Goal: Download file/media

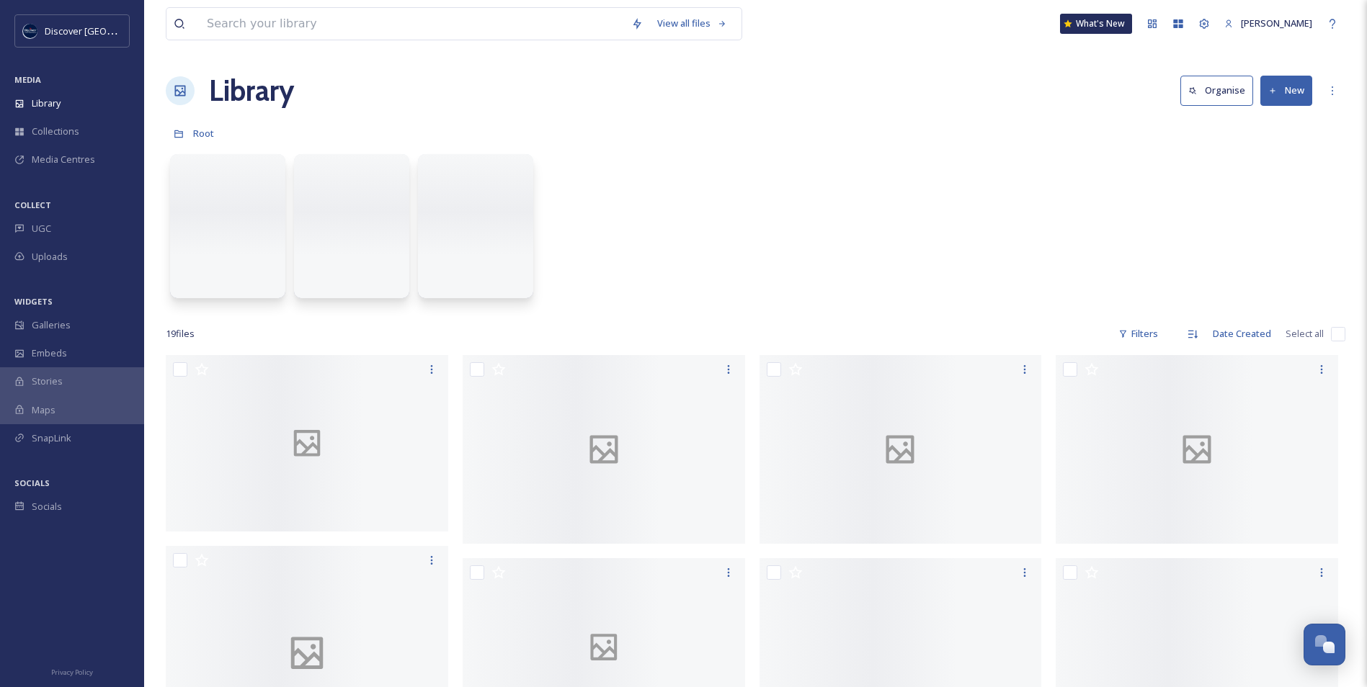
scroll to position [3641, 0]
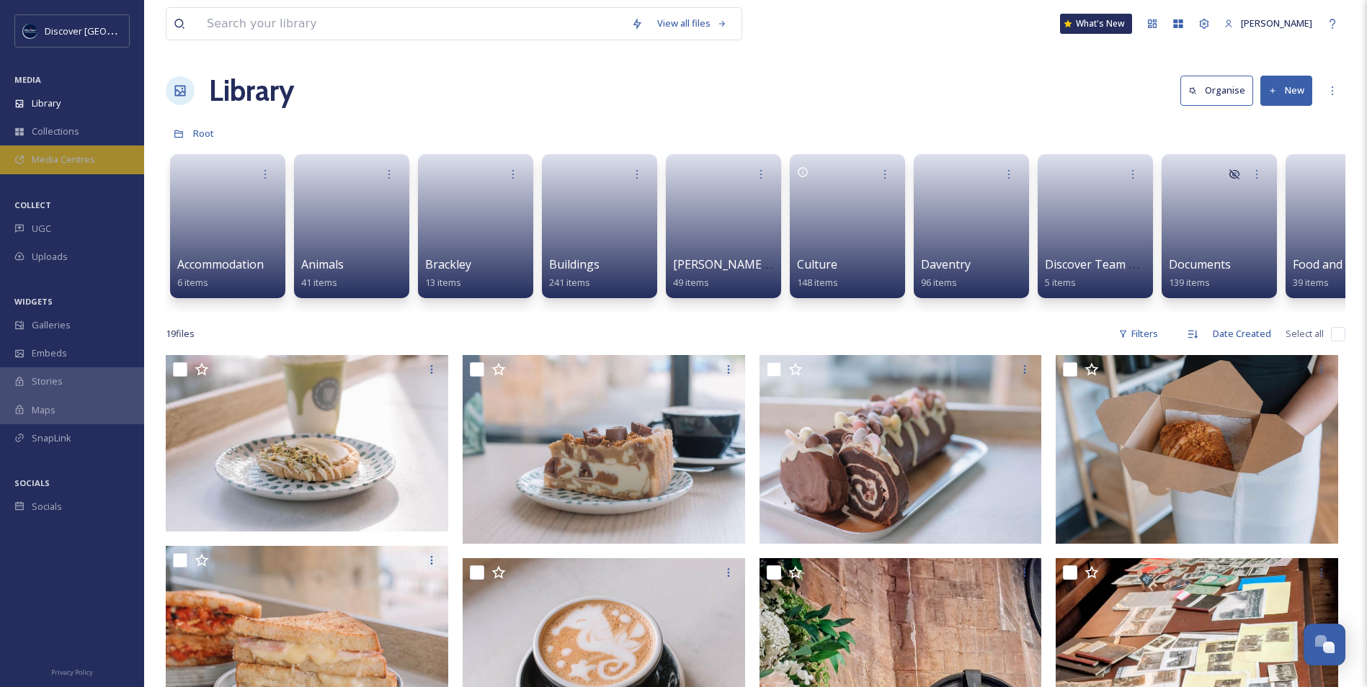
click at [59, 161] on span "Media Centres" at bounding box center [63, 160] width 63 height 14
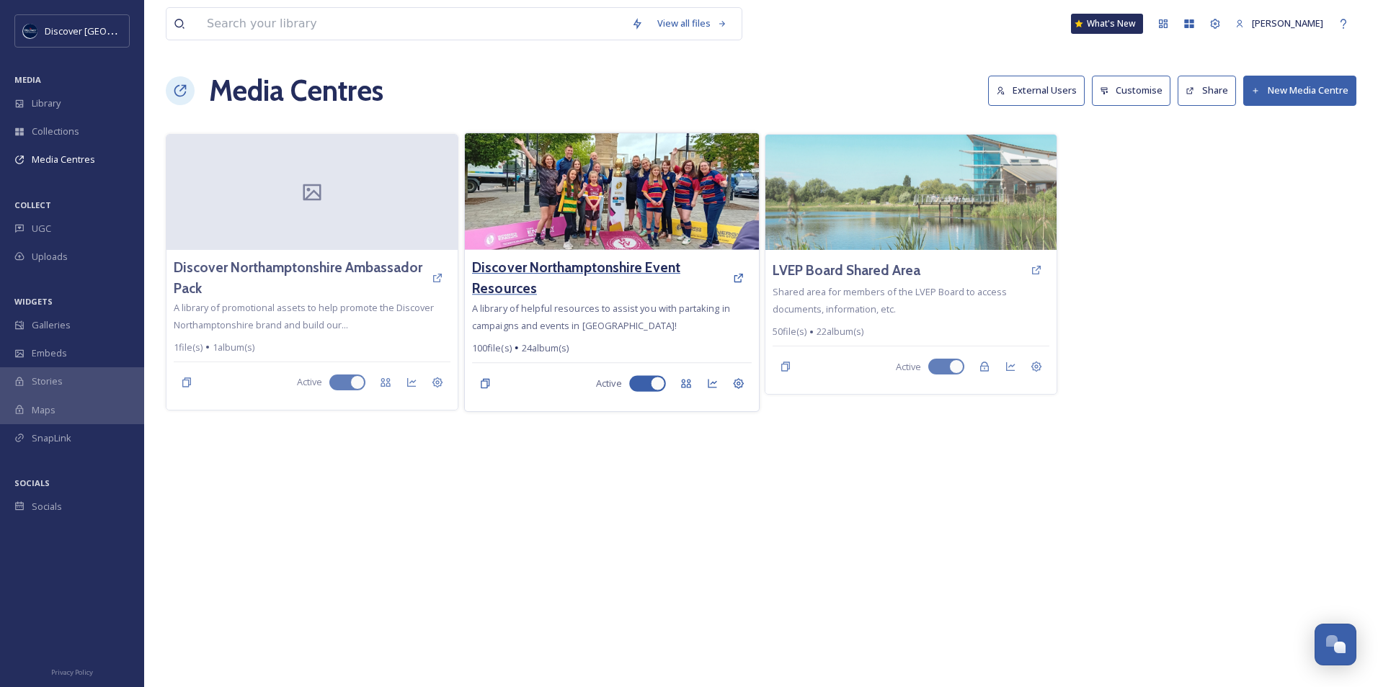
click at [558, 272] on h3 "Discover Northamptonshire Event Resources" at bounding box center [598, 278] width 253 height 42
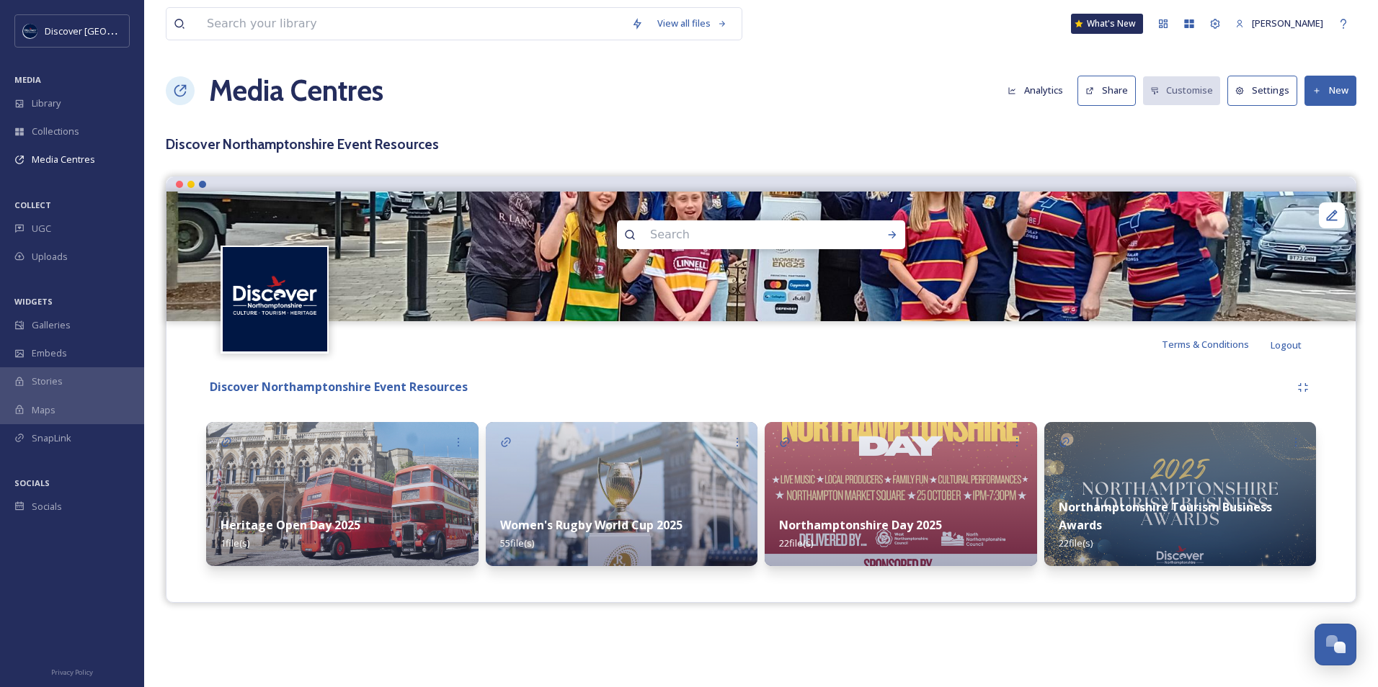
click at [1115, 98] on button "Share" at bounding box center [1106, 91] width 58 height 30
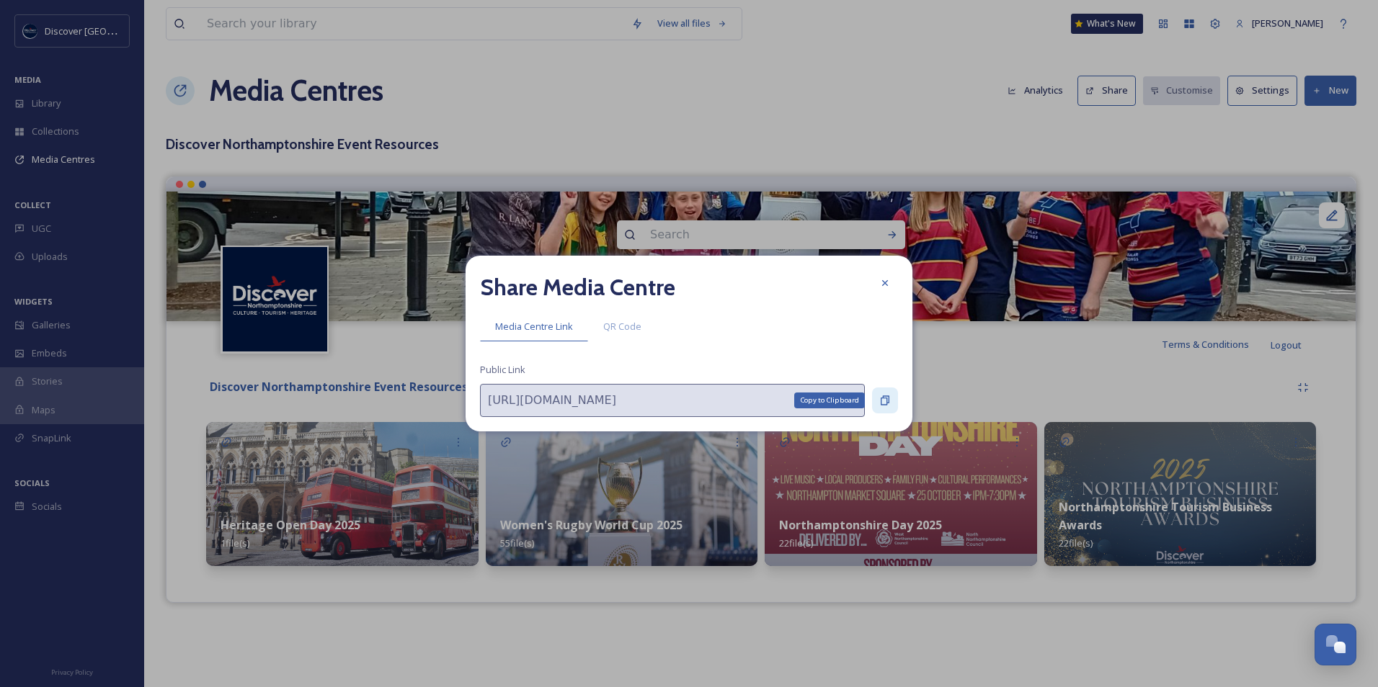
click at [888, 400] on icon at bounding box center [884, 400] width 9 height 9
click at [885, 402] on icon at bounding box center [885, 401] width 12 height 12
click at [887, 288] on icon at bounding box center [885, 283] width 12 height 12
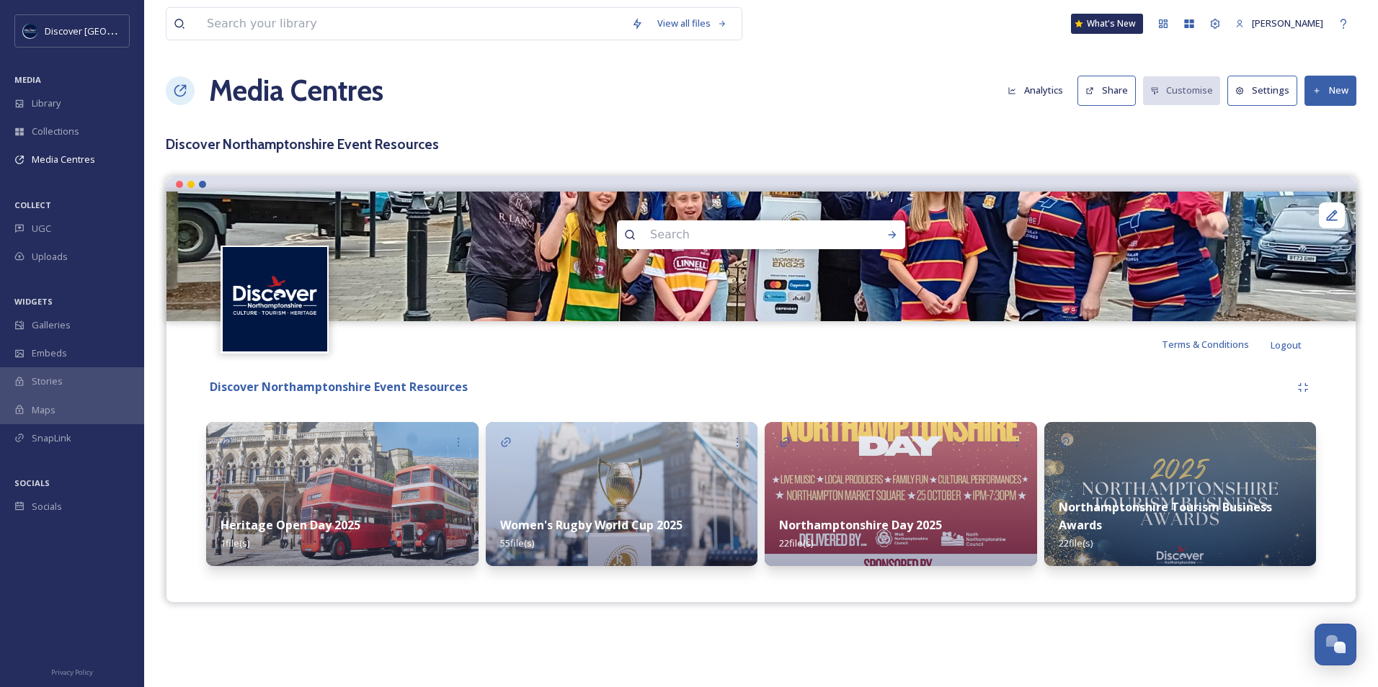
click at [857, 483] on img at bounding box center [900, 494] width 272 height 144
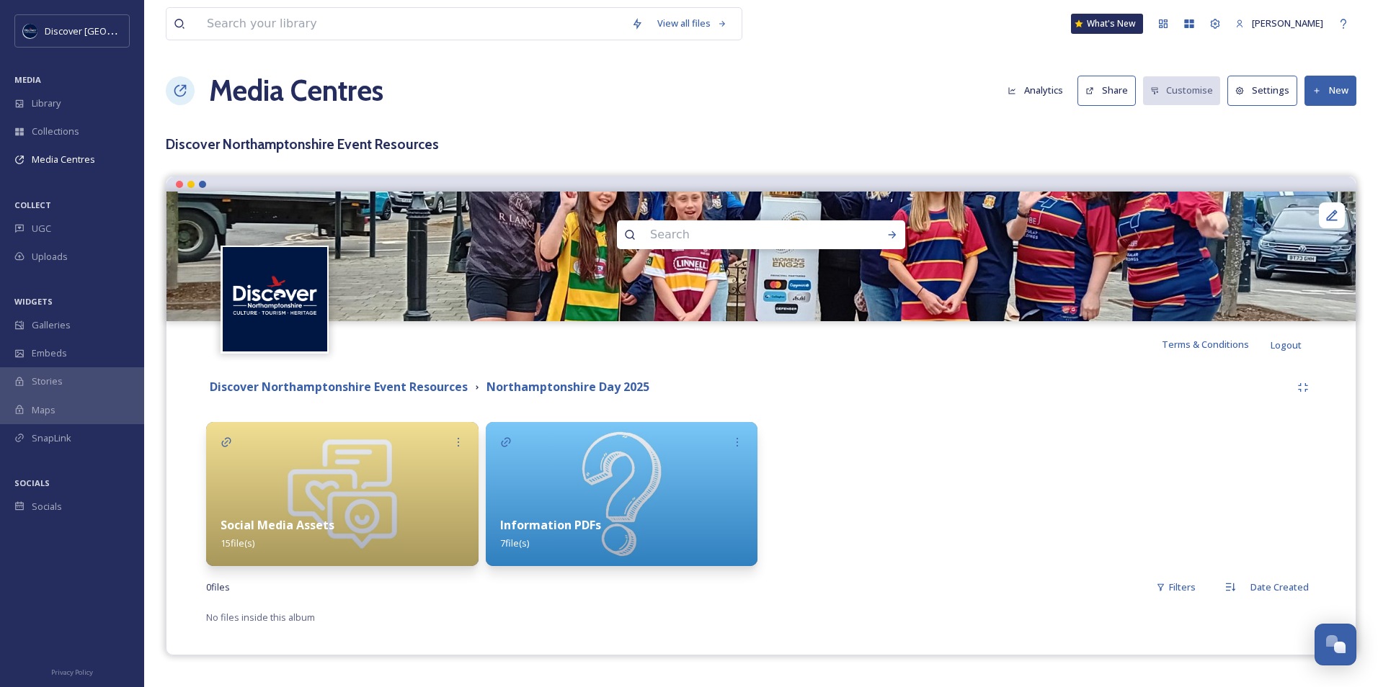
click at [396, 530] on div "Social Media Assets 15 file(s)" at bounding box center [342, 534] width 272 height 64
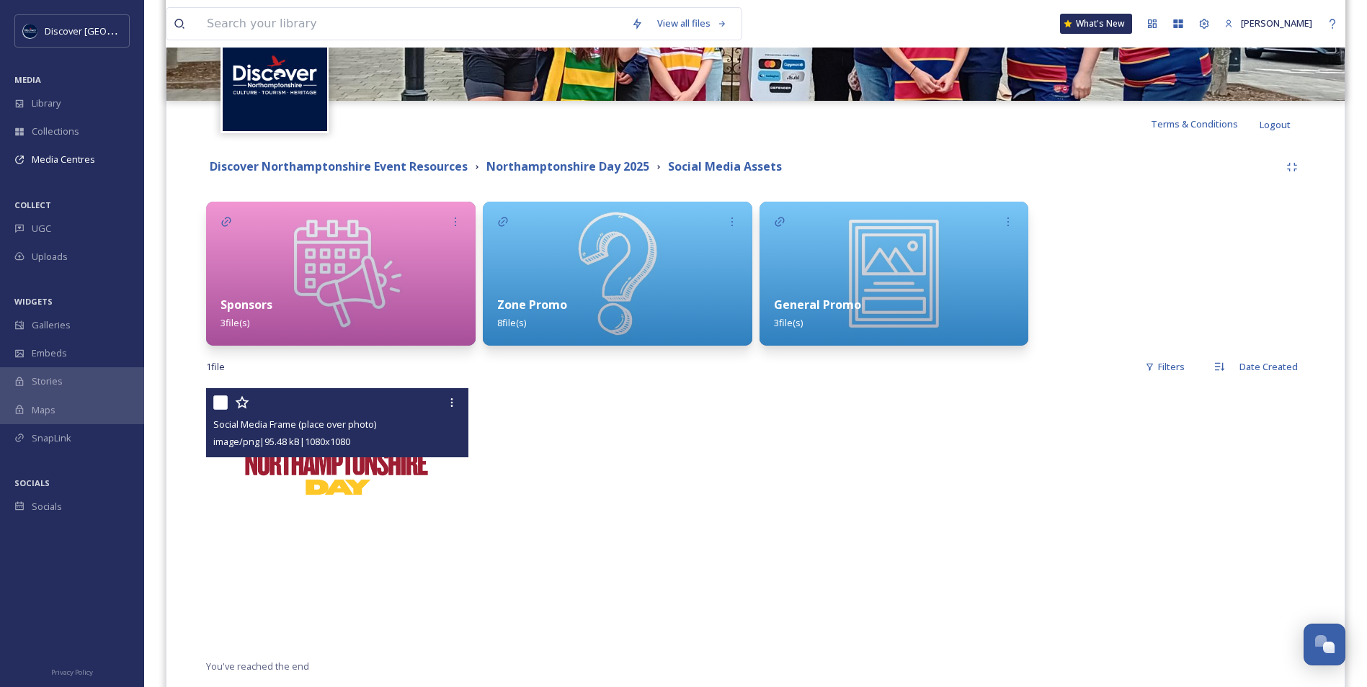
scroll to position [259, 0]
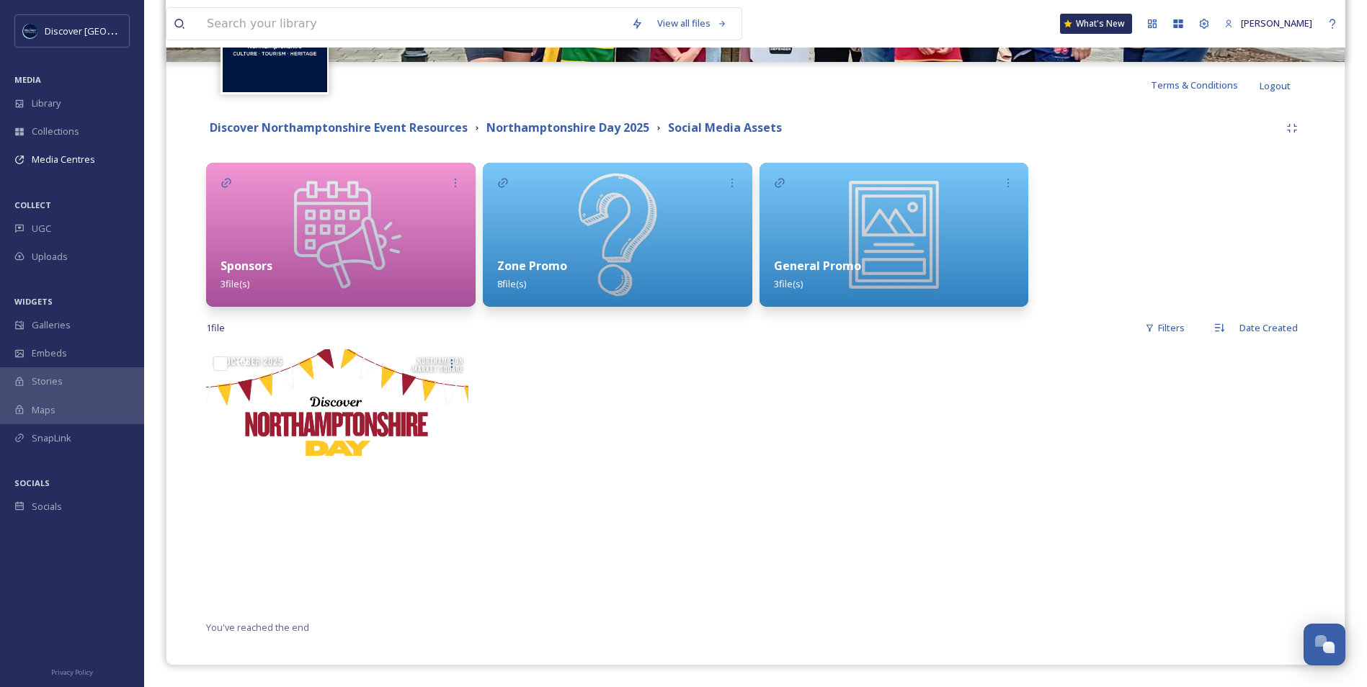
click at [347, 277] on div "Sponsors 3 file(s)" at bounding box center [340, 275] width 269 height 64
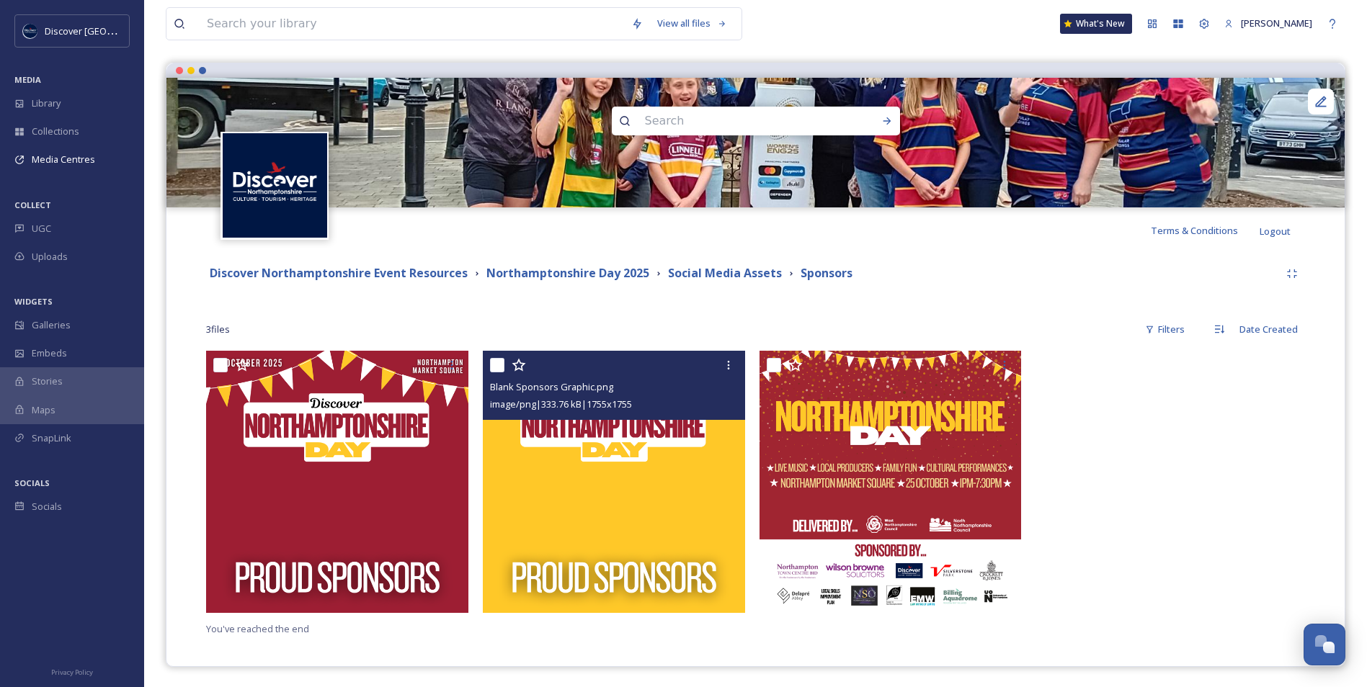
scroll to position [115, 0]
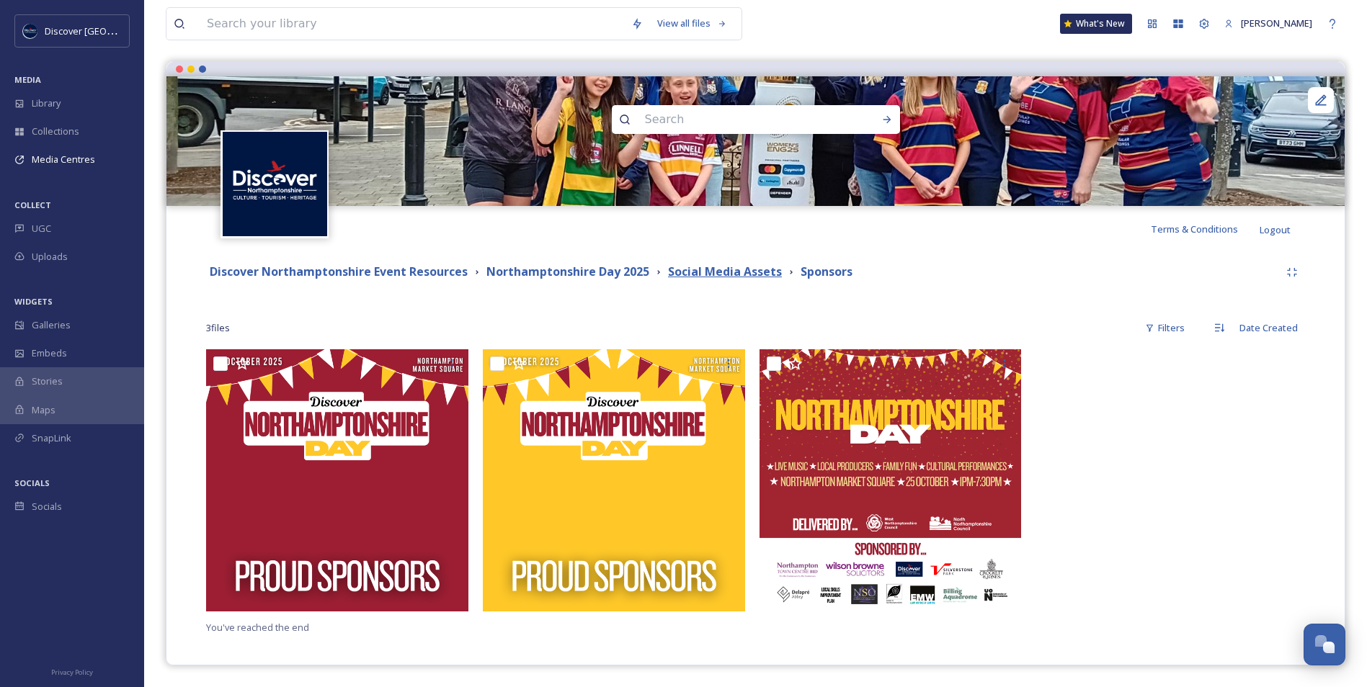
click at [689, 277] on strong "Social Media Assets" at bounding box center [725, 272] width 114 height 16
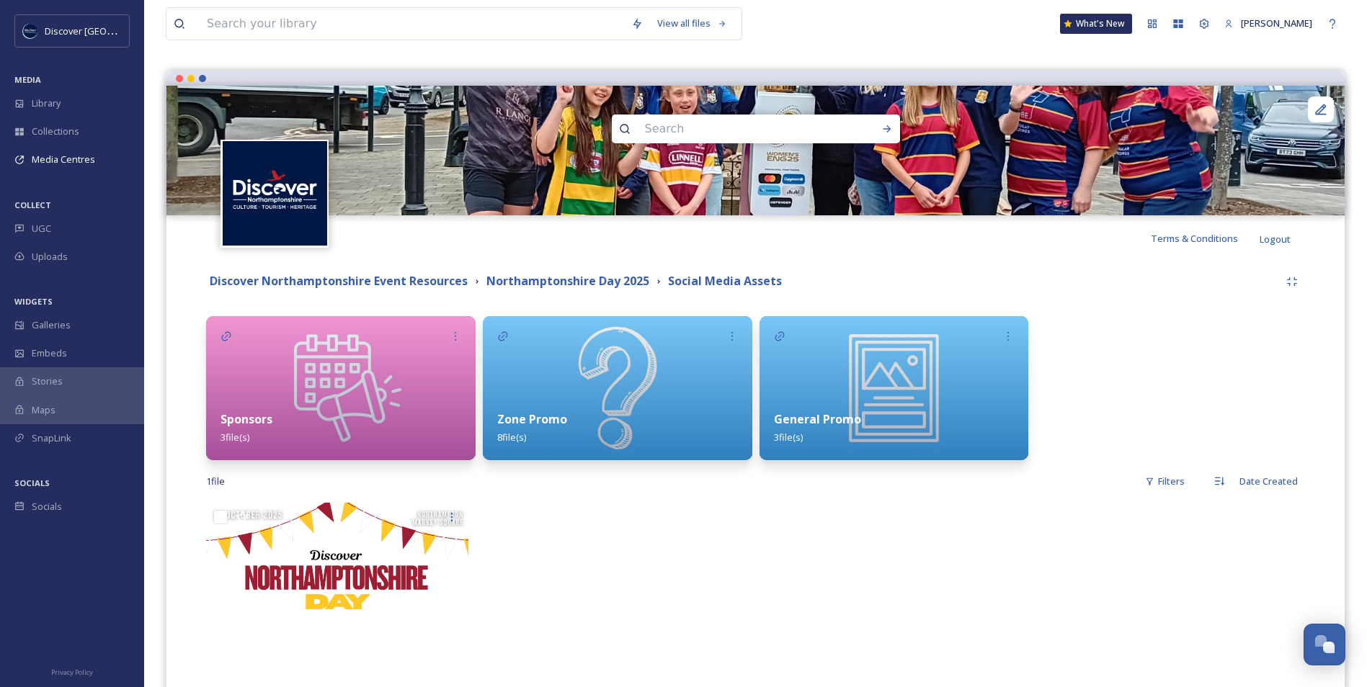
scroll to position [144, 0]
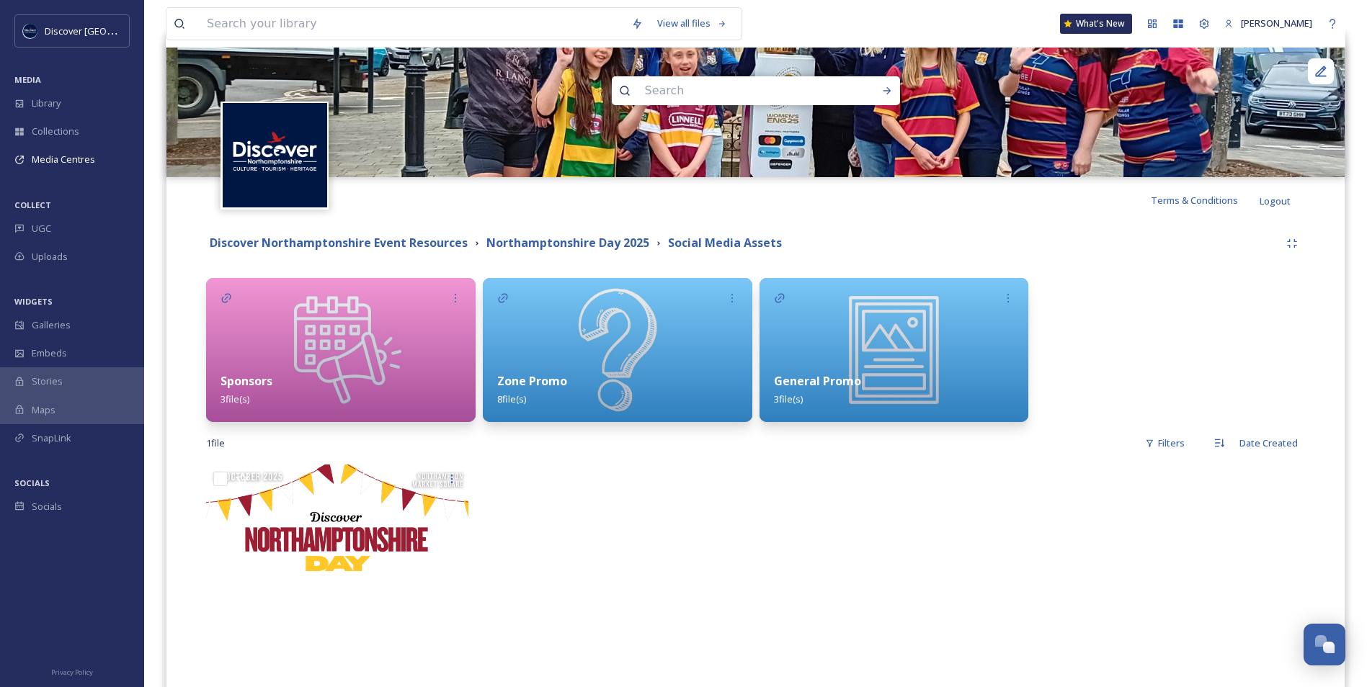
click at [633, 378] on div "Zone Promo 8 file(s)" at bounding box center [617, 390] width 269 height 64
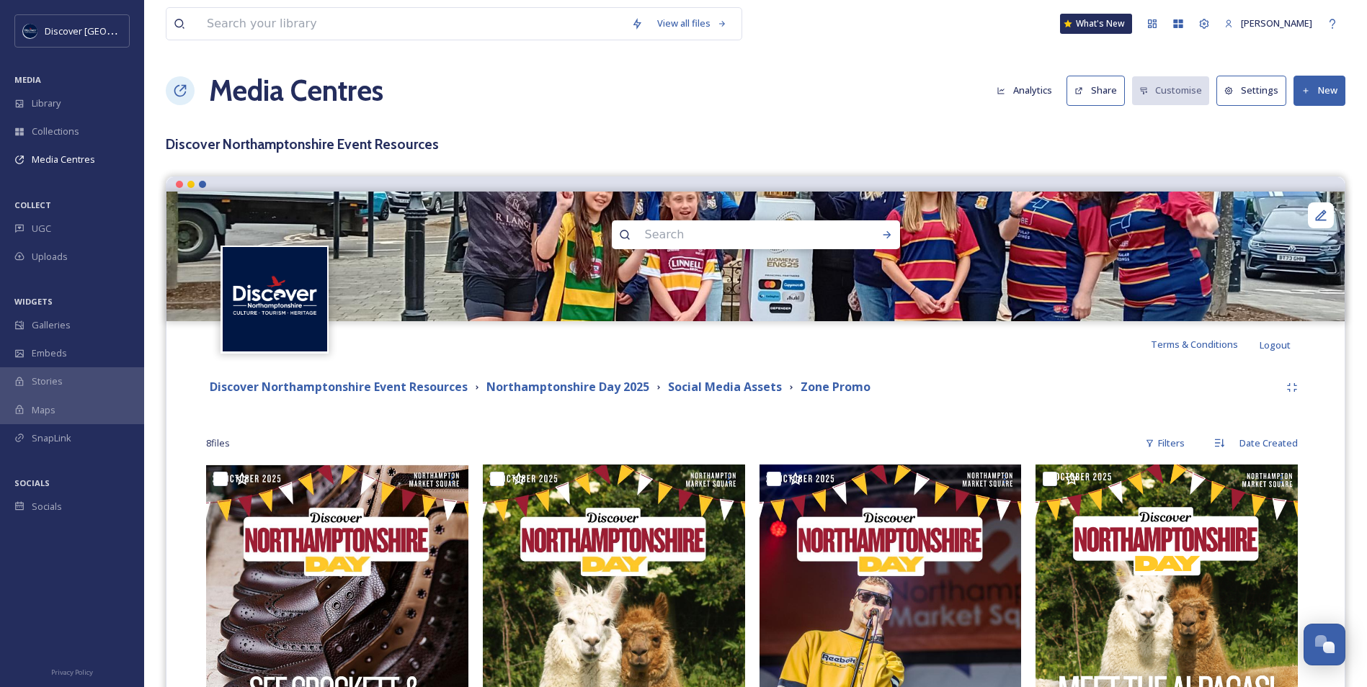
click at [1318, 92] on button "New" at bounding box center [1319, 91] width 52 height 30
click at [1293, 125] on span "Add Files" at bounding box center [1309, 124] width 39 height 14
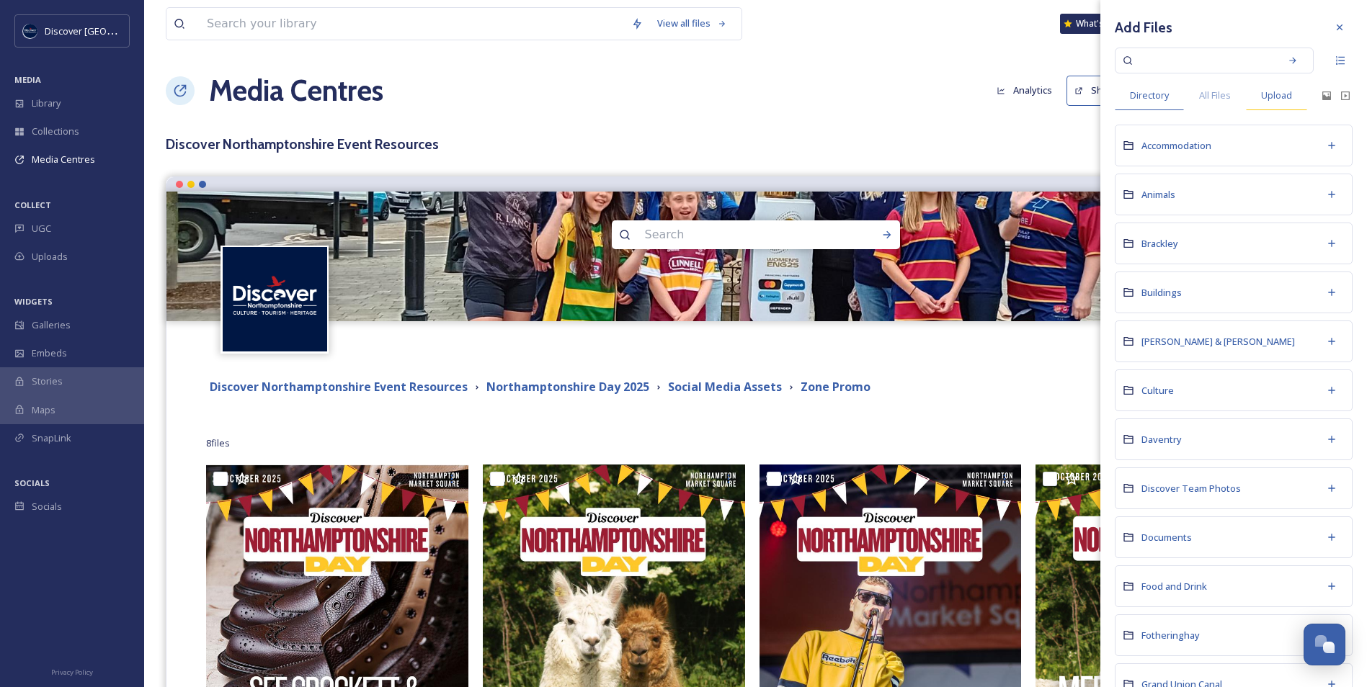
click at [1271, 89] on span "Upload" at bounding box center [1276, 96] width 31 height 14
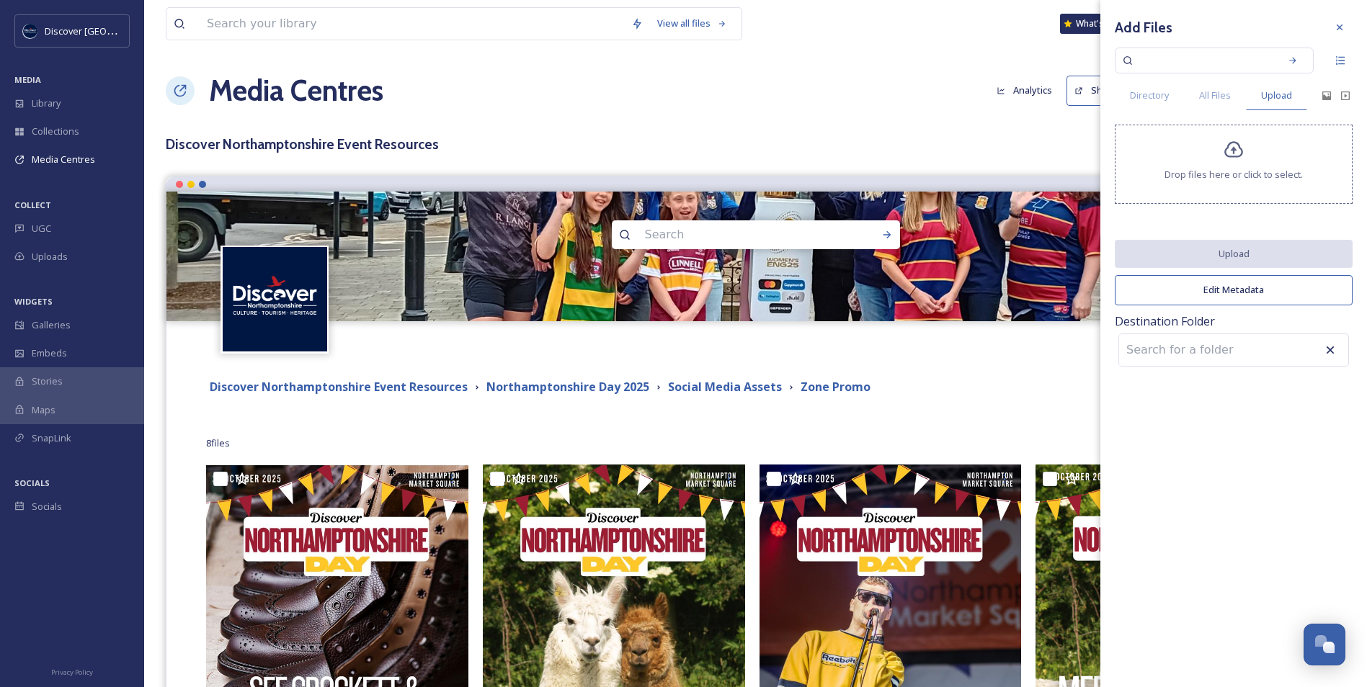
click at [1202, 168] on span "Drop files here or click to select." at bounding box center [1233, 175] width 138 height 14
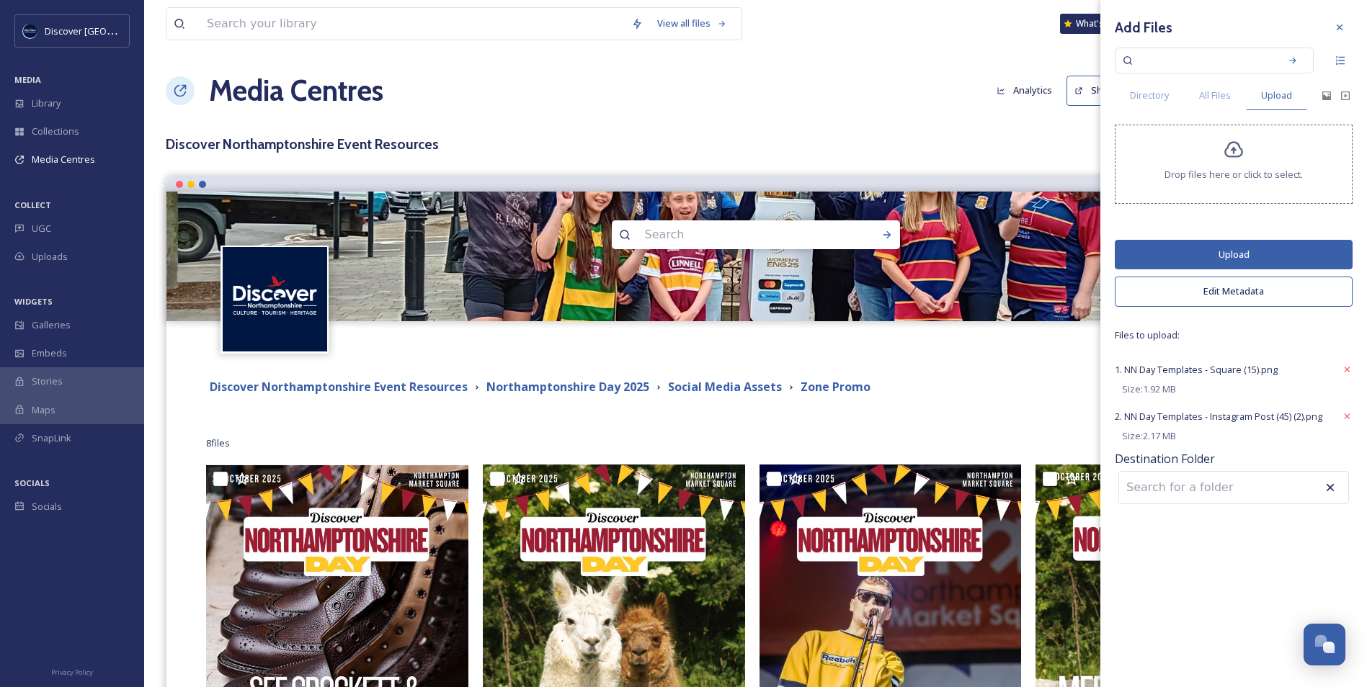
click at [1202, 255] on button "Upload" at bounding box center [1234, 255] width 238 height 30
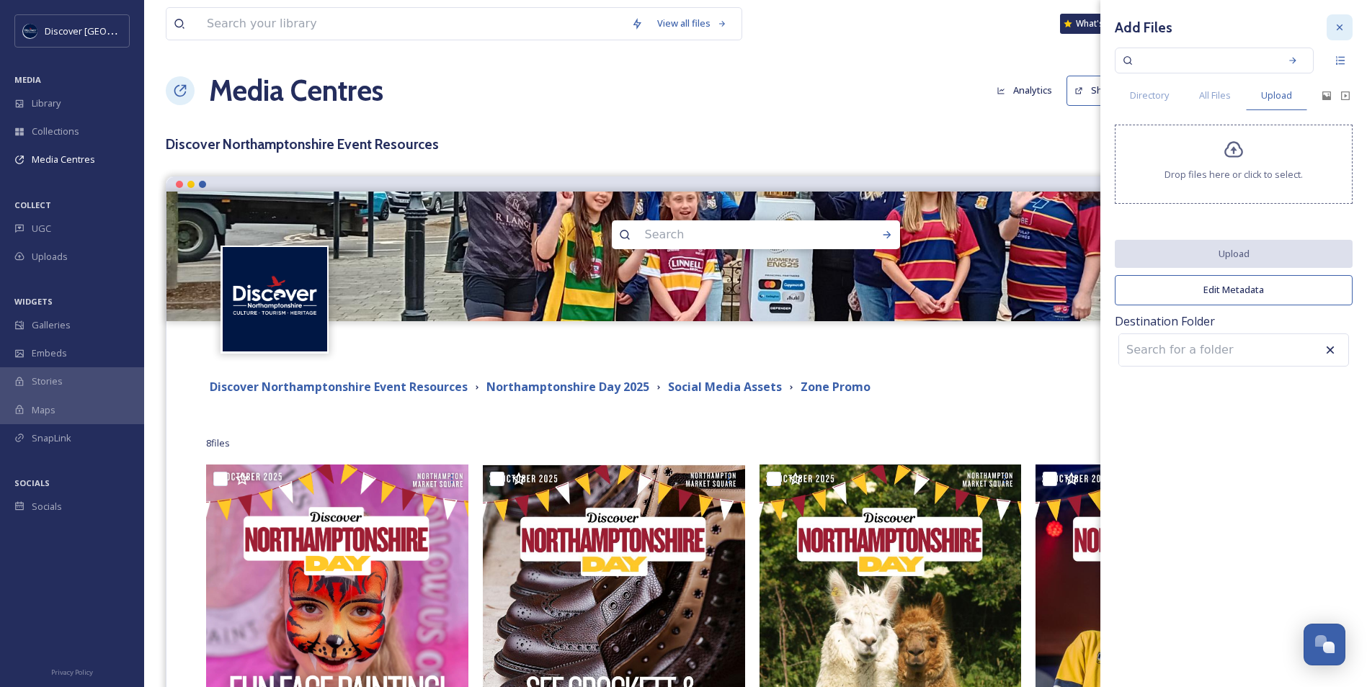
click at [1336, 35] on div at bounding box center [1339, 27] width 26 height 26
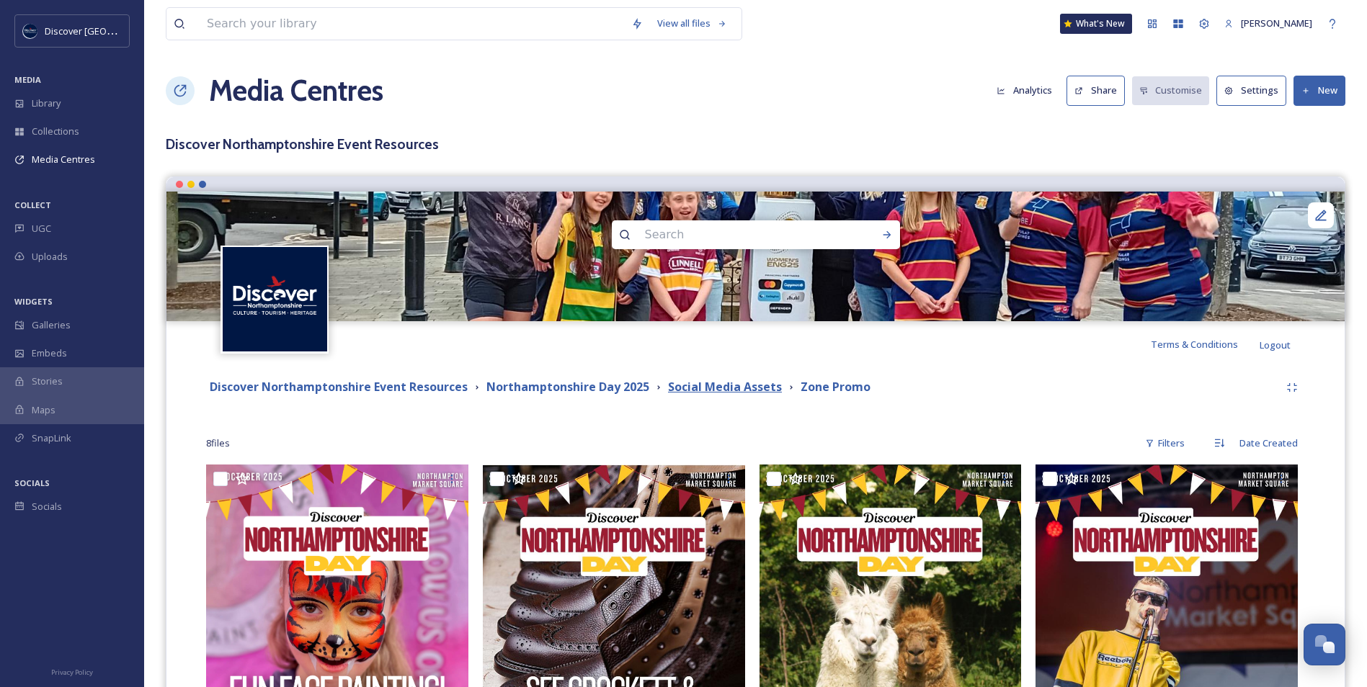
click at [705, 383] on strong "Social Media Assets" at bounding box center [725, 387] width 114 height 16
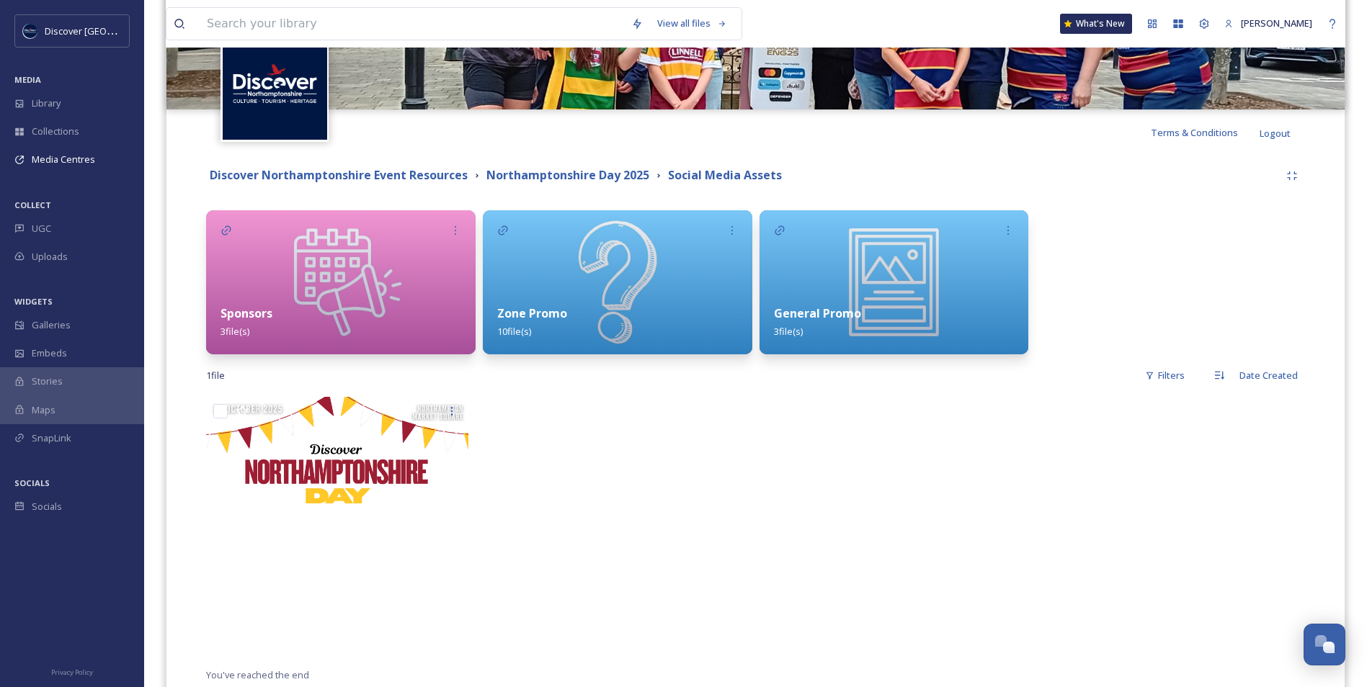
scroll to position [216, 0]
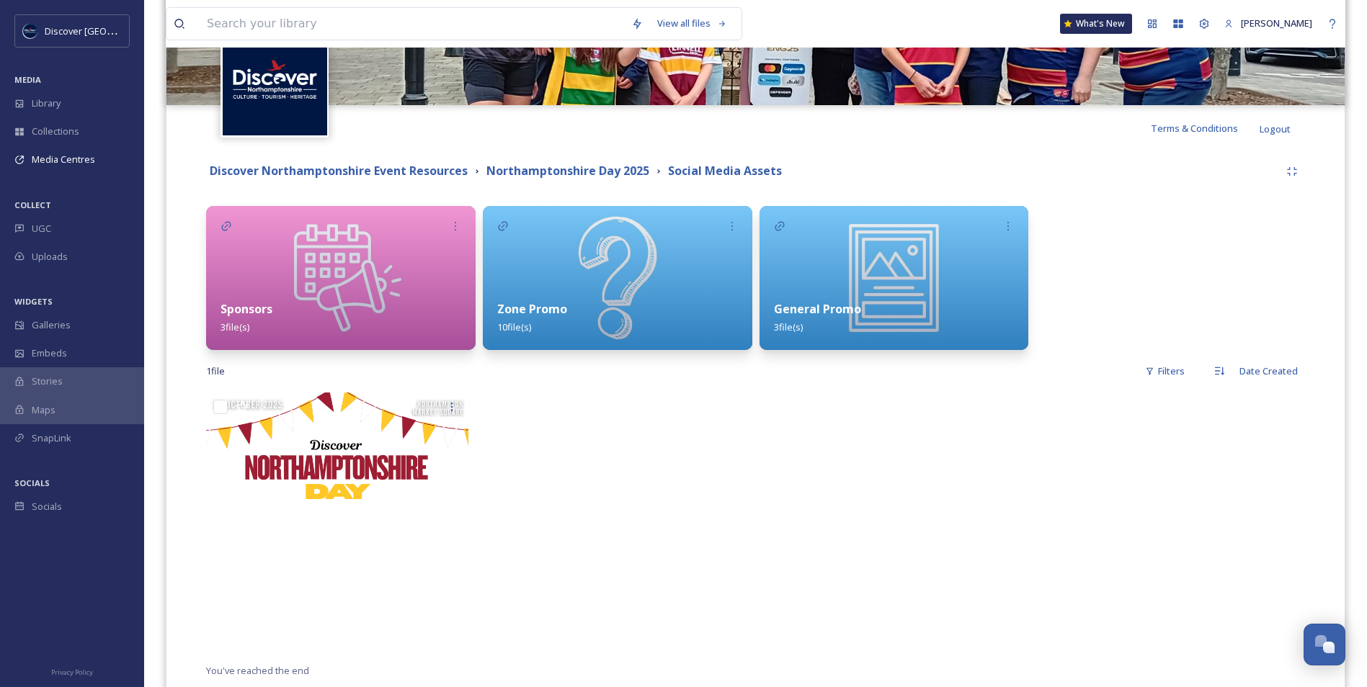
click at [865, 293] on div "General Promo 3 file(s)" at bounding box center [893, 318] width 269 height 64
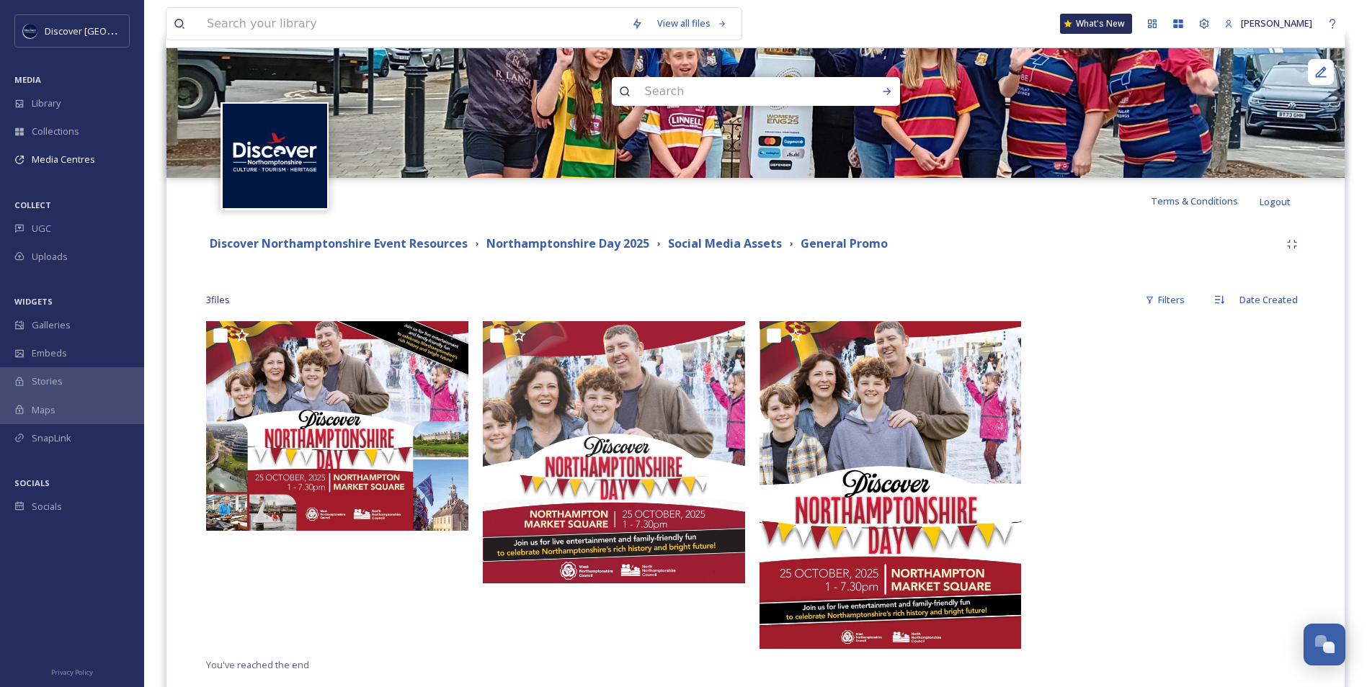
scroll to position [144, 0]
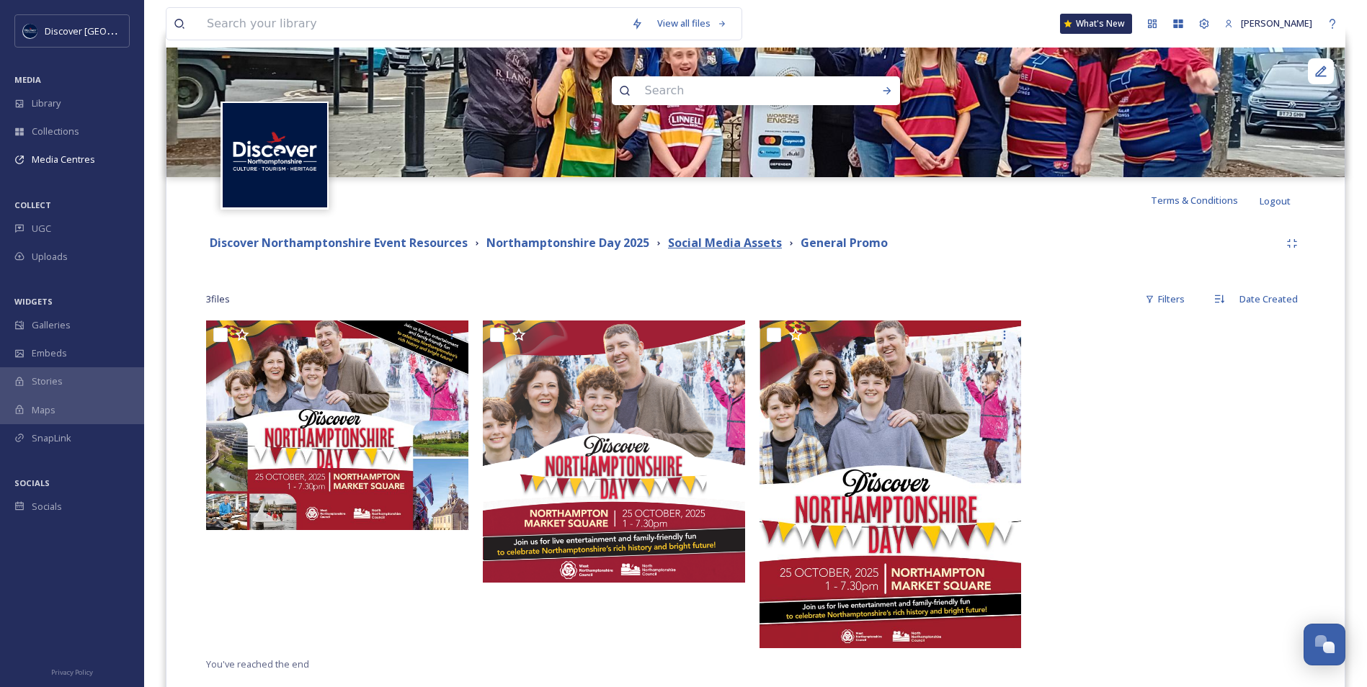
click at [727, 244] on strong "Social Media Assets" at bounding box center [725, 243] width 114 height 16
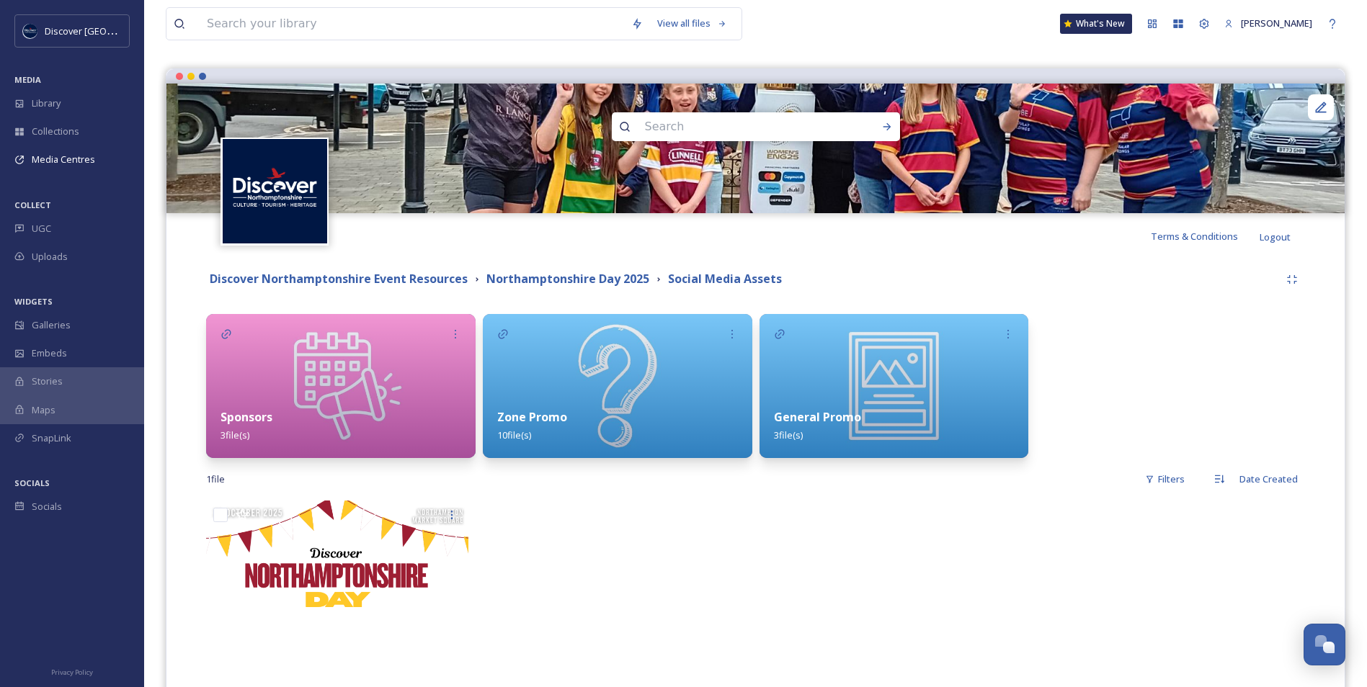
scroll to position [144, 0]
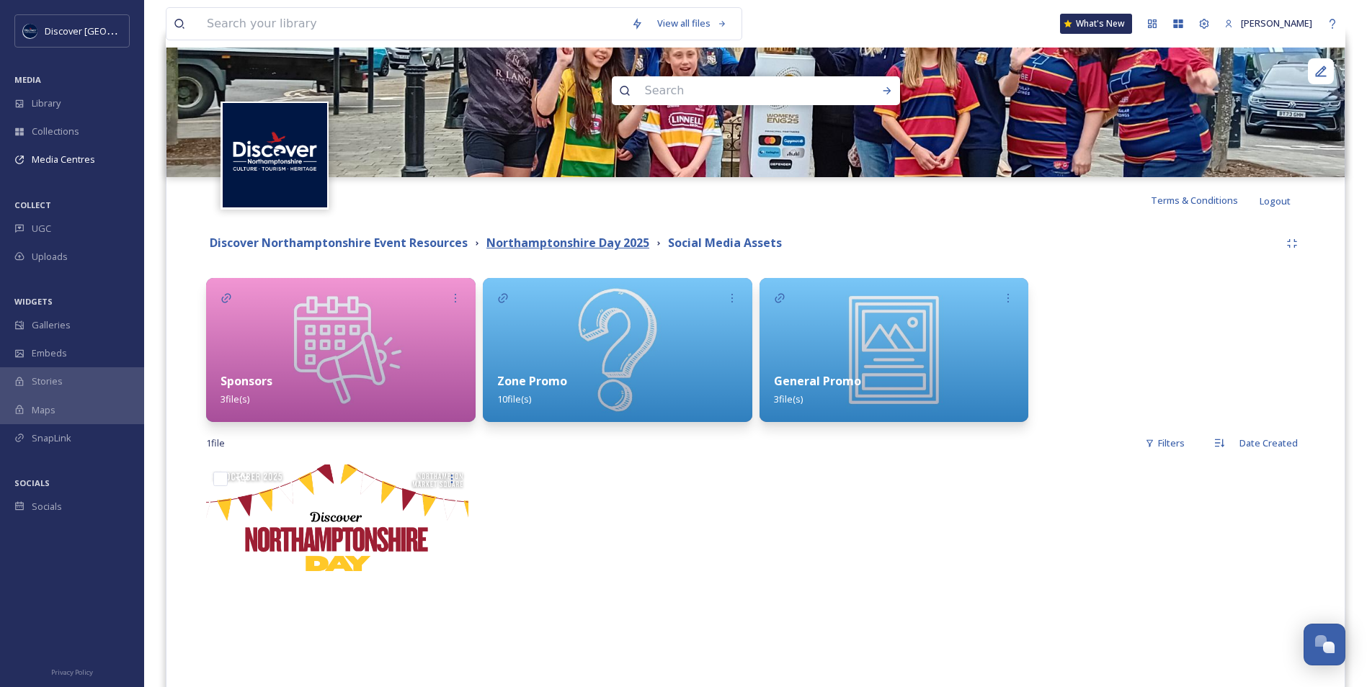
click at [602, 246] on strong "Northamptonshire Day 2025" at bounding box center [567, 243] width 163 height 16
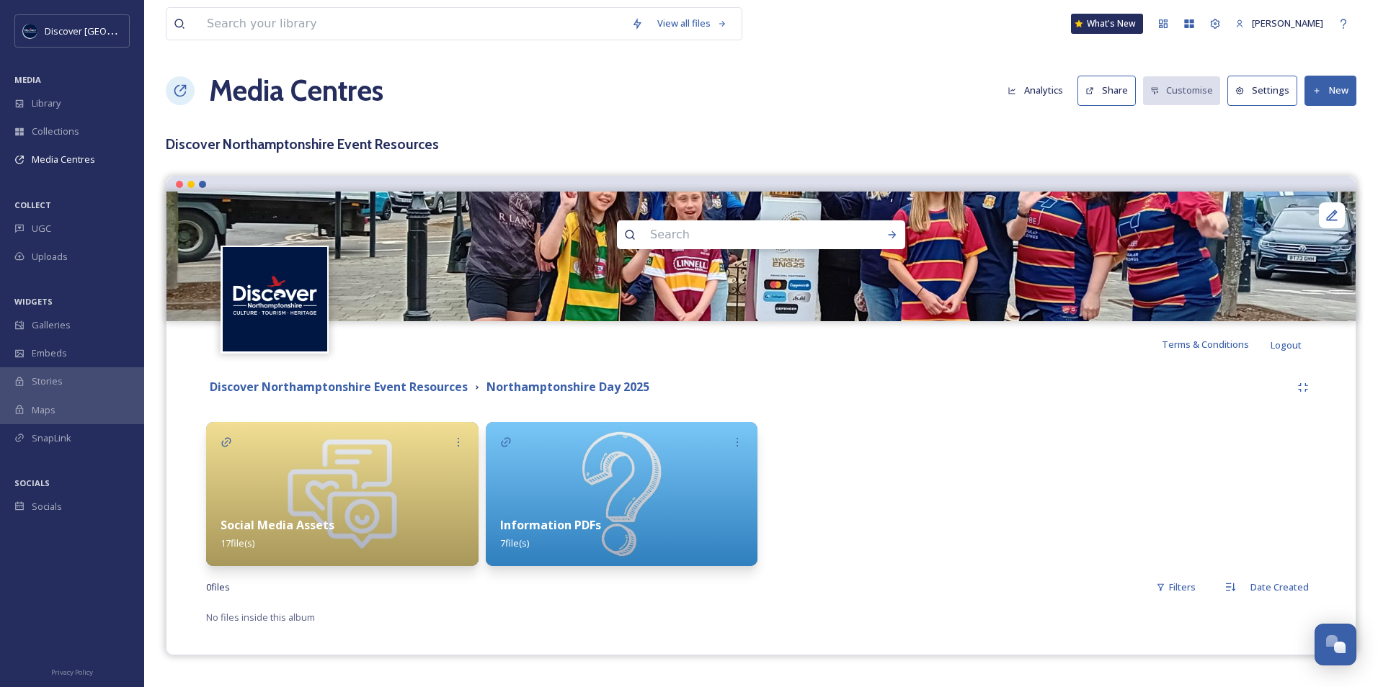
click at [663, 530] on div "Information PDFs 7 file(s)" at bounding box center [622, 534] width 272 height 64
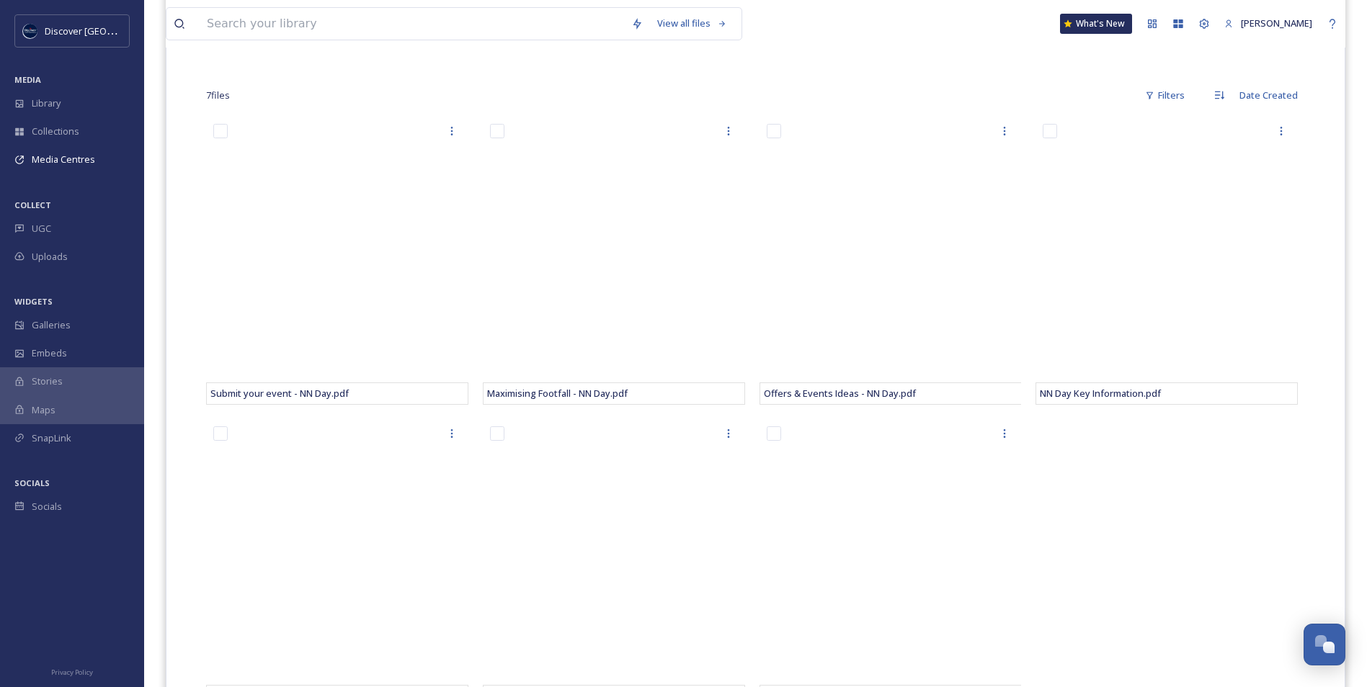
scroll to position [372, 0]
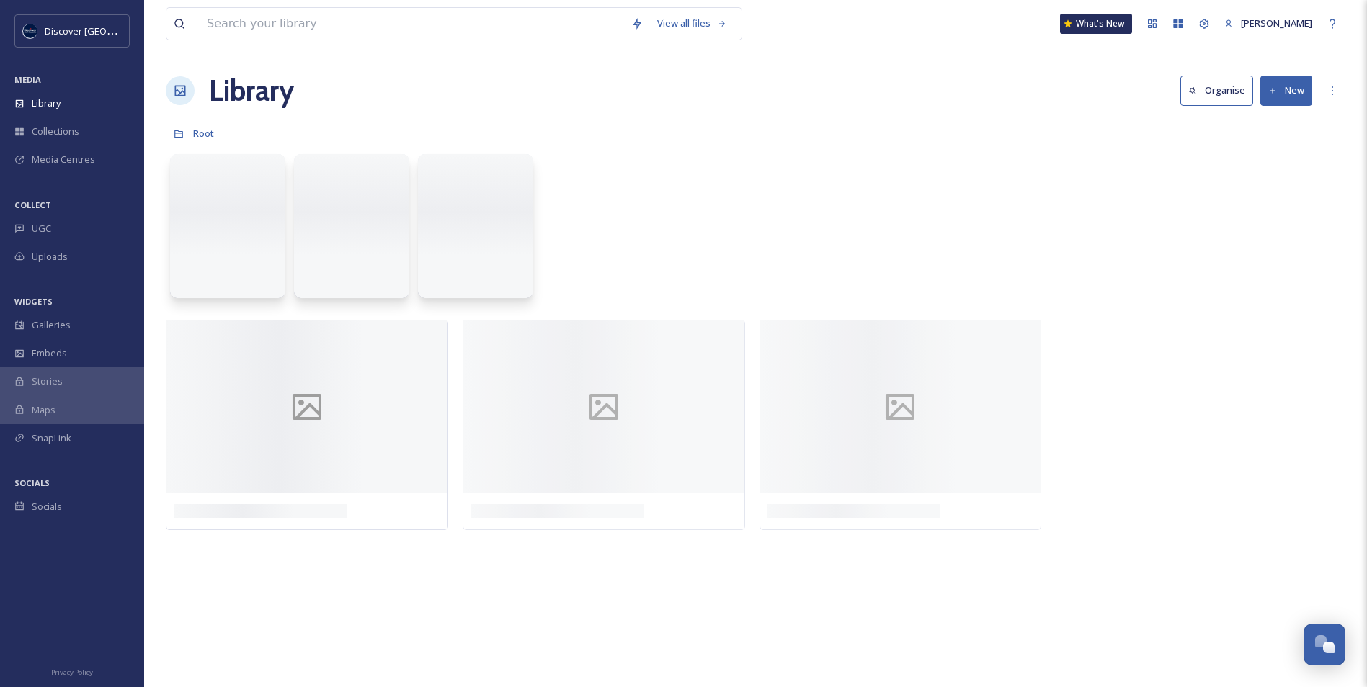
scroll to position [3641, 0]
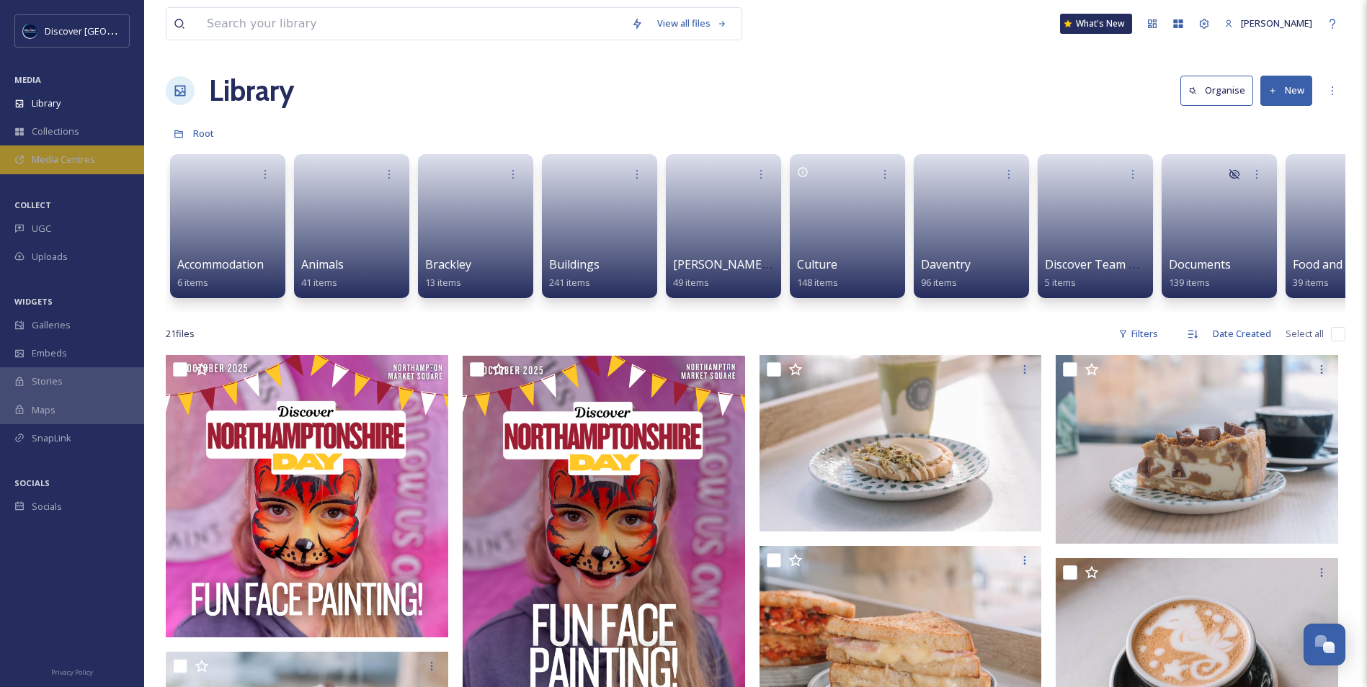
click at [79, 165] on span "Media Centres" at bounding box center [63, 160] width 63 height 14
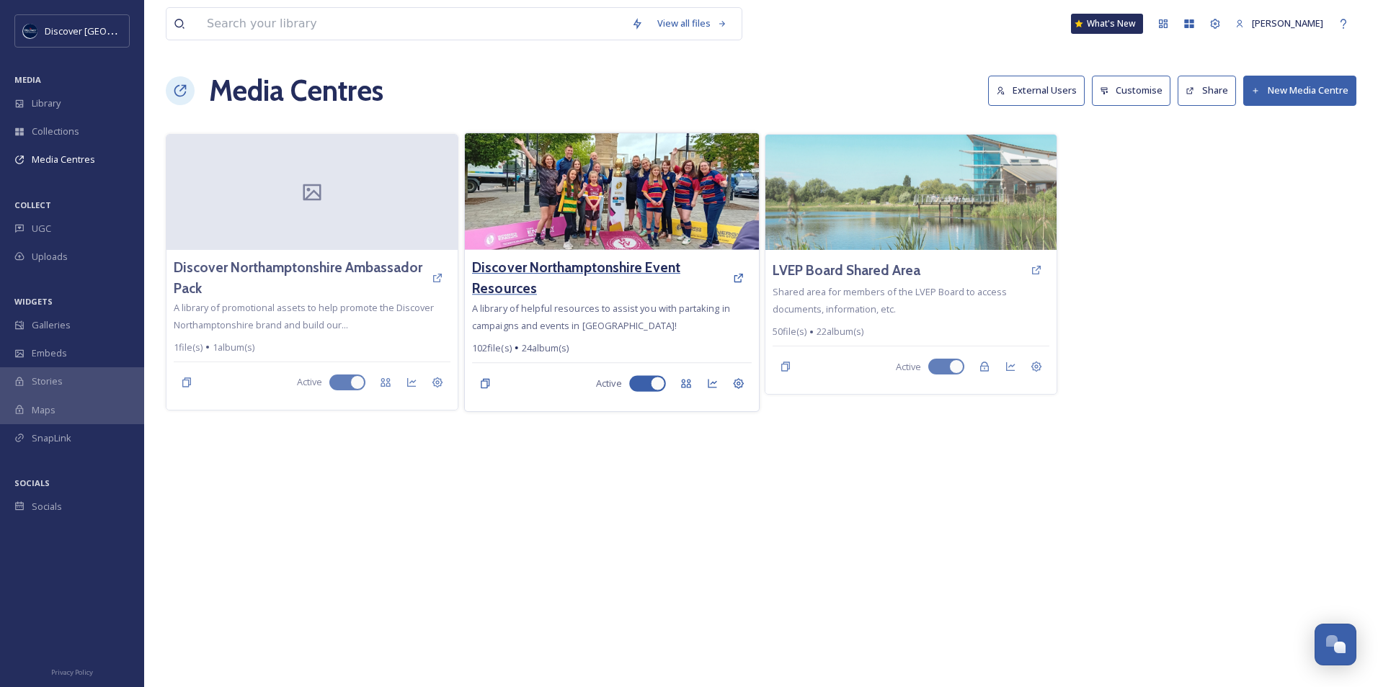
click at [579, 279] on h3 "Discover Northamptonshire Event Resources" at bounding box center [598, 278] width 253 height 42
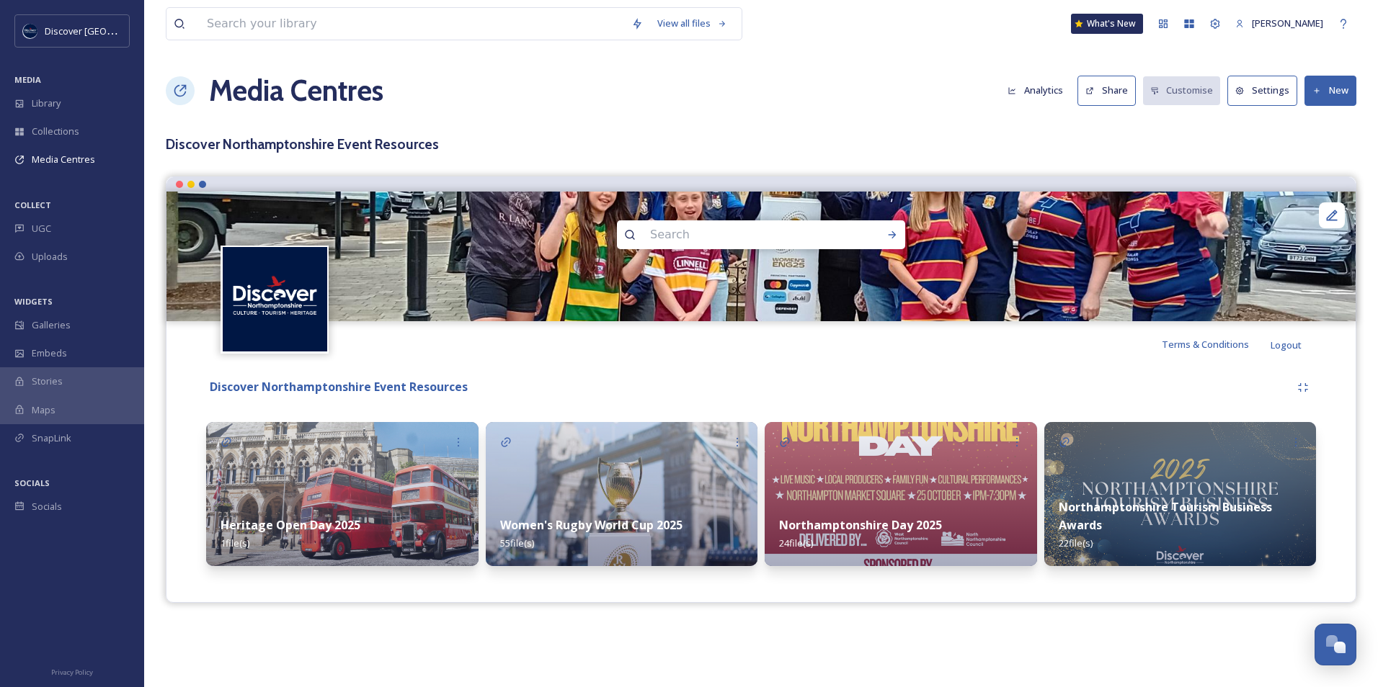
click at [839, 464] on img at bounding box center [900, 494] width 272 height 144
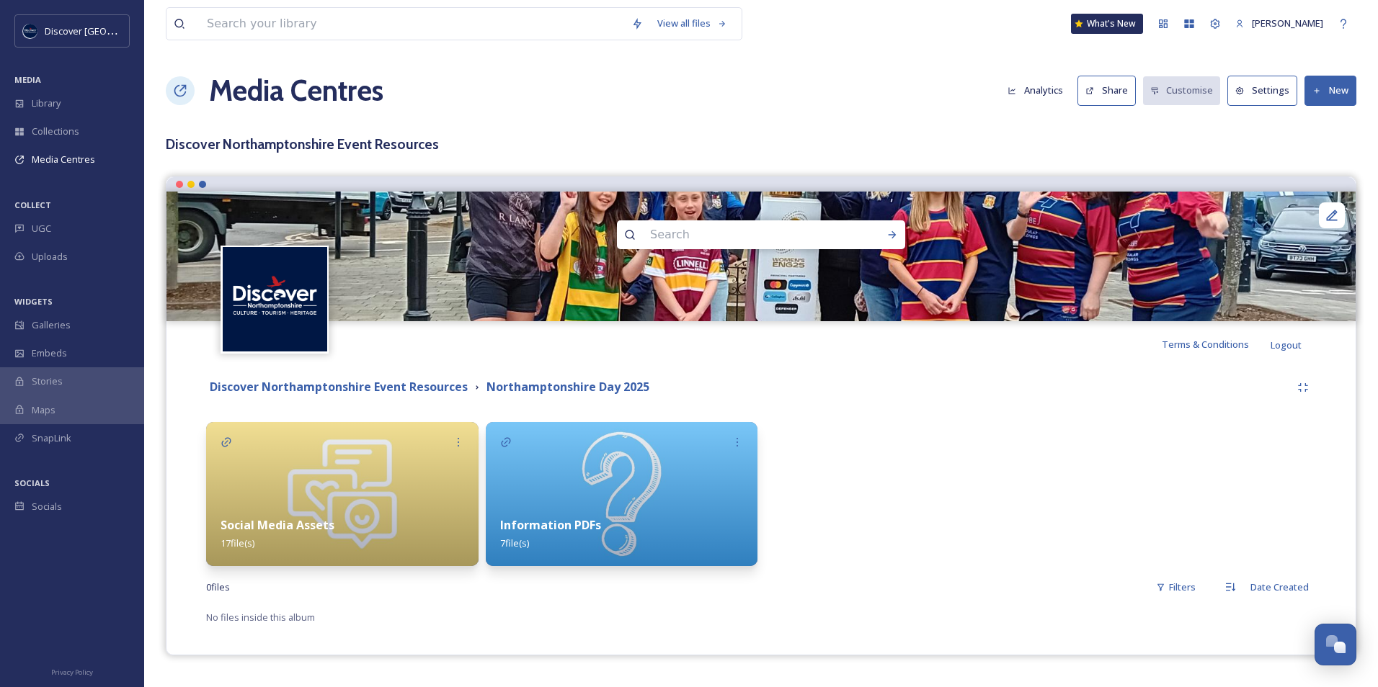
click at [331, 504] on div "Social Media Assets 17 file(s)" at bounding box center [342, 534] width 272 height 64
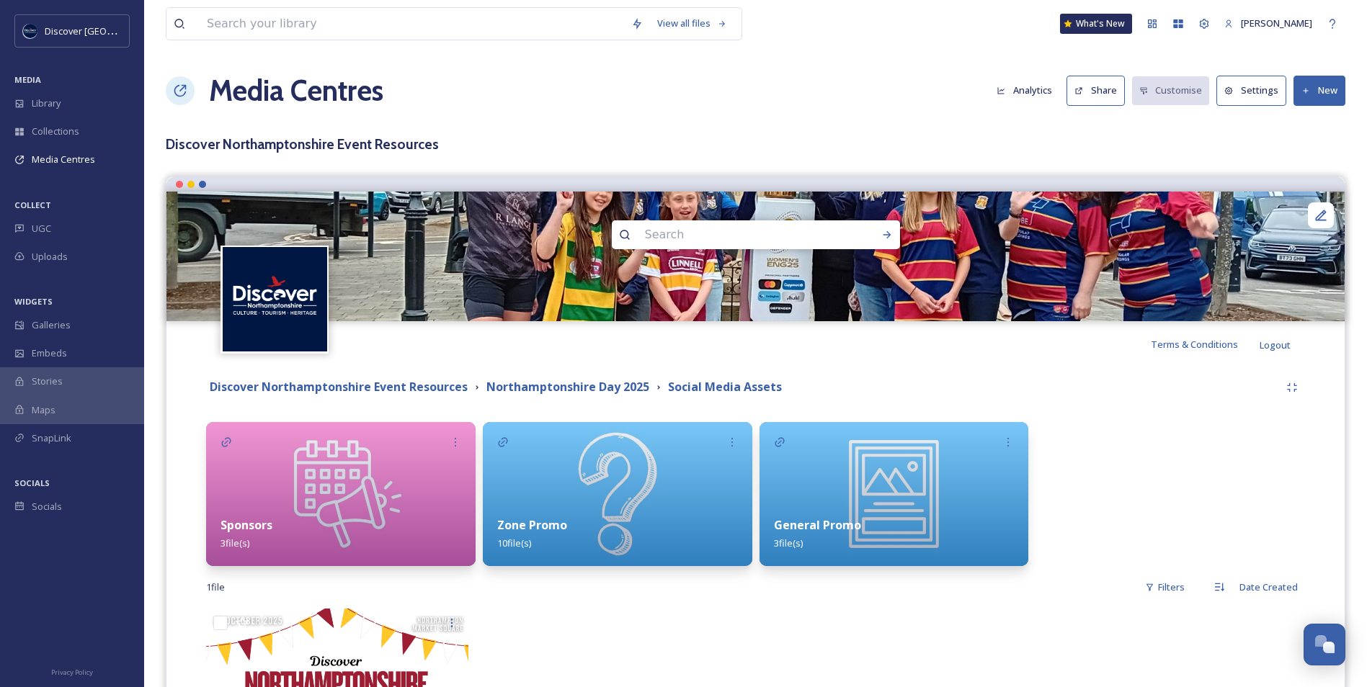
click at [331, 504] on div "Sponsors 3 file(s)" at bounding box center [340, 534] width 269 height 64
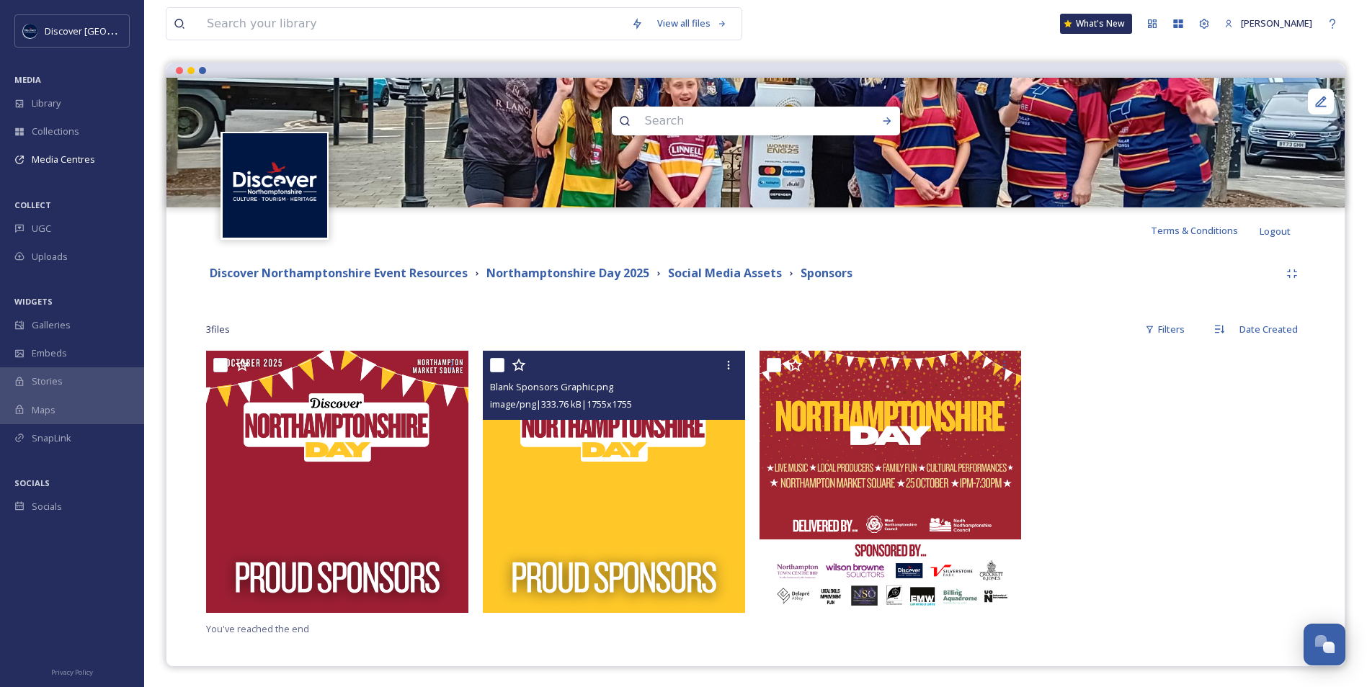
scroll to position [115, 0]
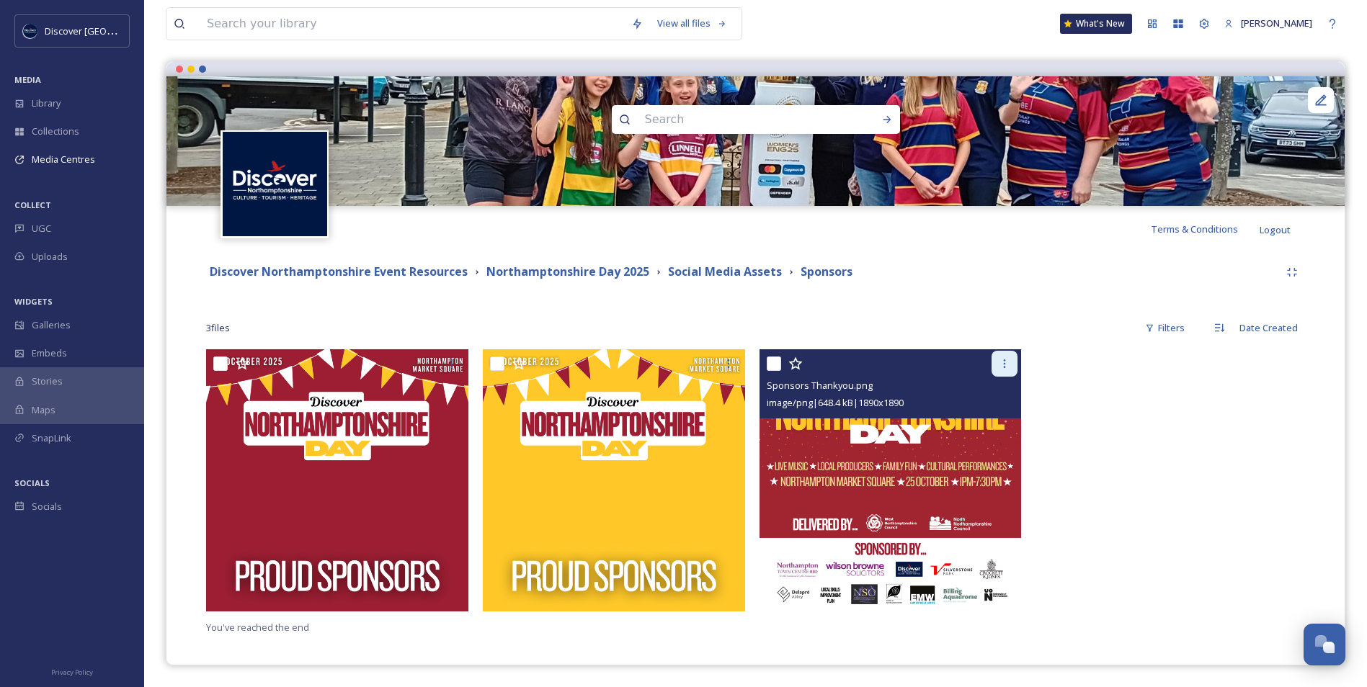
click at [1008, 371] on div at bounding box center [1004, 364] width 26 height 26
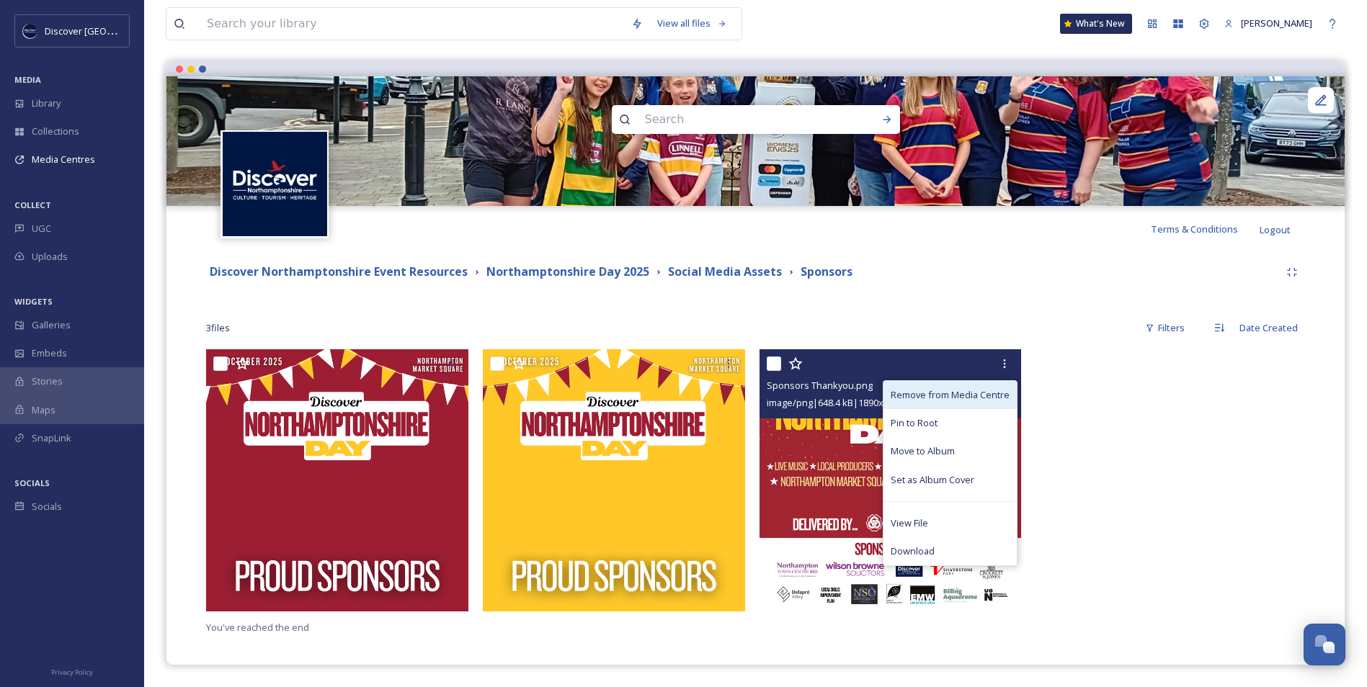
click at [970, 399] on span "Remove from Media Centre" at bounding box center [949, 395] width 119 height 14
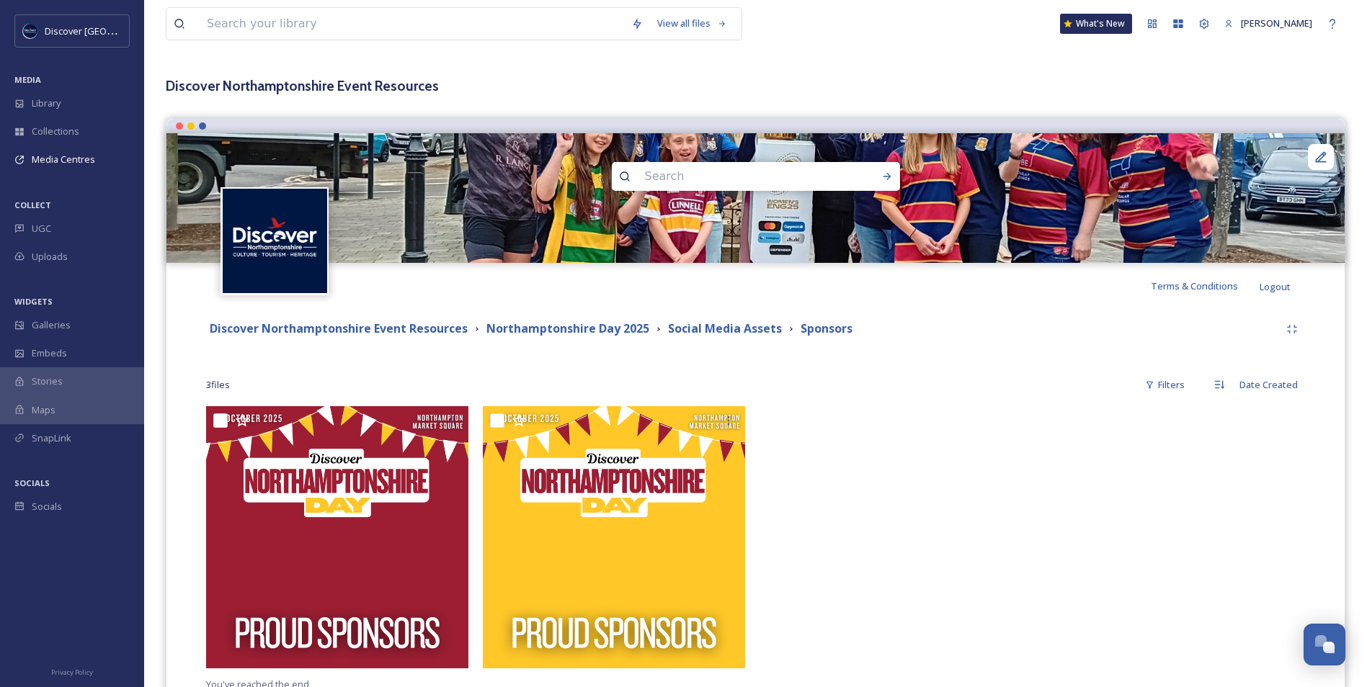
scroll to position [0, 0]
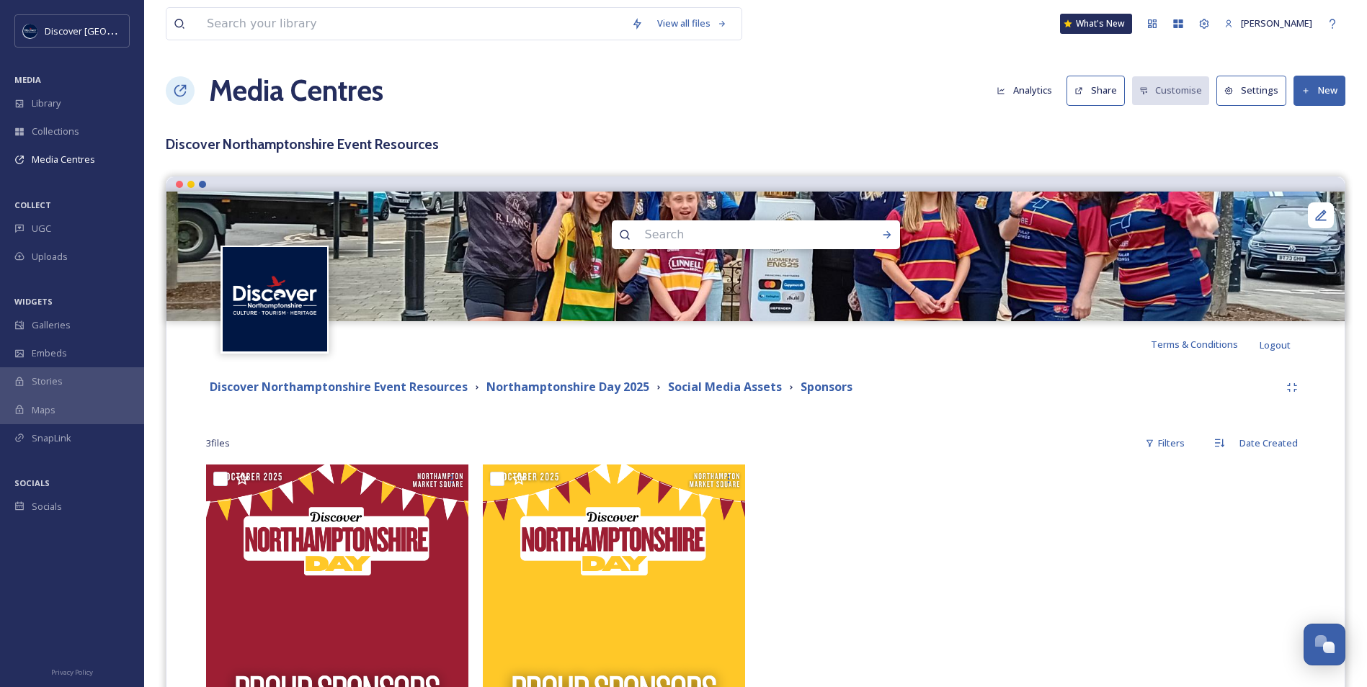
click at [1327, 93] on button "New" at bounding box center [1319, 91] width 52 height 30
click at [1303, 121] on span "Add Files" at bounding box center [1309, 124] width 39 height 14
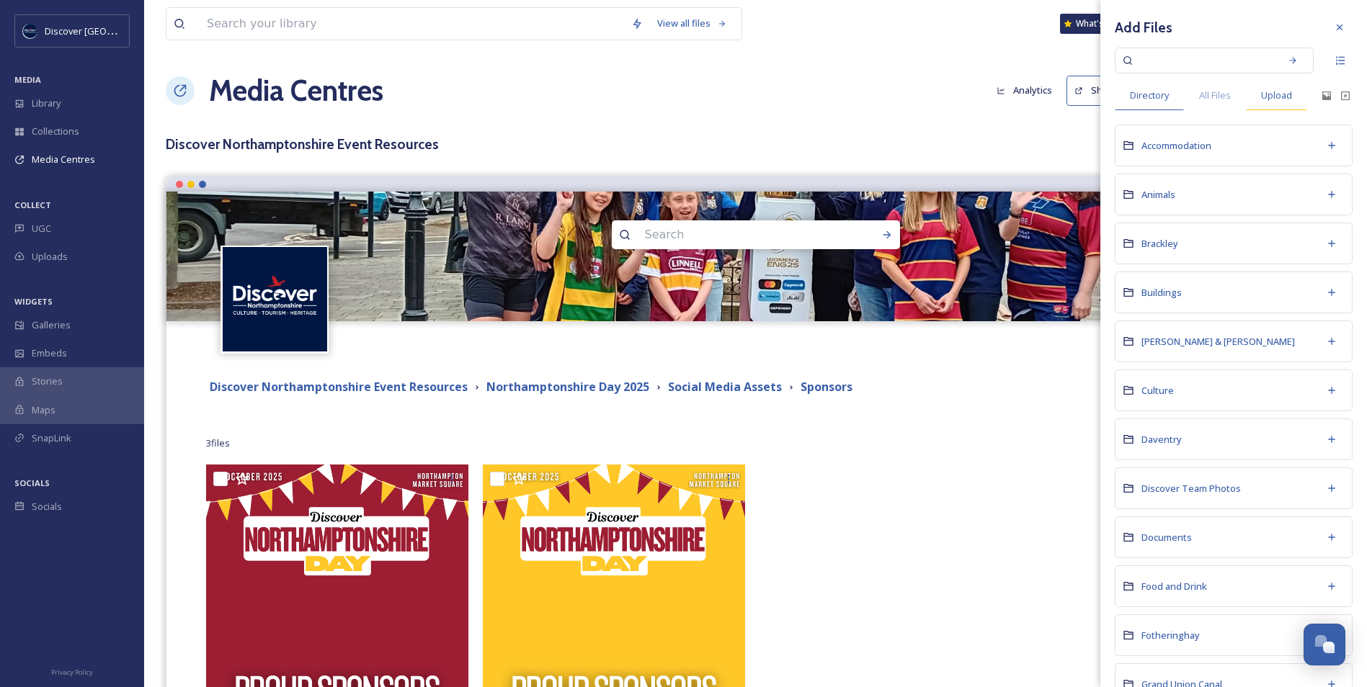
click at [1280, 99] on span "Upload" at bounding box center [1276, 96] width 31 height 14
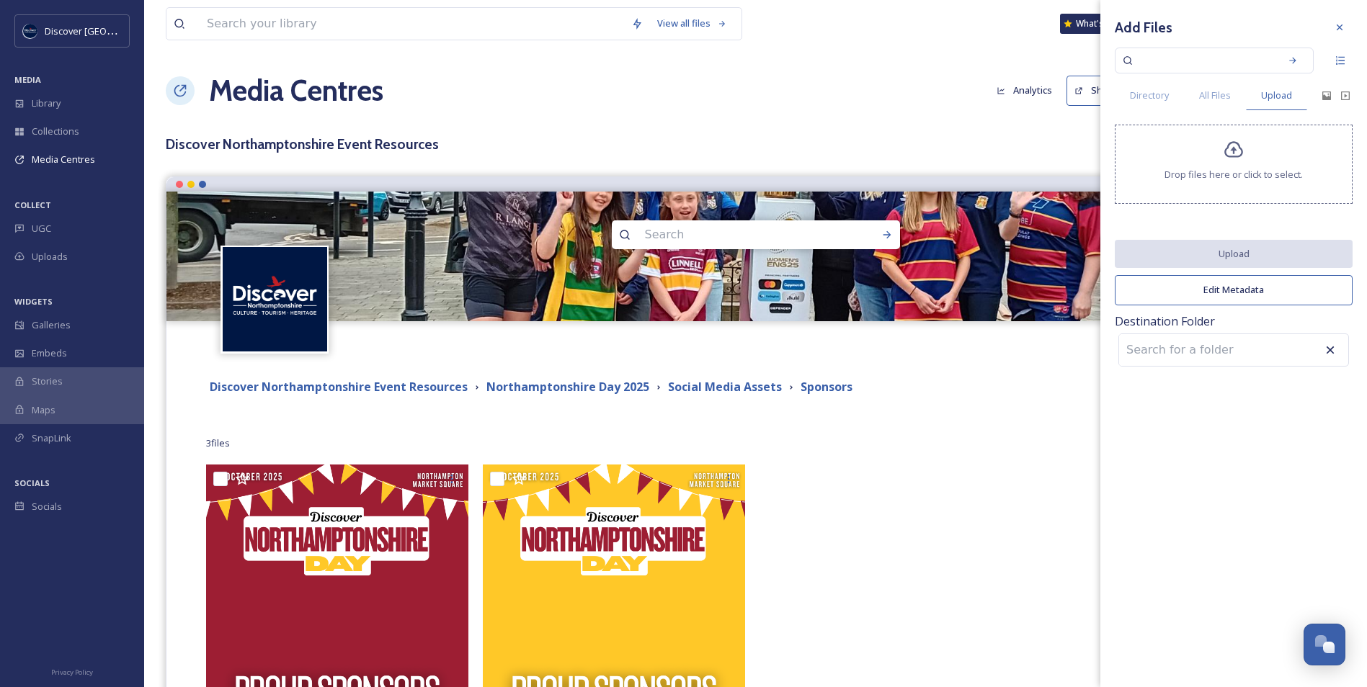
click at [1217, 161] on div "Drop files here or click to select." at bounding box center [1234, 164] width 238 height 79
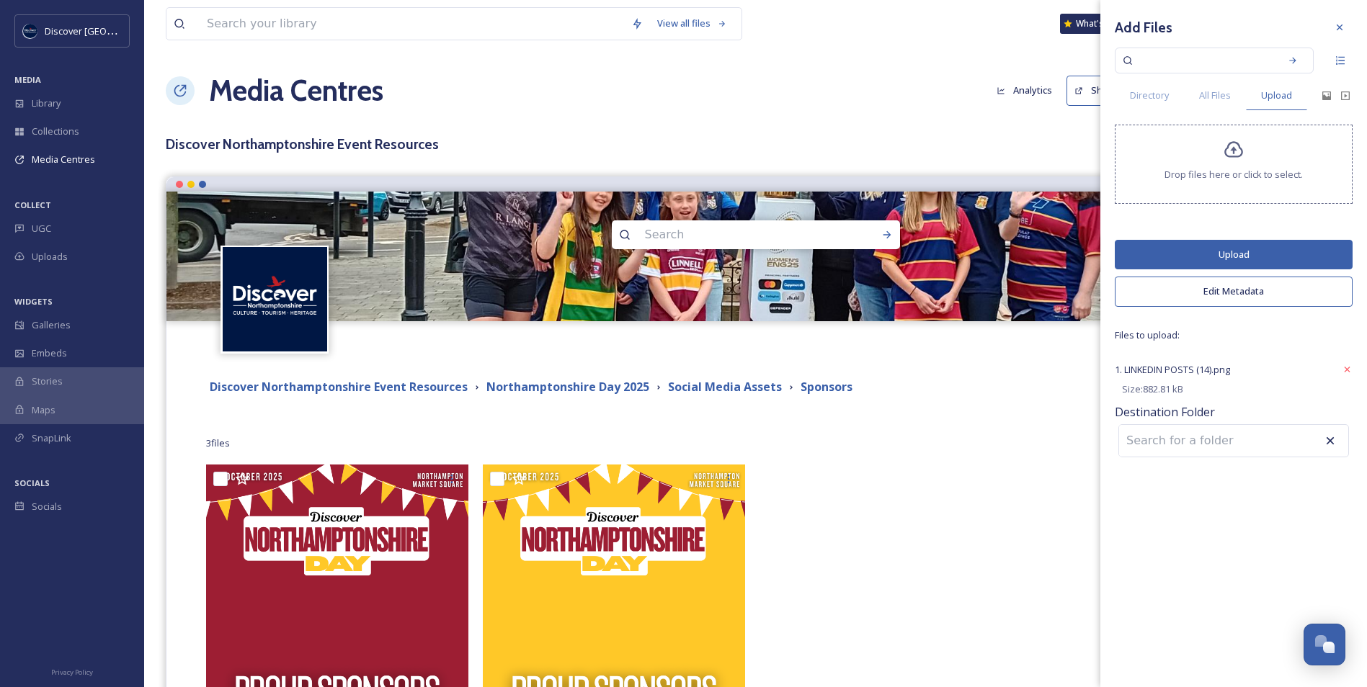
click at [1191, 289] on button "Edit Metadata" at bounding box center [1234, 292] width 238 height 30
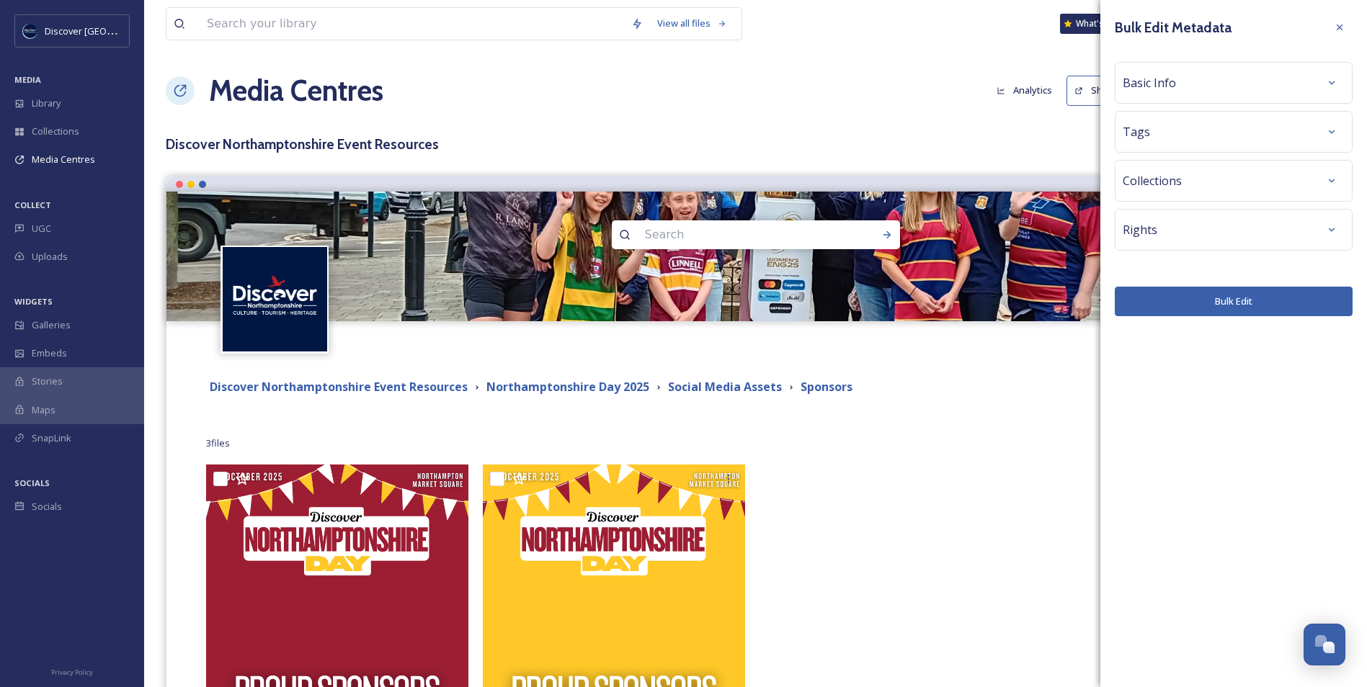
click at [1179, 93] on div "Basic Info" at bounding box center [1233, 83] width 222 height 26
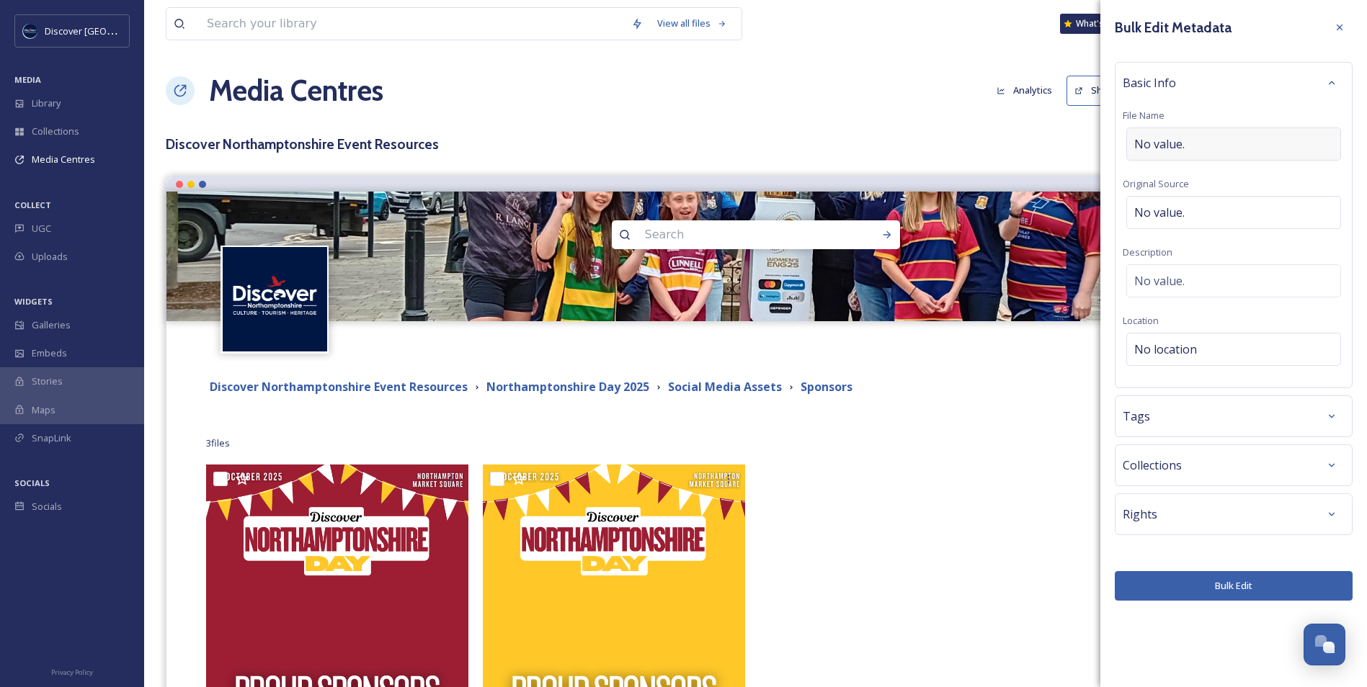
click at [1177, 135] on span "No value." at bounding box center [1159, 143] width 50 height 17
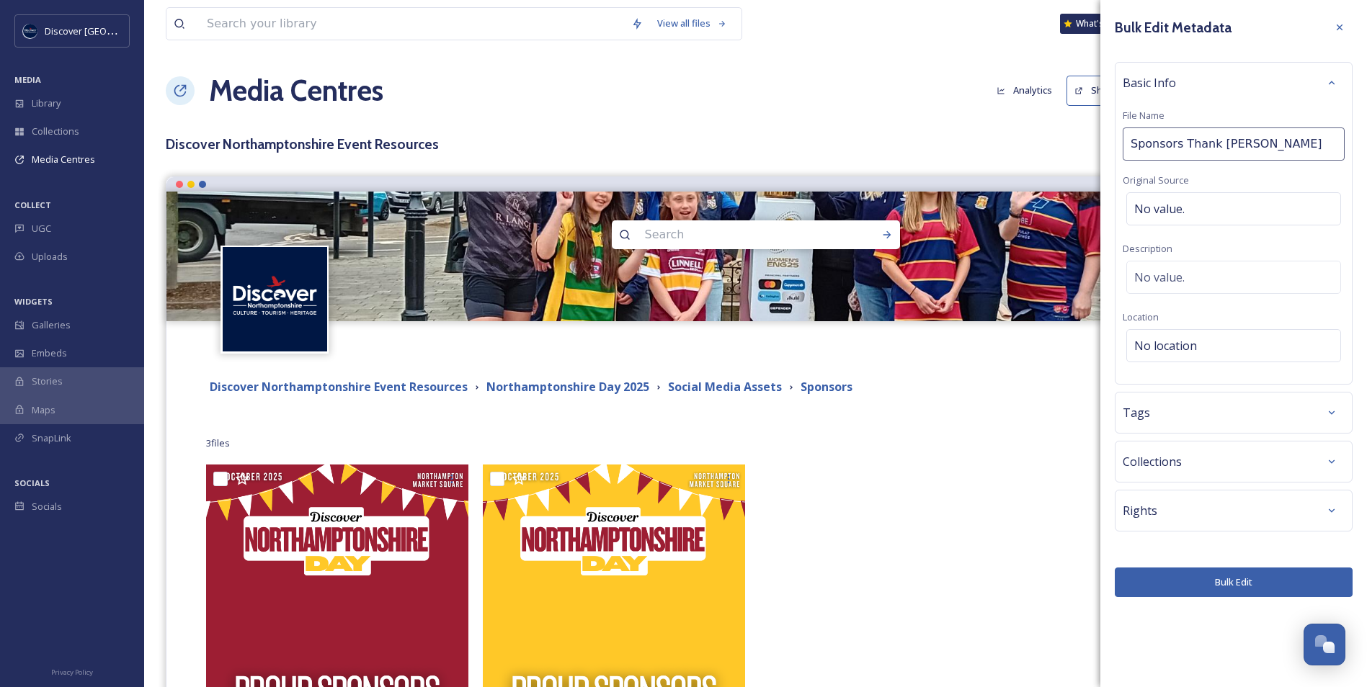
type input "Sponsors Thank You"
click at [1223, 586] on button "Bulk Edit" at bounding box center [1234, 583] width 238 height 30
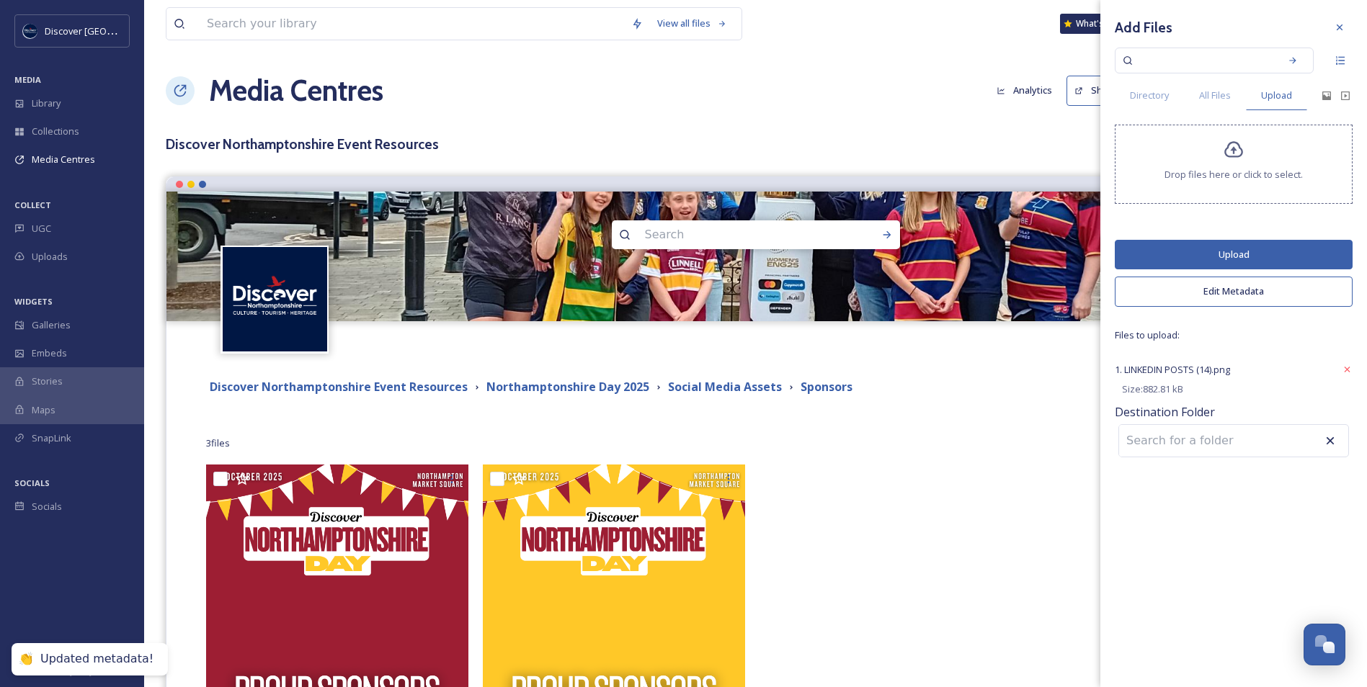
click at [1235, 261] on button "Upload" at bounding box center [1234, 255] width 238 height 30
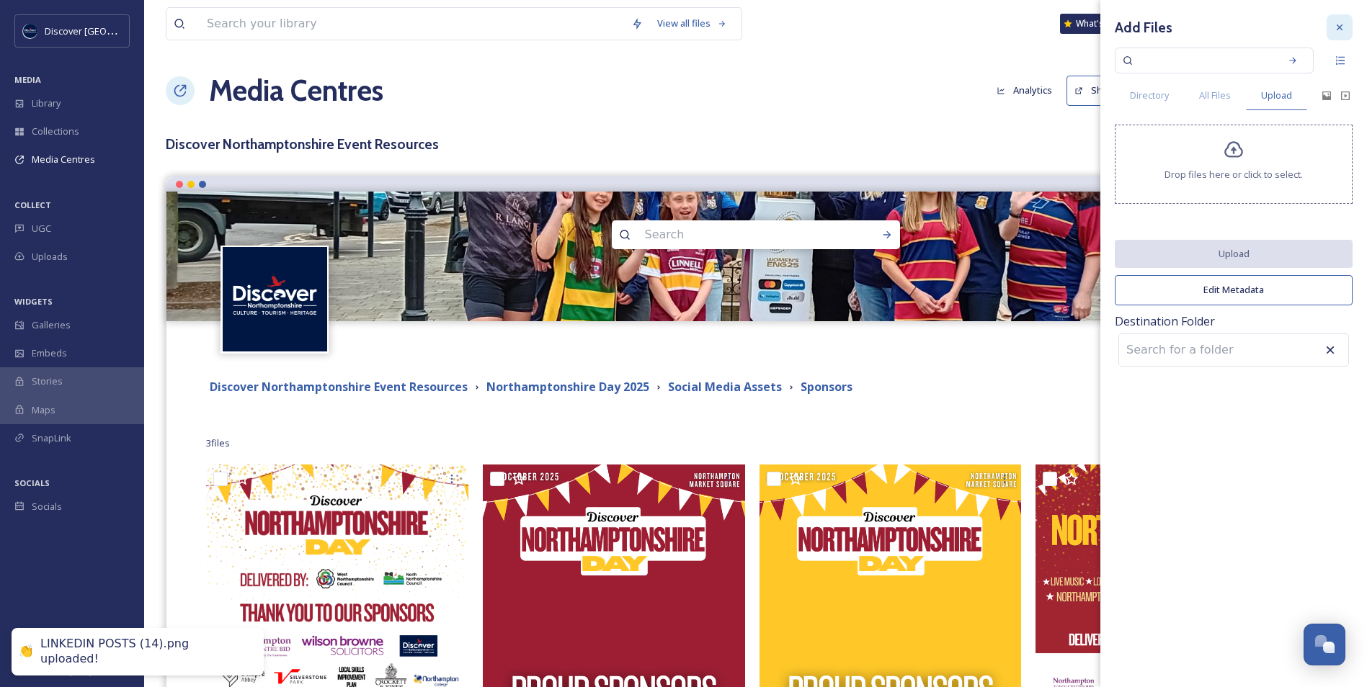
click at [1342, 29] on icon at bounding box center [1340, 28] width 12 height 12
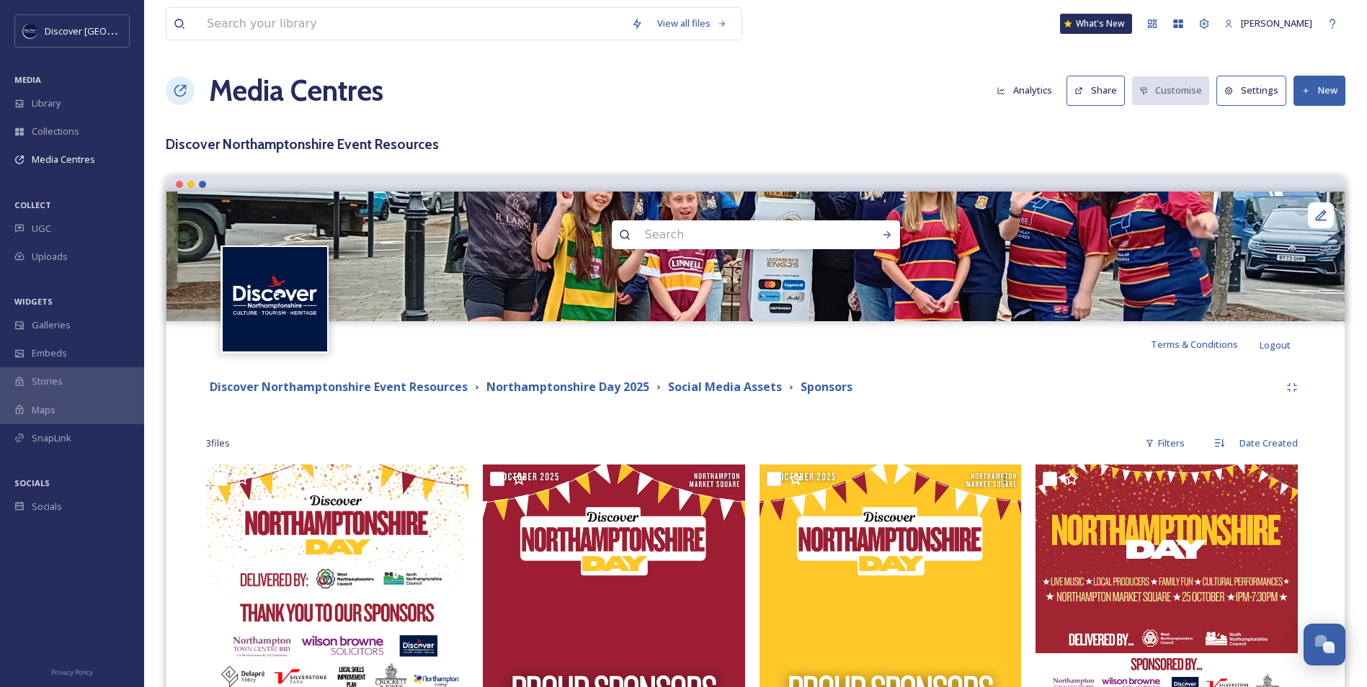
click at [988, 383] on div "Discover [GEOGRAPHIC_DATA] Event Resources [GEOGRAPHIC_DATA] Day 2025 Social Me…" at bounding box center [742, 387] width 1073 height 18
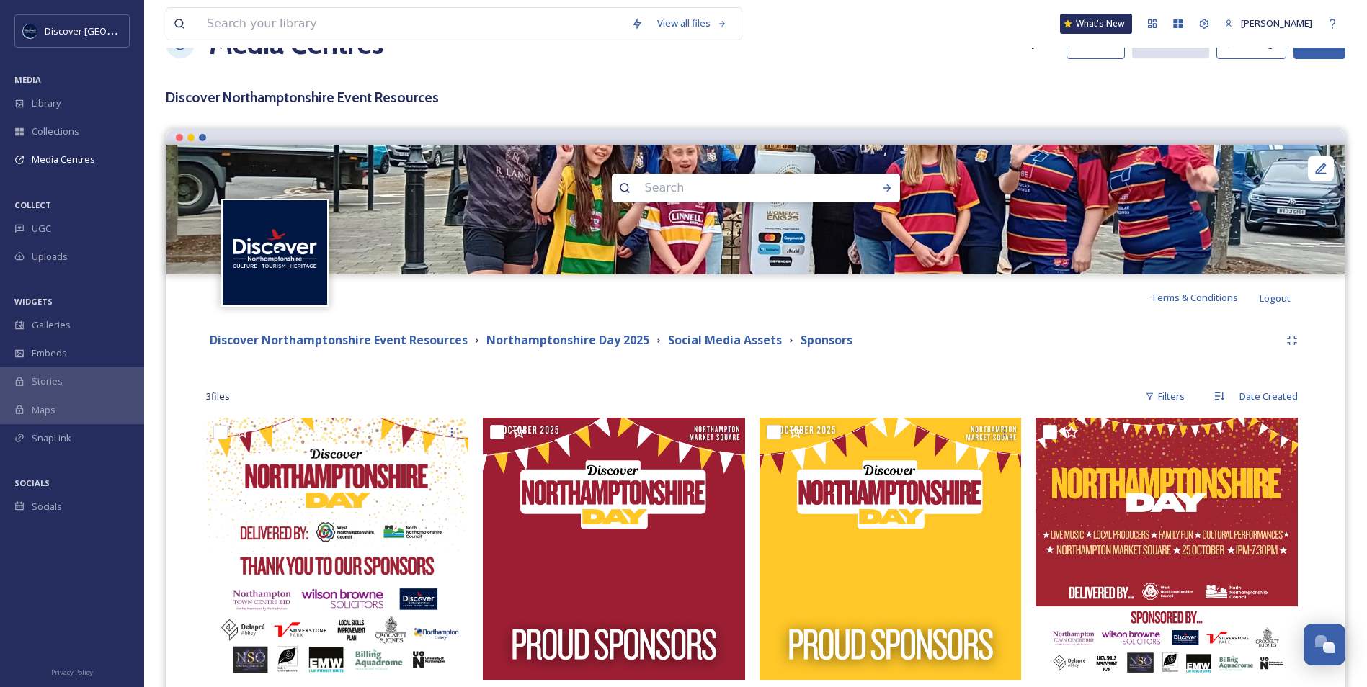
scroll to position [72, 0]
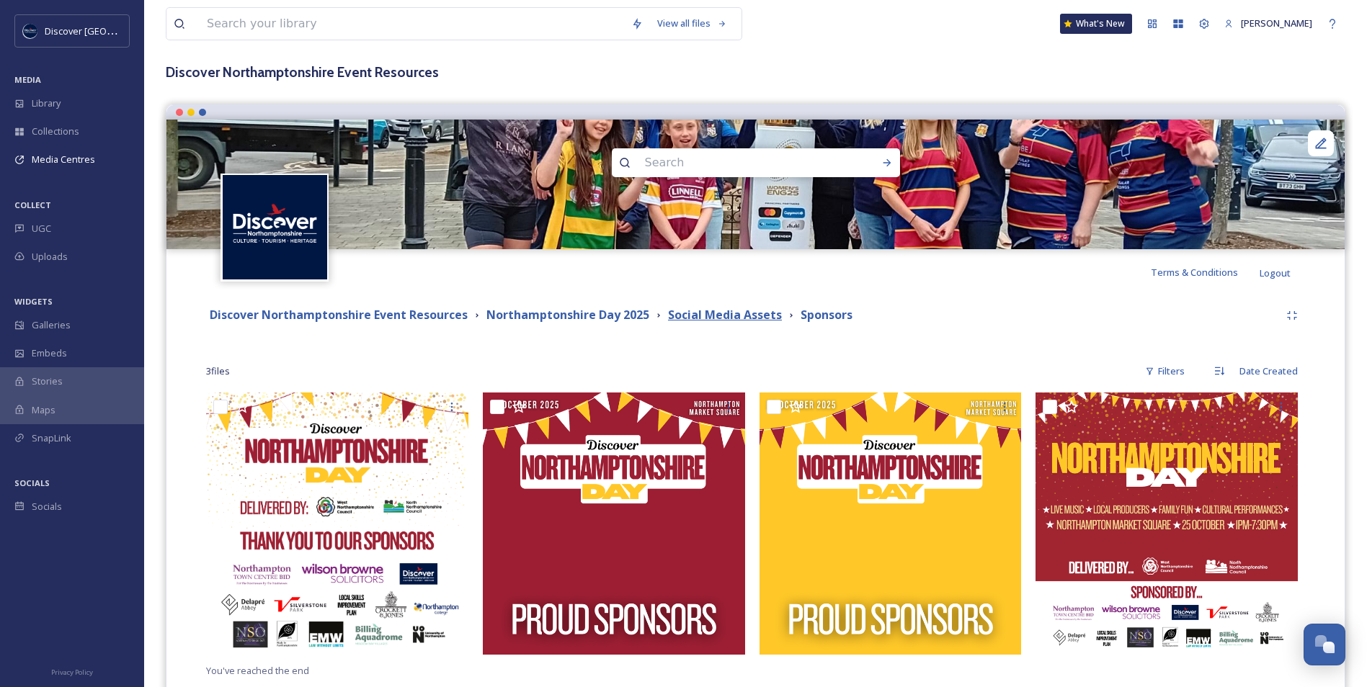
click at [738, 321] on strong "Social Media Assets" at bounding box center [725, 315] width 114 height 16
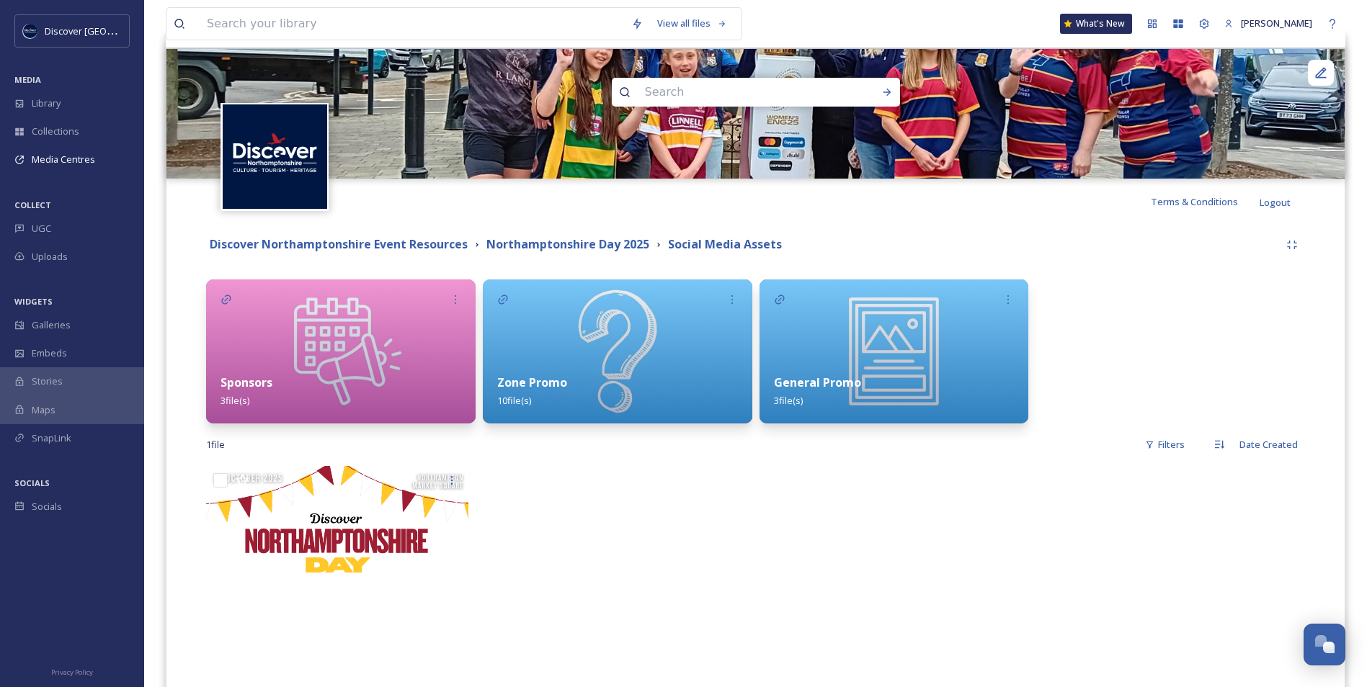
scroll to position [144, 0]
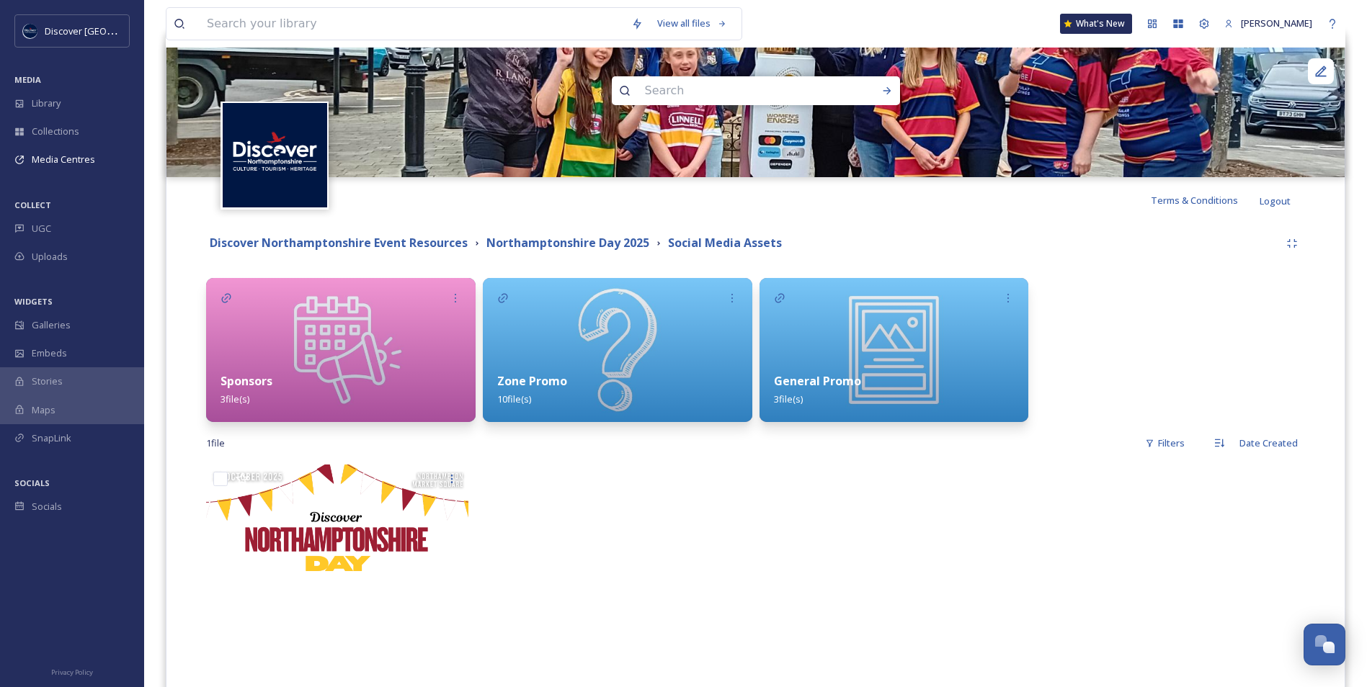
click at [834, 370] on div "General Promo 3 file(s)" at bounding box center [893, 390] width 269 height 64
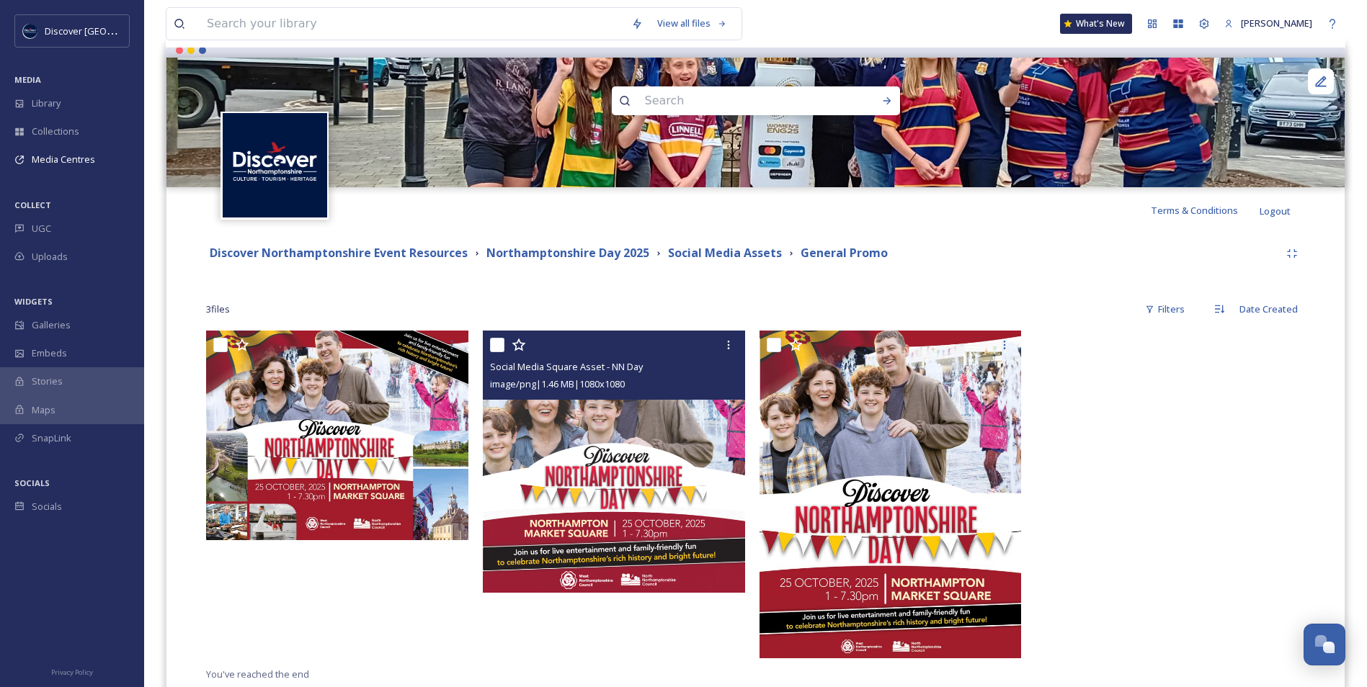
scroll to position [109, 0]
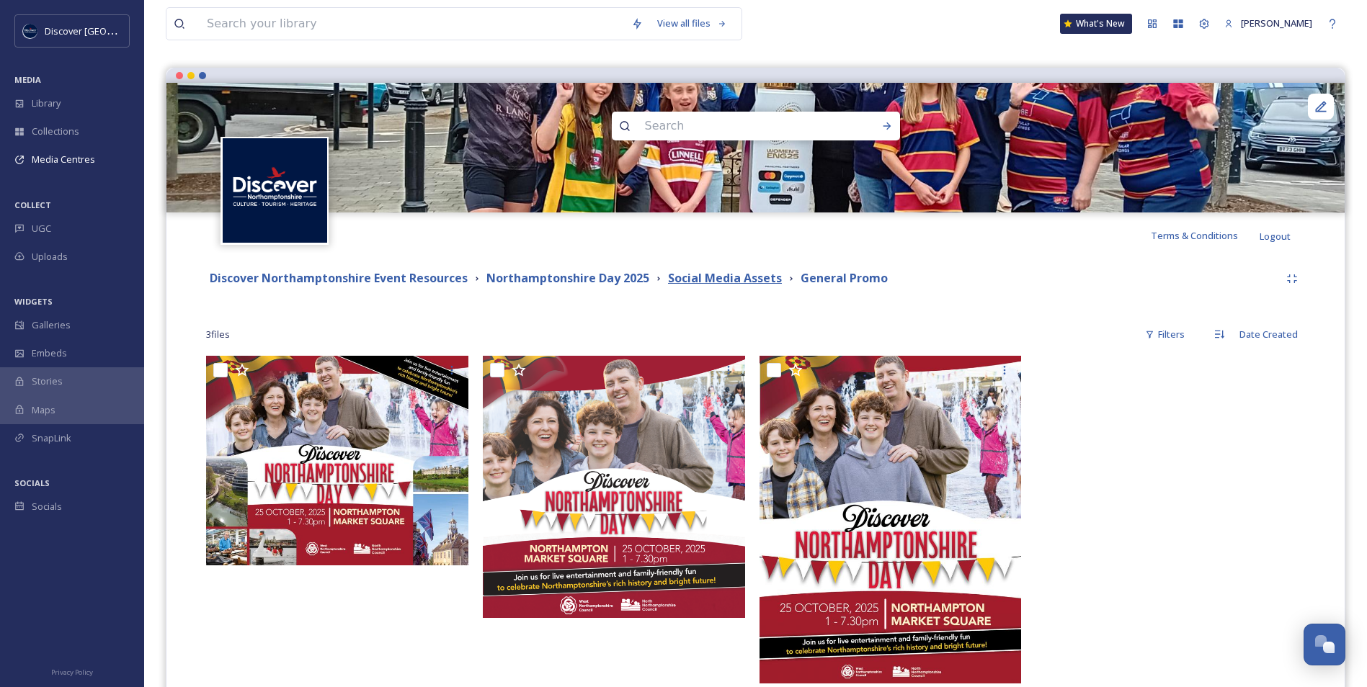
click at [741, 274] on strong "Social Media Assets" at bounding box center [725, 278] width 114 height 16
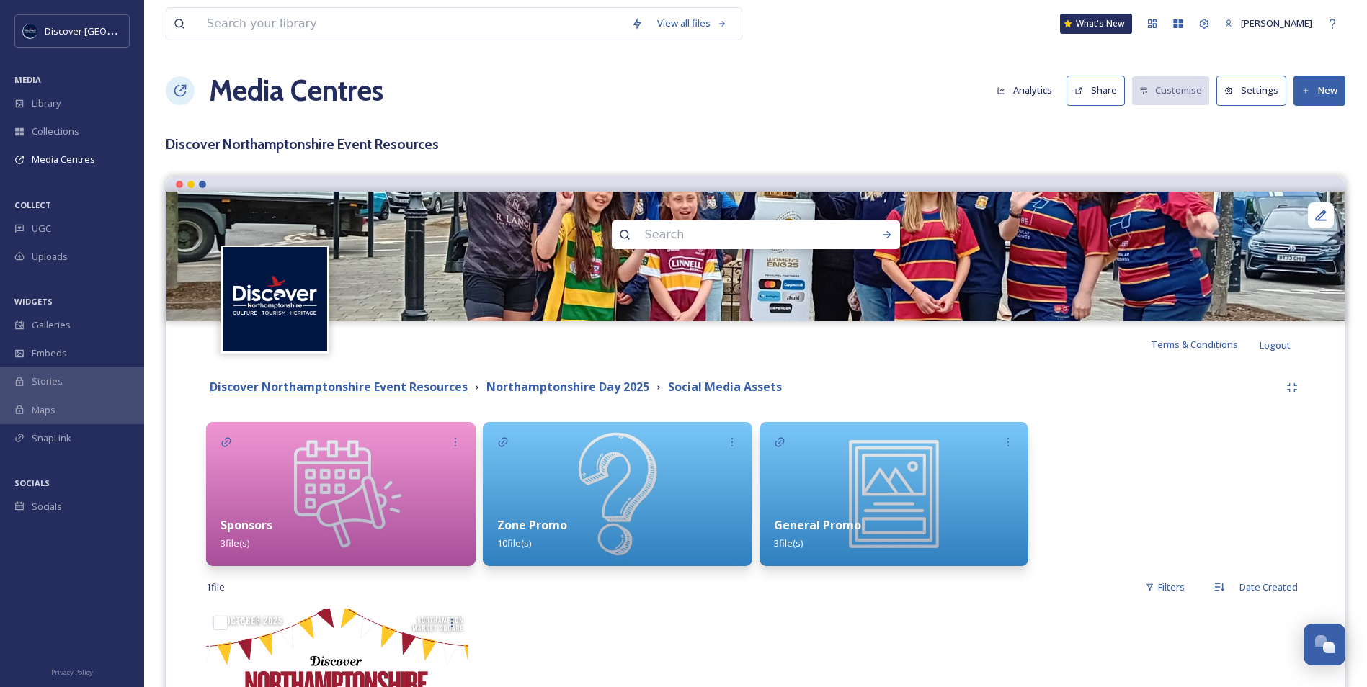
click at [441, 395] on strong "Discover Northamptonshire Event Resources" at bounding box center [339, 387] width 258 height 16
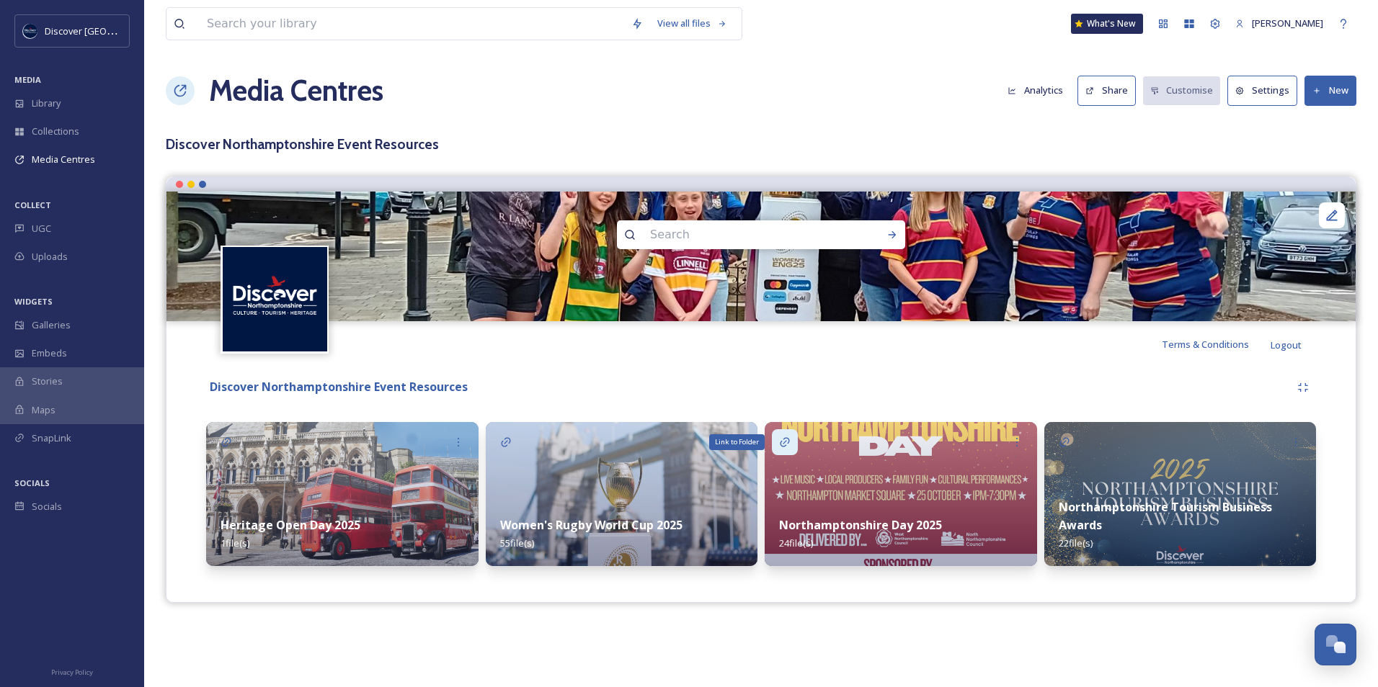
click at [782, 447] on icon at bounding box center [785, 443] width 12 height 12
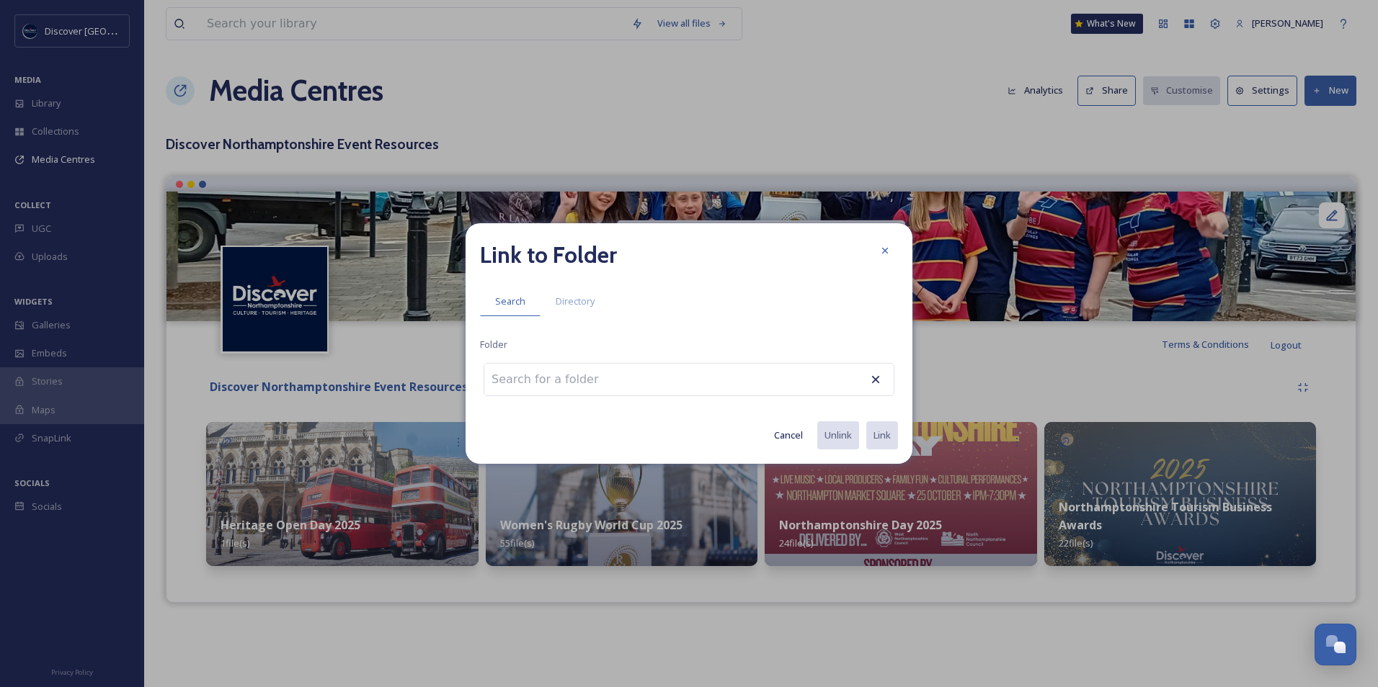
click at [795, 439] on button "Cancel" at bounding box center [788, 435] width 43 height 28
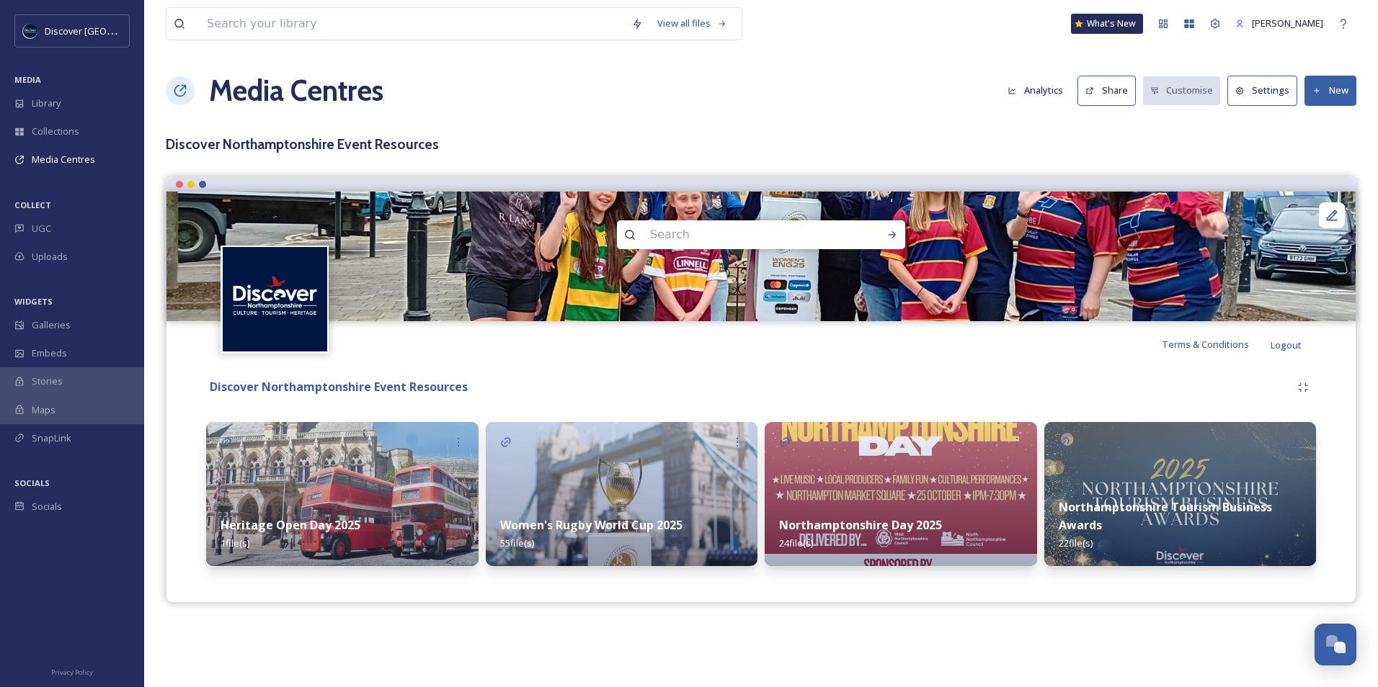
click at [1110, 99] on button "Share" at bounding box center [1106, 91] width 58 height 30
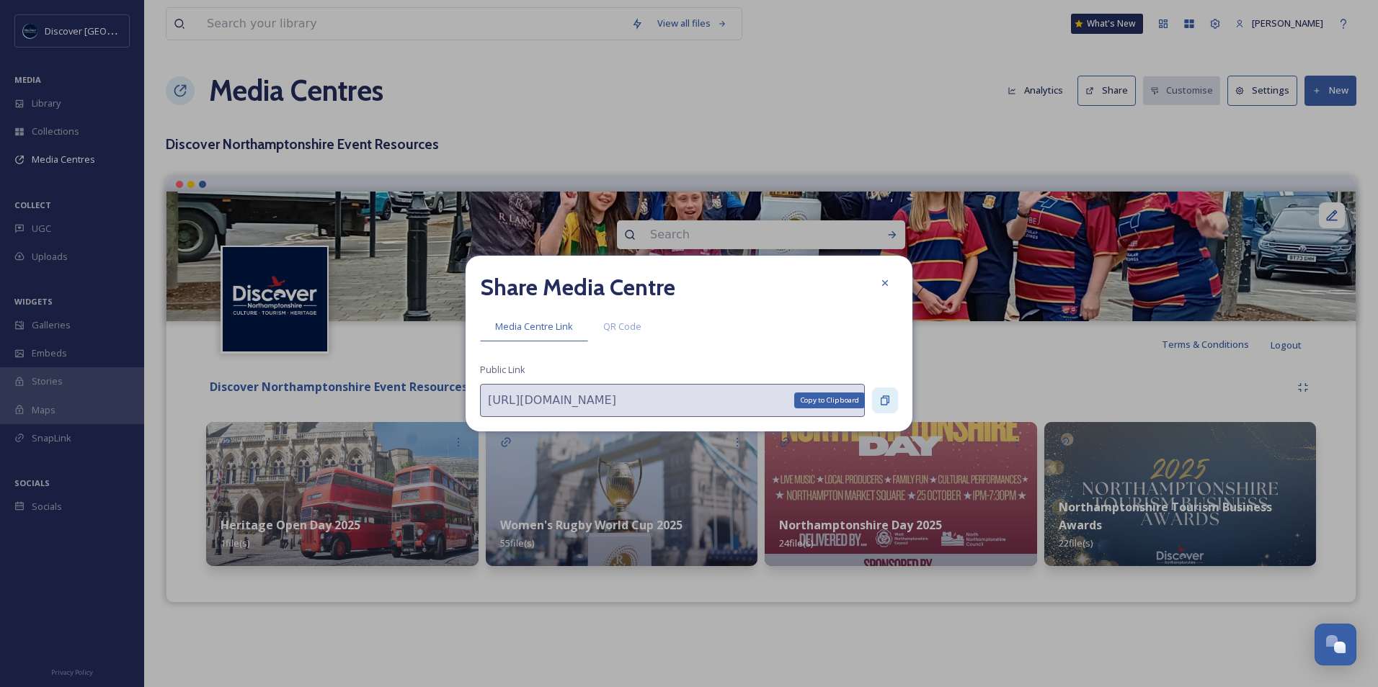
click at [885, 396] on icon at bounding box center [885, 401] width 12 height 12
click at [893, 279] on div at bounding box center [885, 283] width 26 height 26
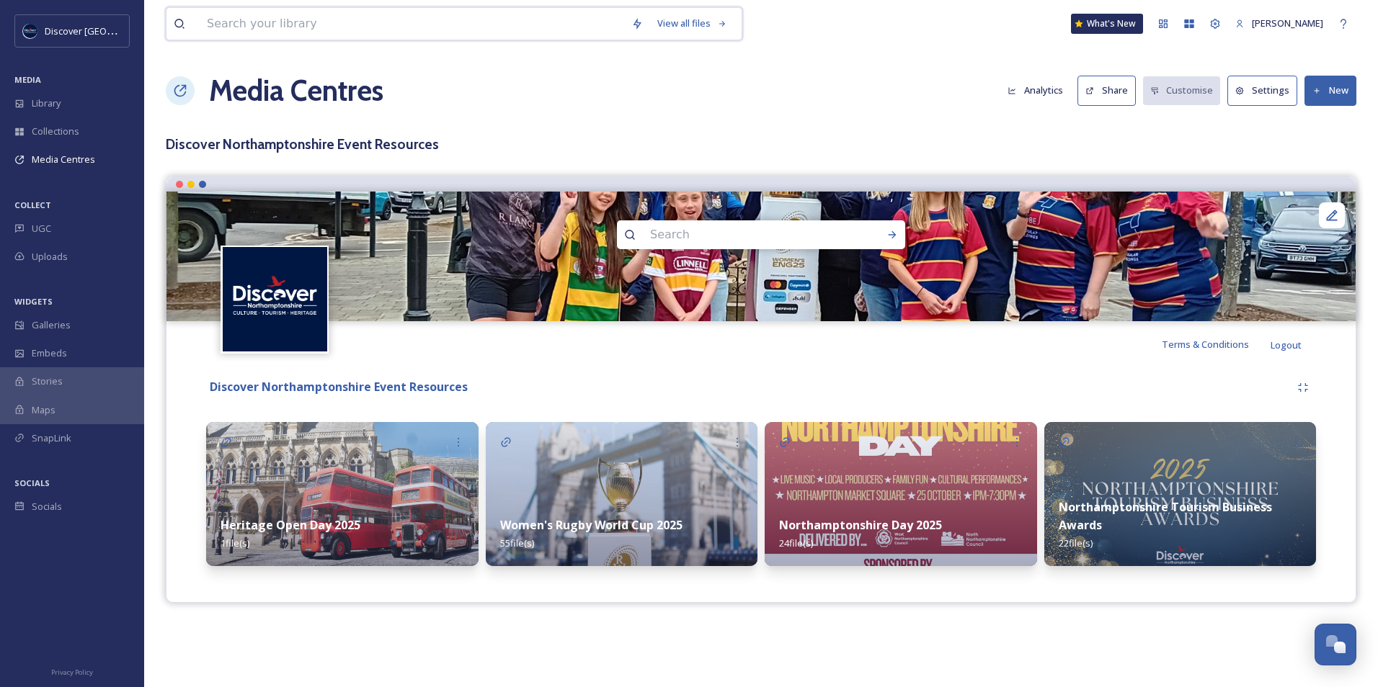
click at [476, 18] on input at bounding box center [412, 24] width 424 height 32
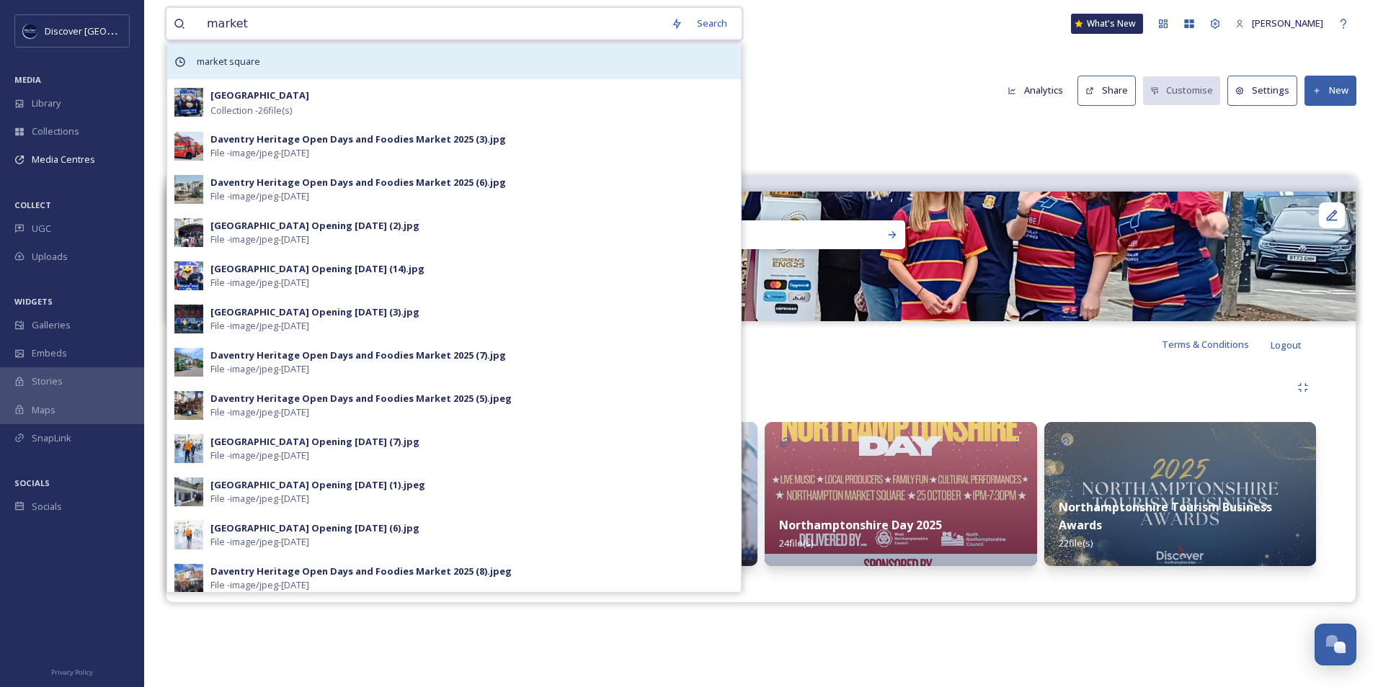
type input "market"
click at [249, 66] on span "market square" at bounding box center [228, 61] width 78 height 21
click at [611, 68] on div "market square" at bounding box center [453, 61] width 573 height 35
click at [323, 53] on div "market square" at bounding box center [453, 61] width 573 height 35
click at [262, 63] on span "market square" at bounding box center [228, 61] width 78 height 21
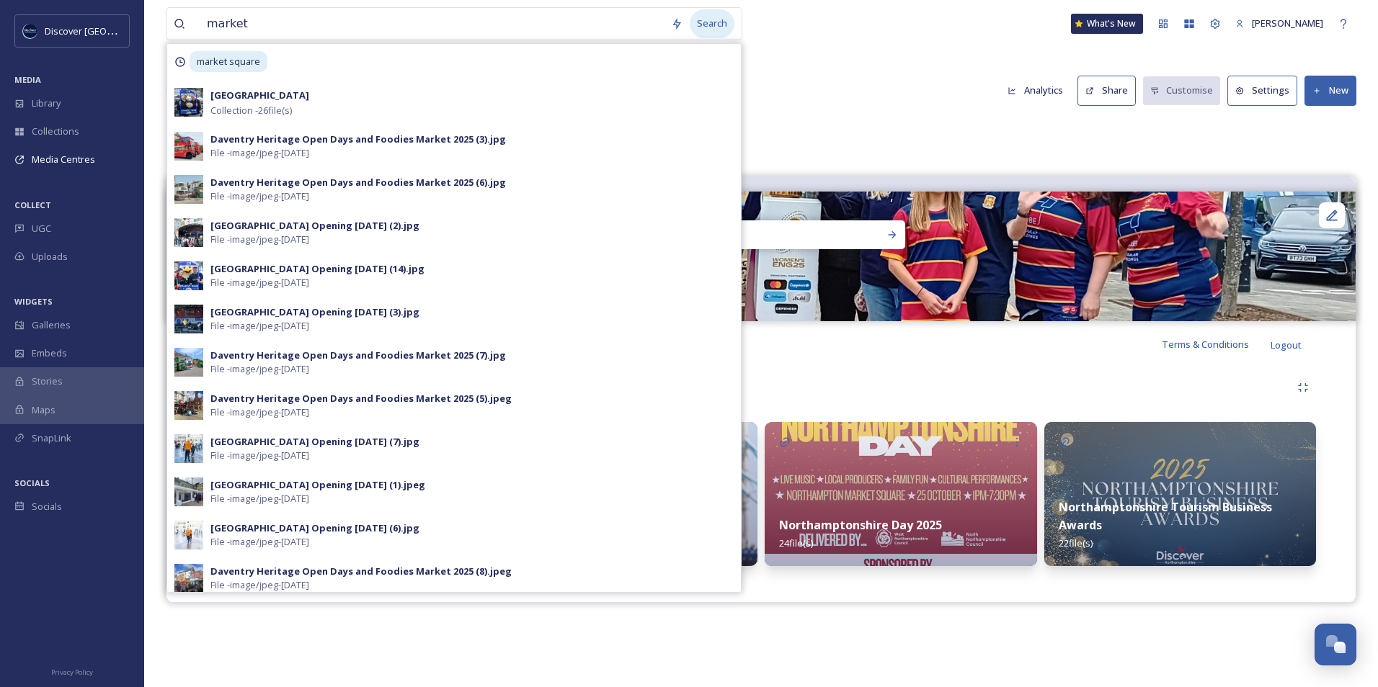
click at [714, 15] on div "Search" at bounding box center [711, 23] width 45 height 28
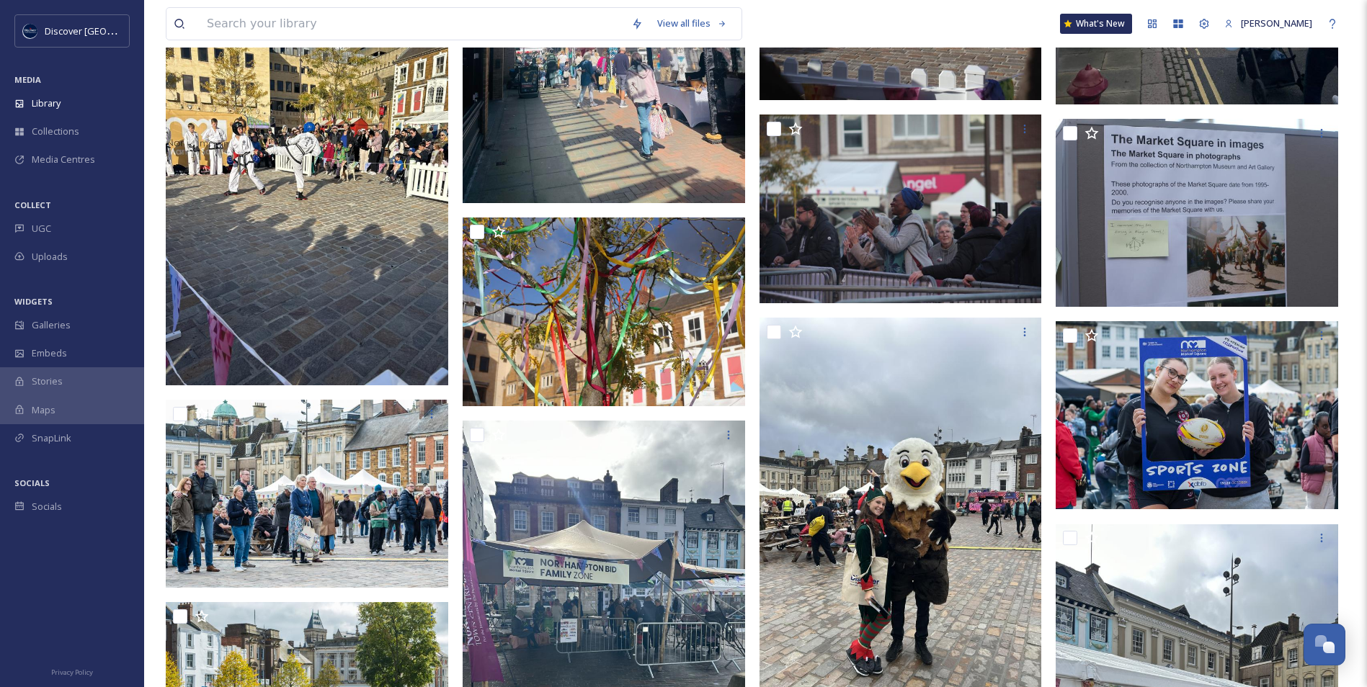
scroll to position [2005, 0]
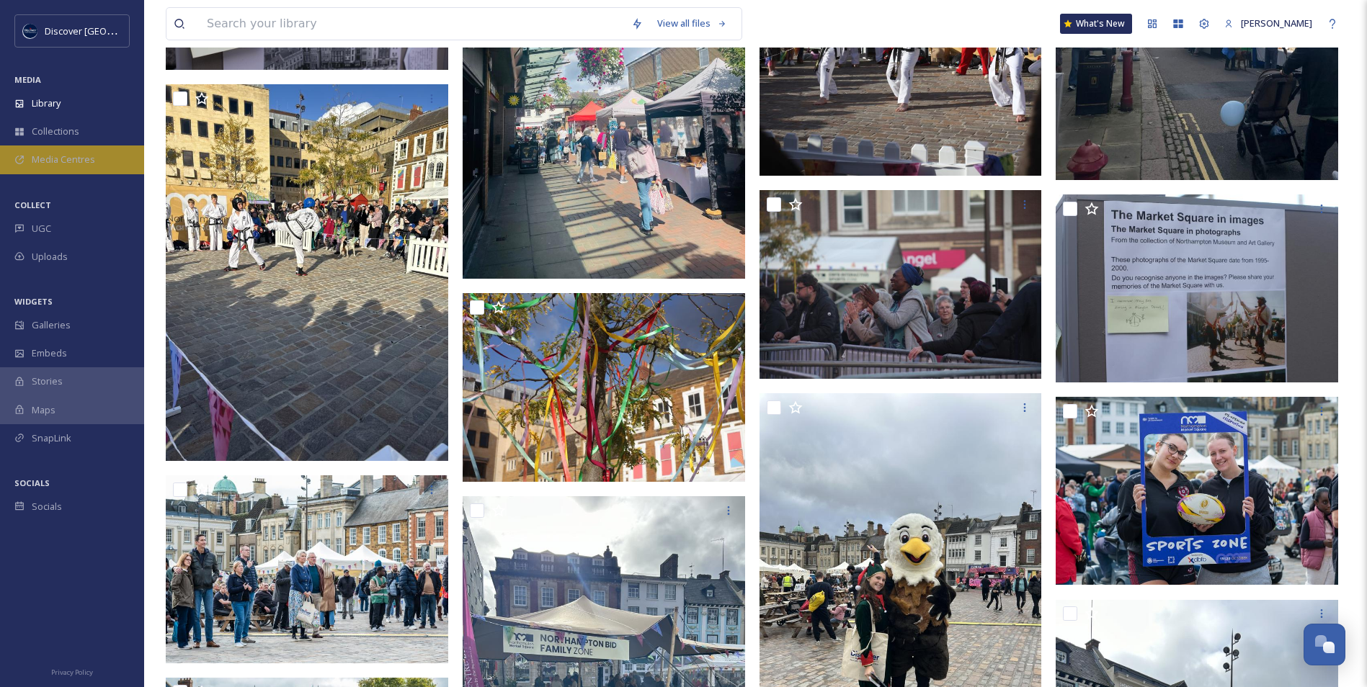
click at [36, 165] on span "Media Centres" at bounding box center [63, 160] width 63 height 14
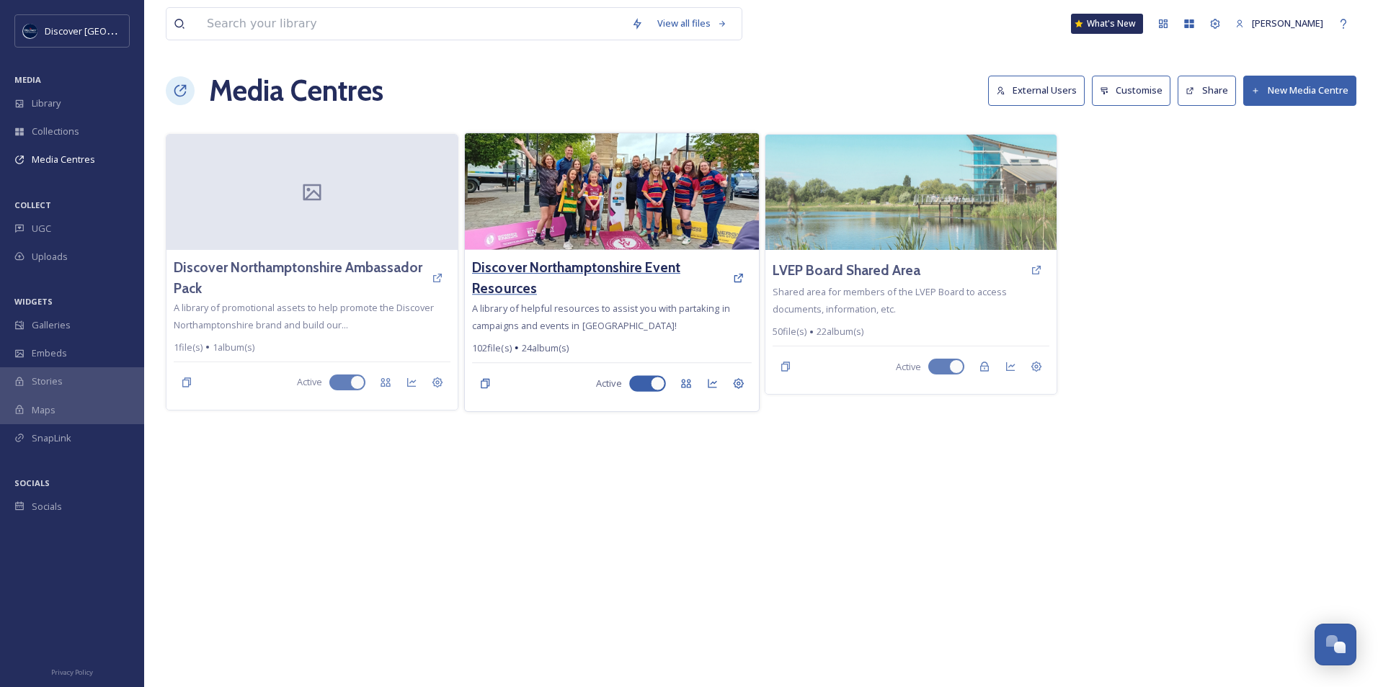
click at [570, 279] on h3 "Discover Northamptonshire Event Resources" at bounding box center [598, 278] width 253 height 42
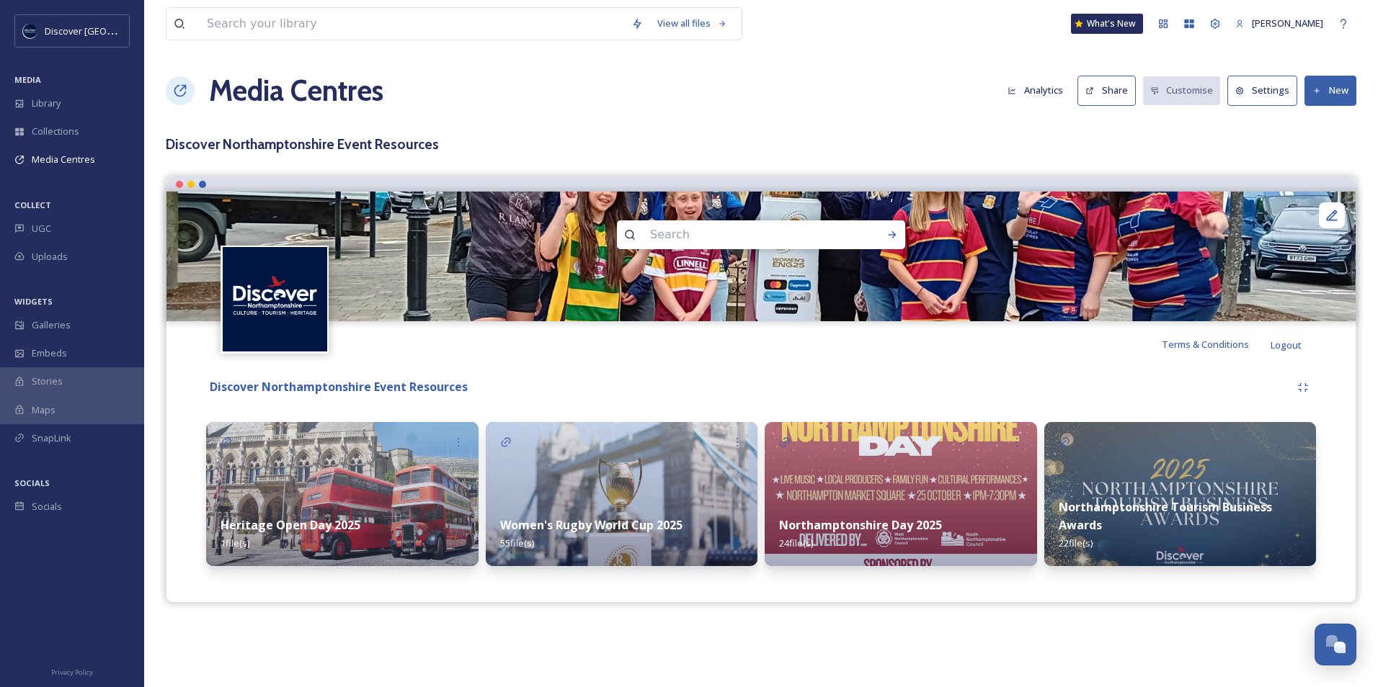
click at [848, 494] on img at bounding box center [900, 494] width 272 height 144
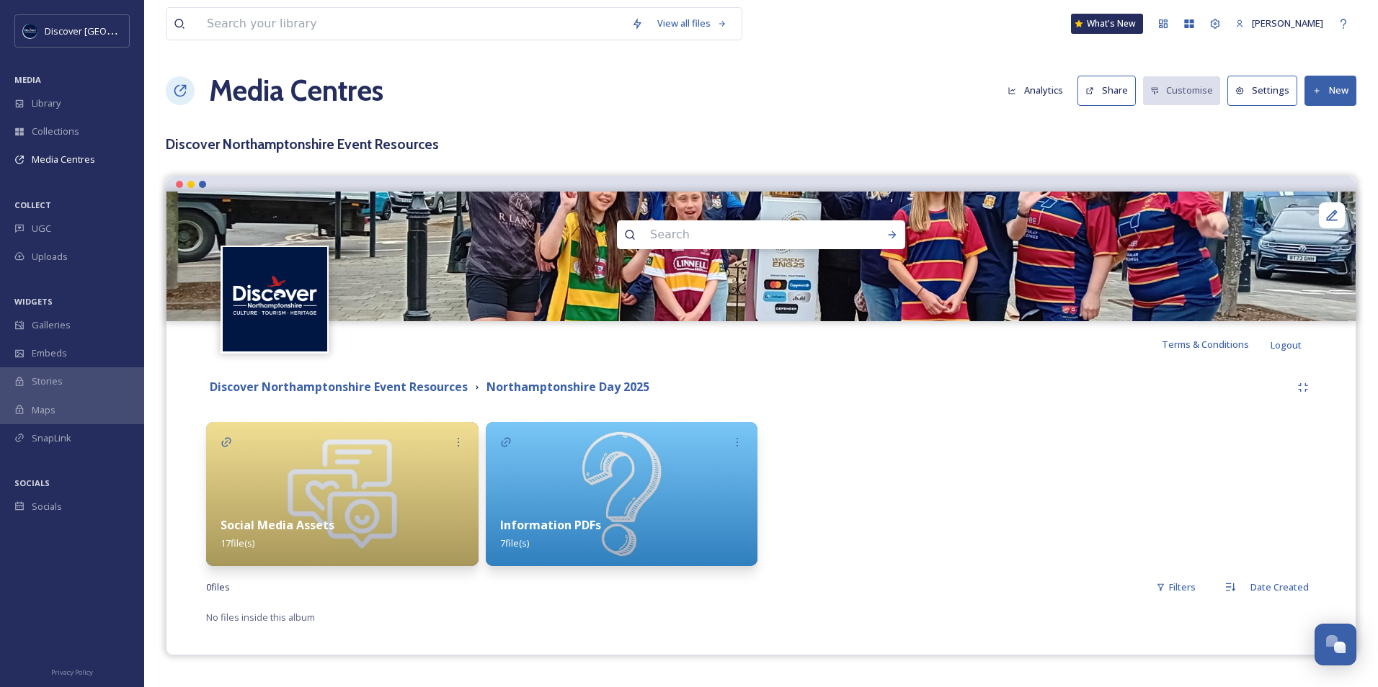
click at [303, 480] on img at bounding box center [342, 494] width 272 height 144
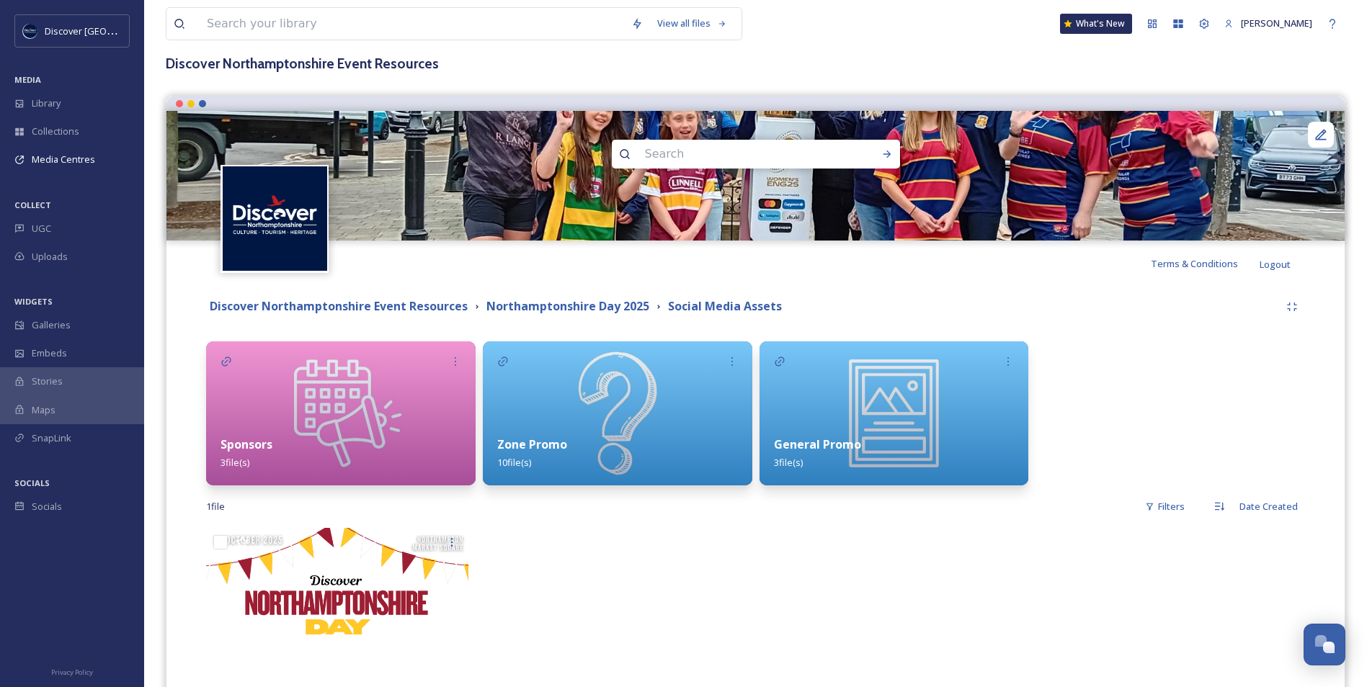
scroll to position [144, 0]
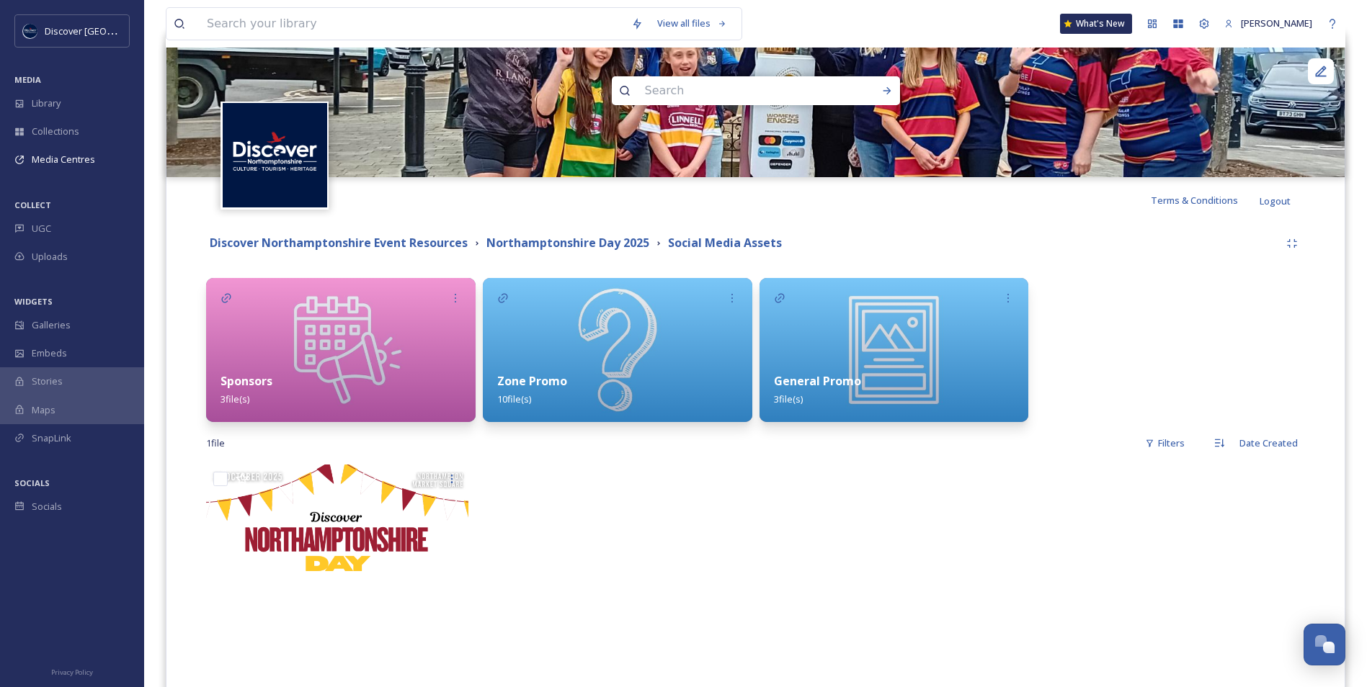
click at [563, 369] on div "Zone Promo 10 file(s)" at bounding box center [617, 390] width 269 height 64
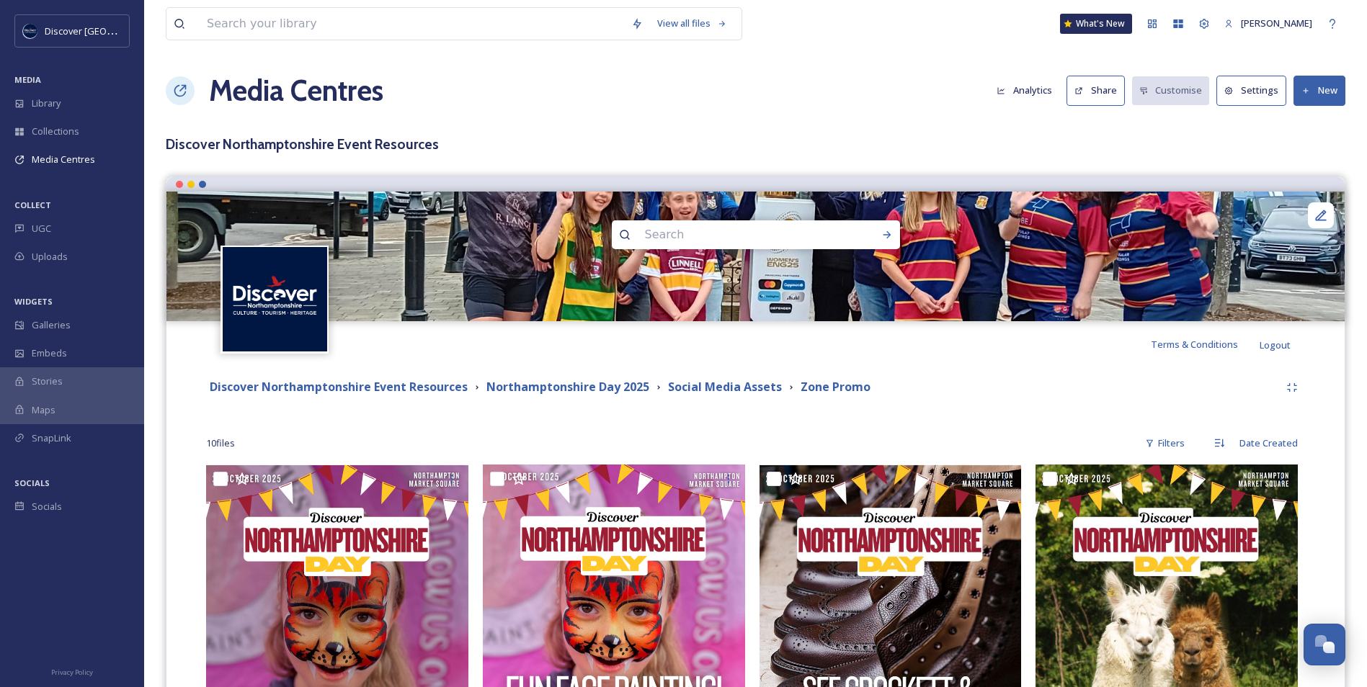
click at [1301, 93] on icon at bounding box center [1305, 90] width 9 height 9
click at [1294, 121] on span "Add Files" at bounding box center [1309, 124] width 39 height 14
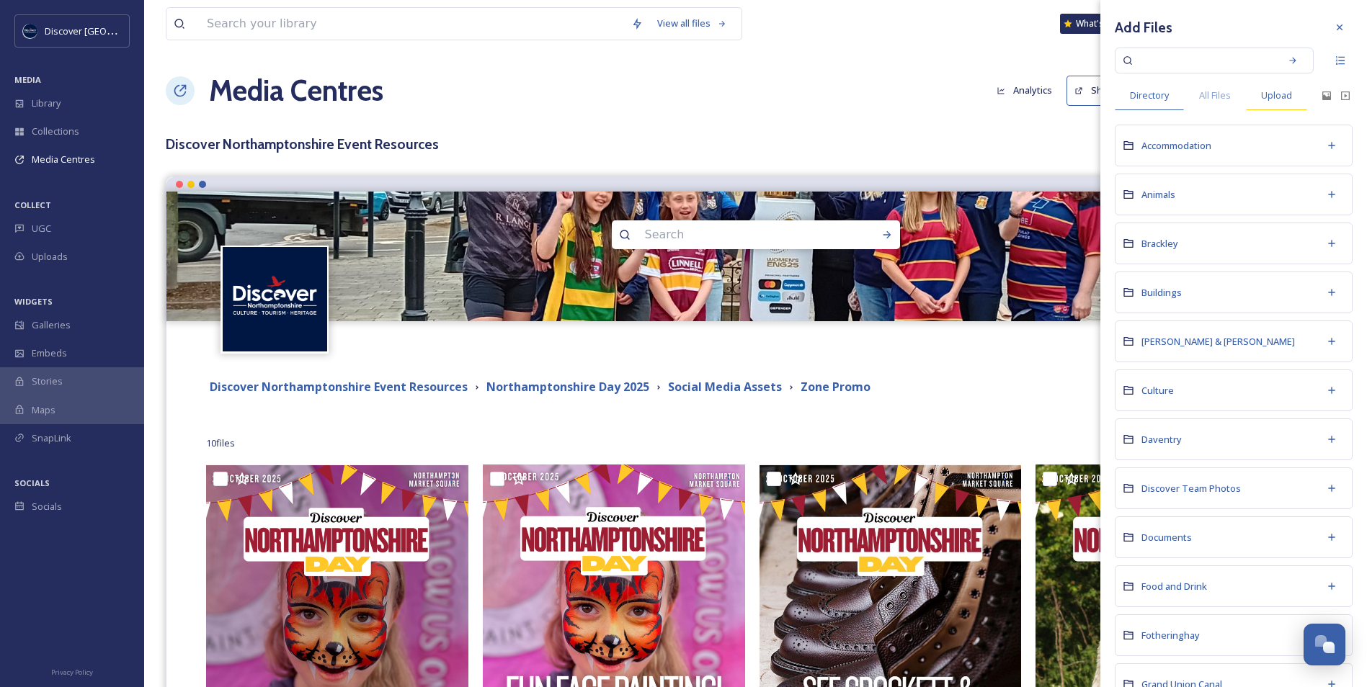
click at [1285, 103] on div "Upload" at bounding box center [1276, 96] width 61 height 30
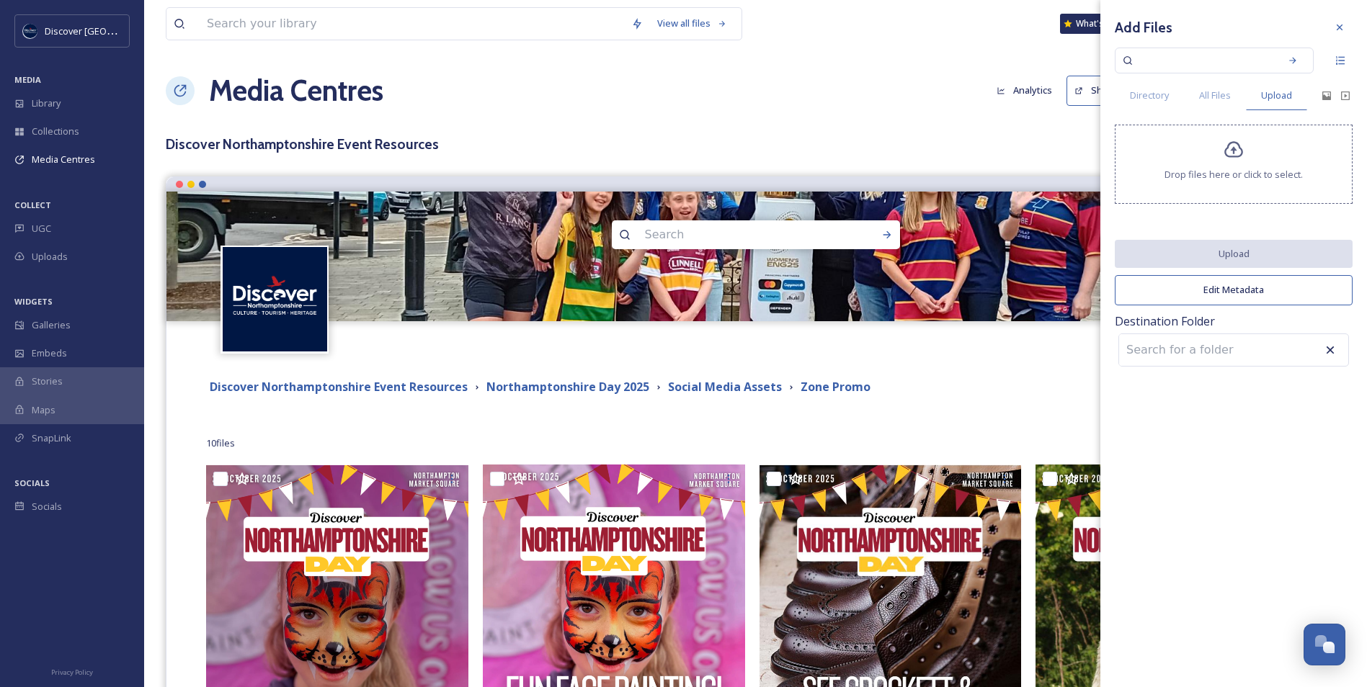
click at [1226, 188] on div "Drop files here or click to select." at bounding box center [1234, 164] width 238 height 79
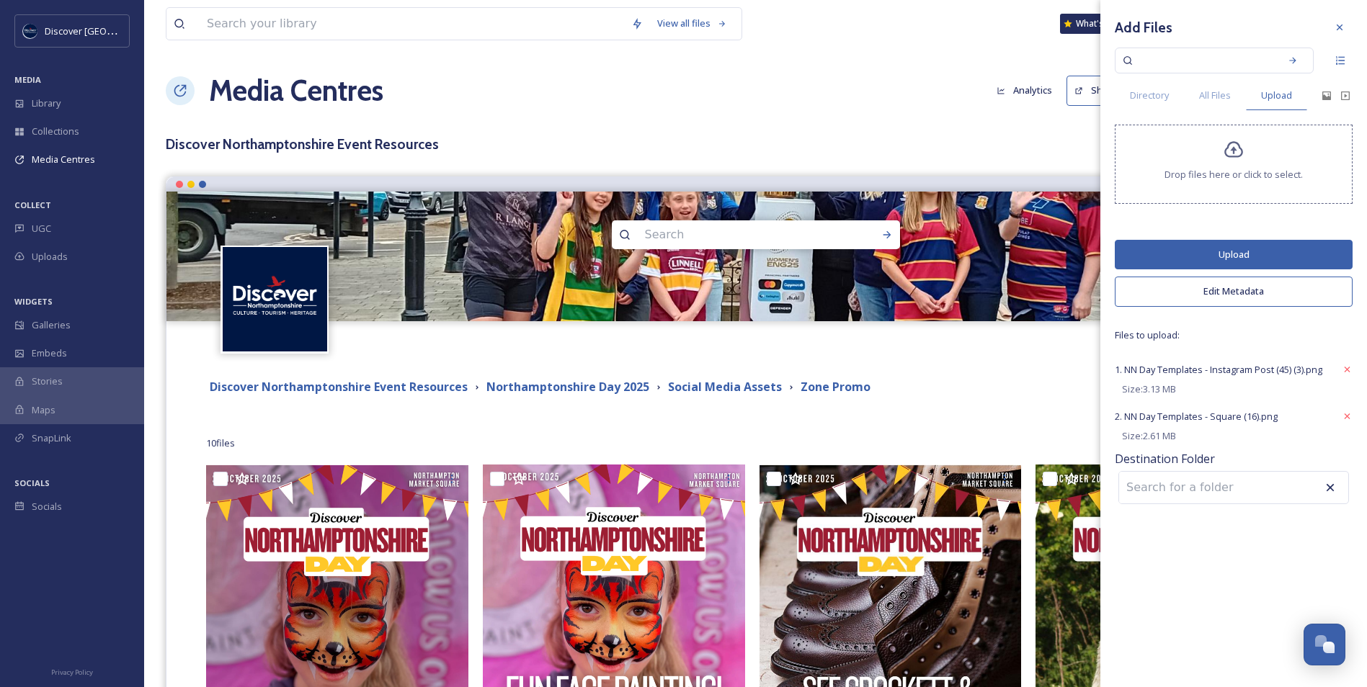
click at [1147, 251] on button "Upload" at bounding box center [1234, 255] width 238 height 30
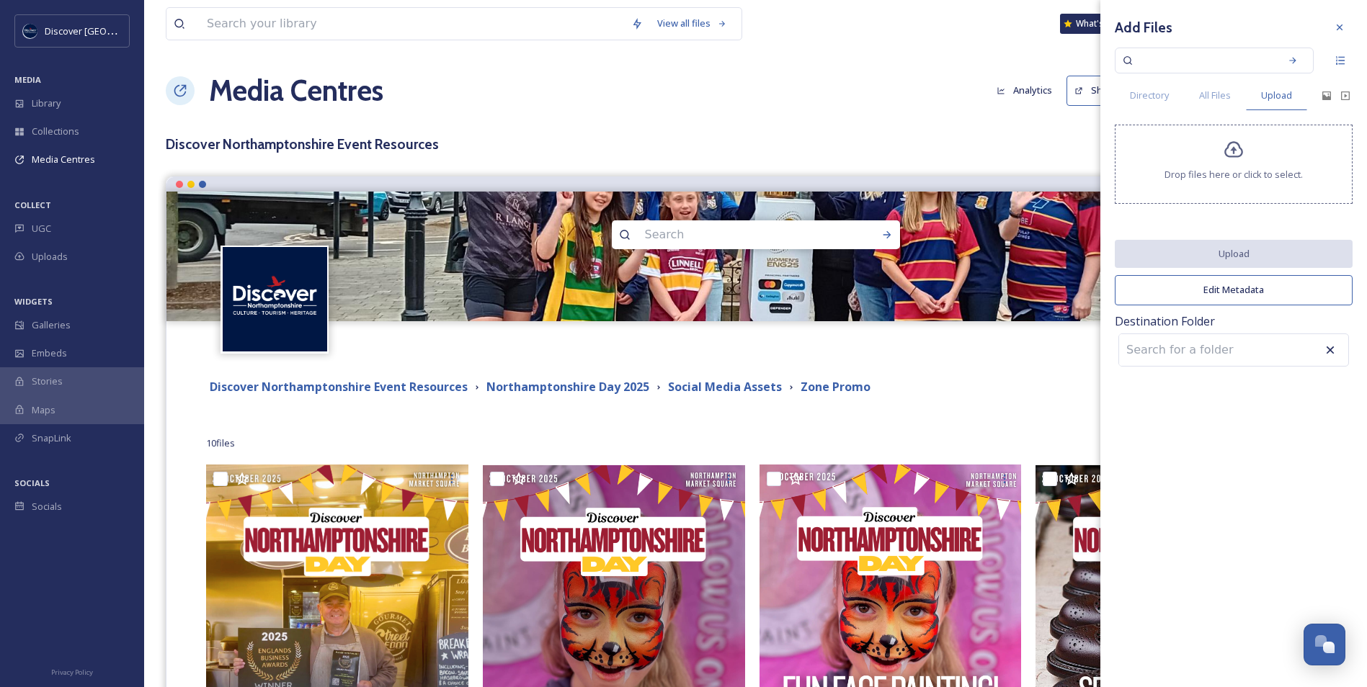
click at [756, 444] on div "10 file s Filters Date Created" at bounding box center [755, 443] width 1099 height 28
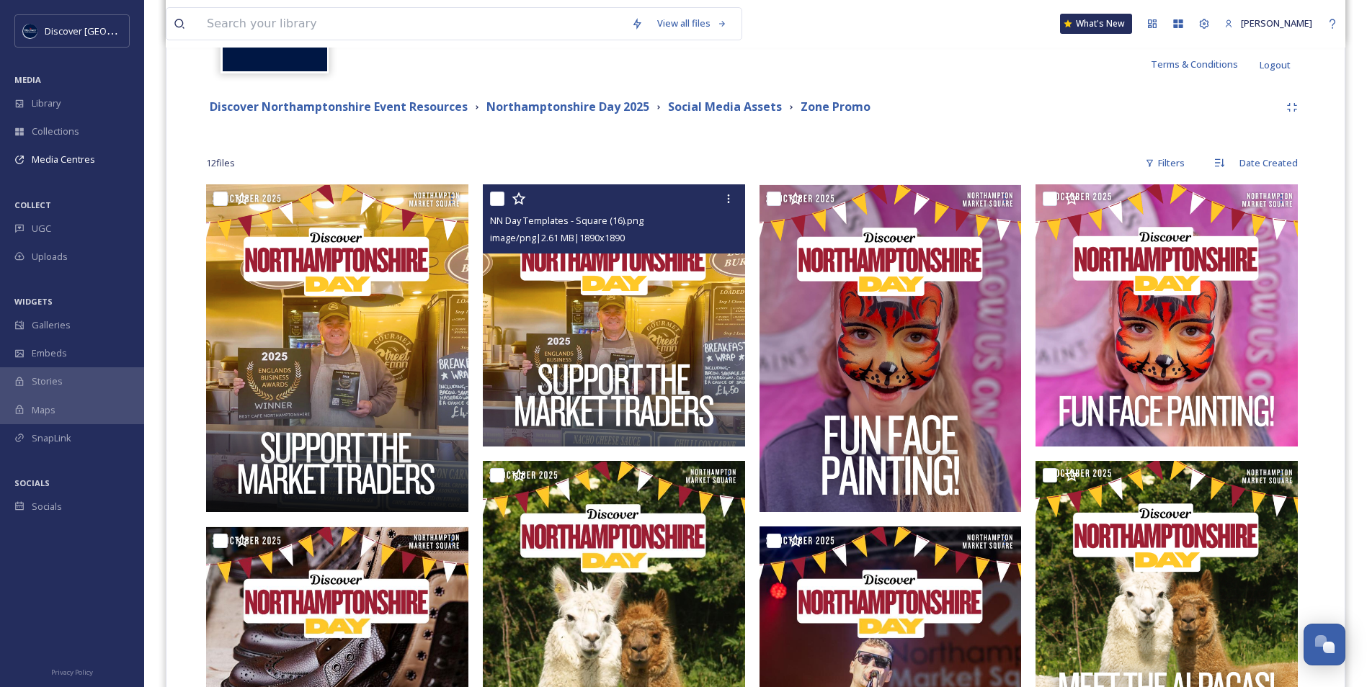
scroll to position [360, 0]
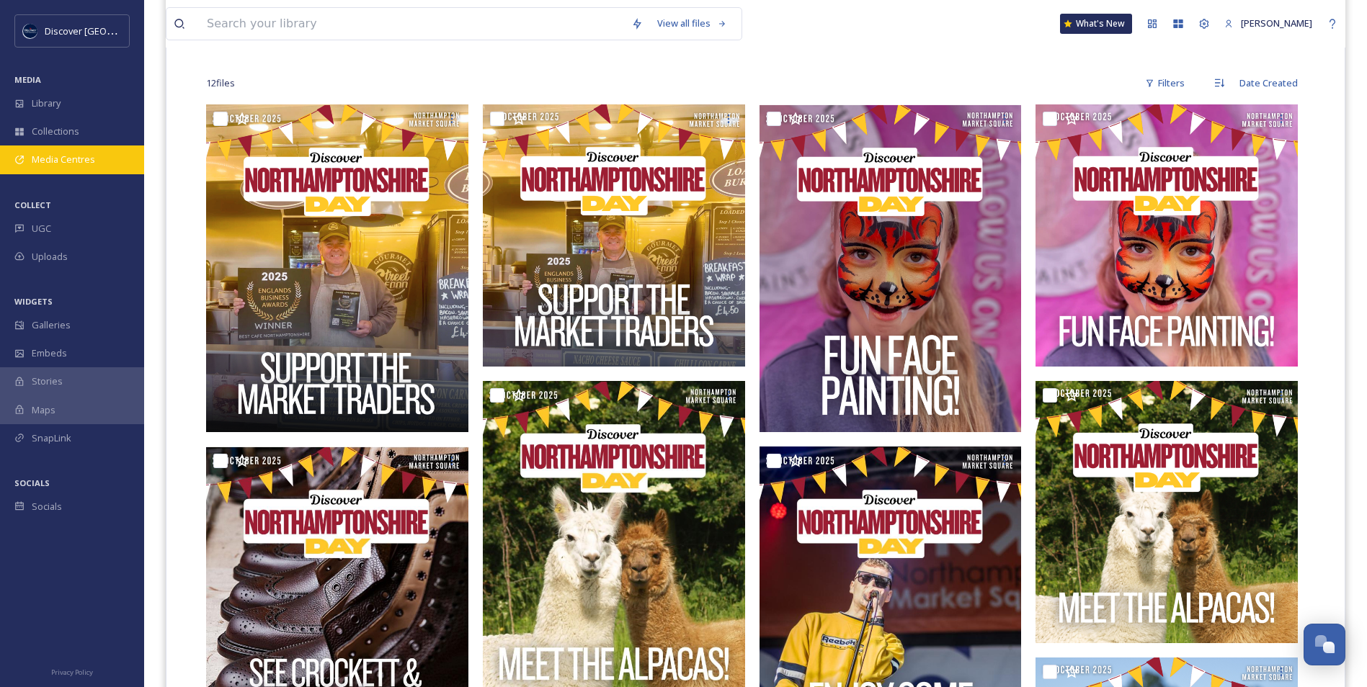
click at [71, 159] on span "Media Centres" at bounding box center [63, 160] width 63 height 14
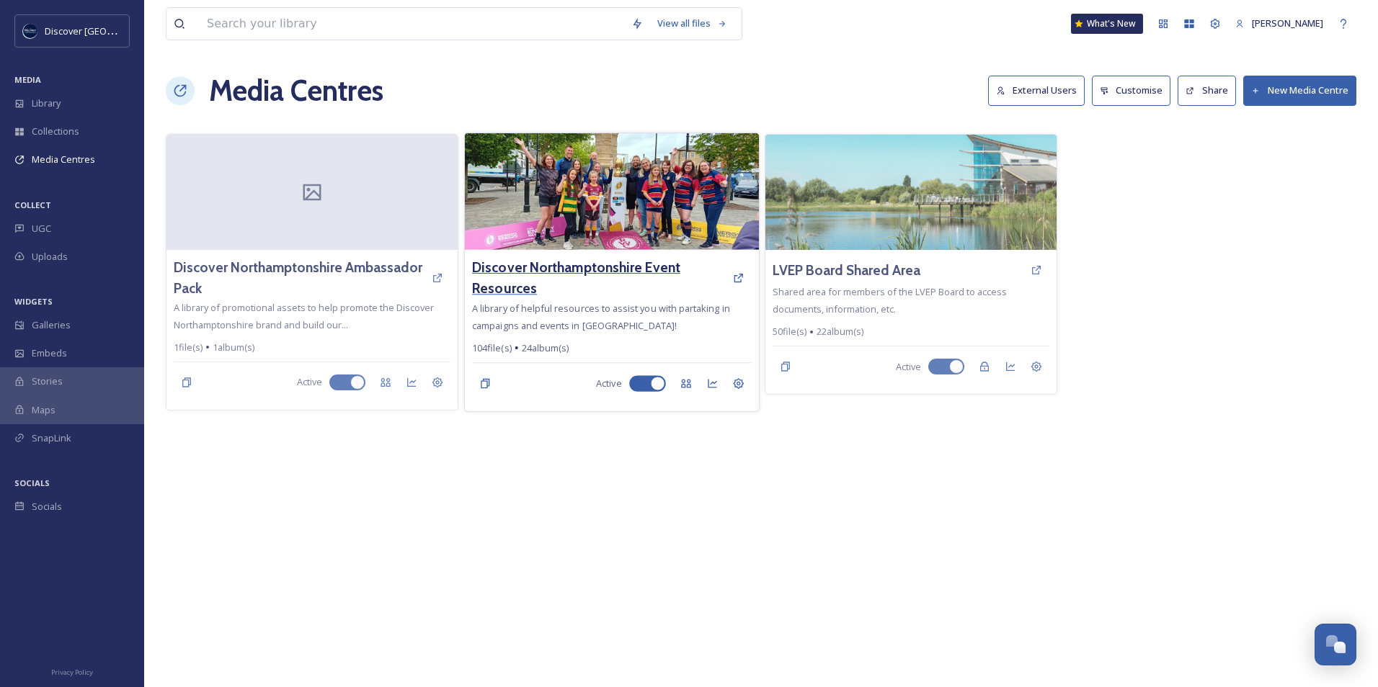
click at [568, 268] on h3 "Discover Northamptonshire Event Resources" at bounding box center [598, 278] width 253 height 42
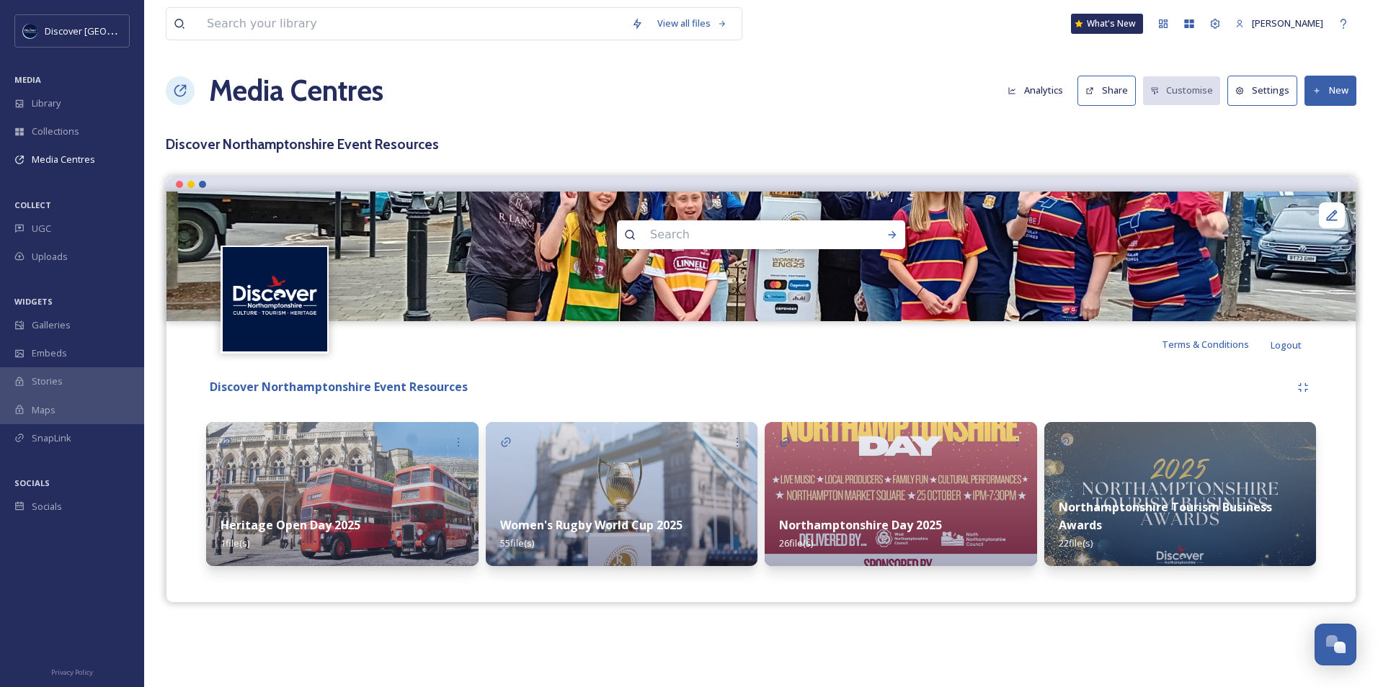
click at [883, 503] on div "Northamptonshire Day 2025 26 file(s)" at bounding box center [900, 534] width 272 height 64
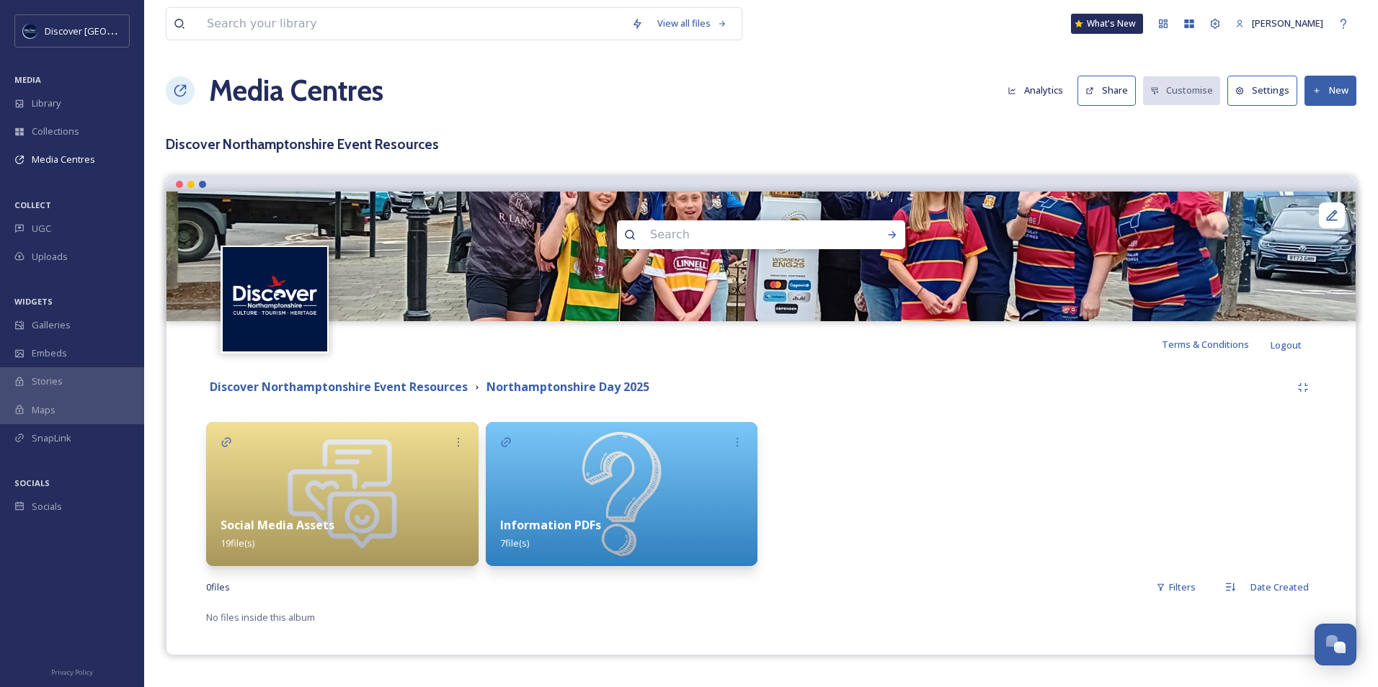
click at [590, 505] on div "Information PDFs 7 file(s)" at bounding box center [622, 534] width 272 height 64
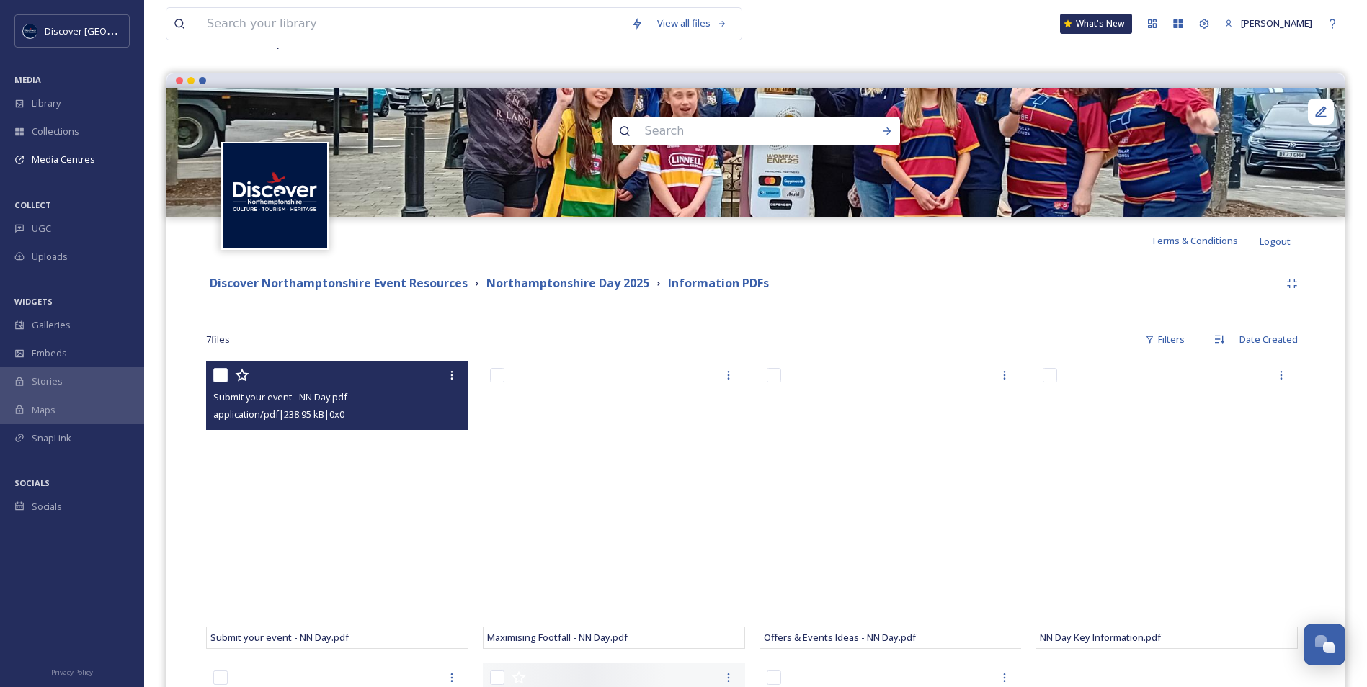
scroll to position [444, 0]
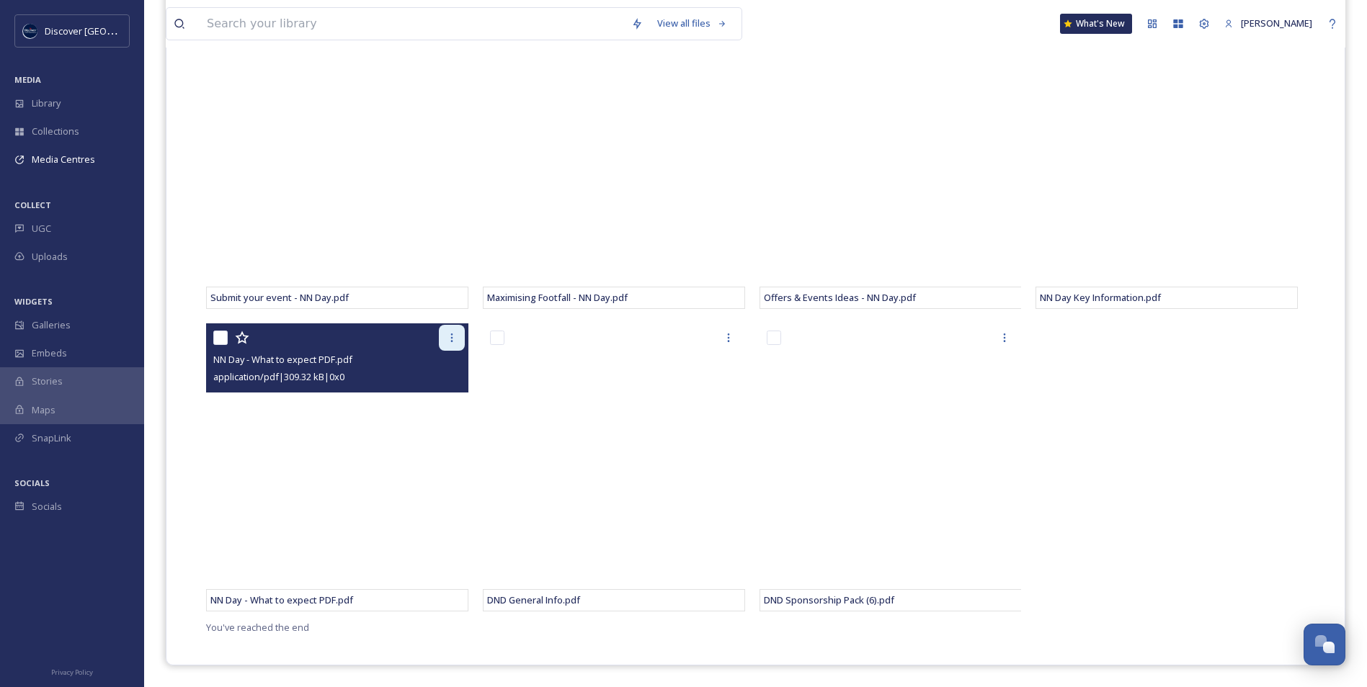
click at [446, 341] on icon at bounding box center [452, 338] width 12 height 12
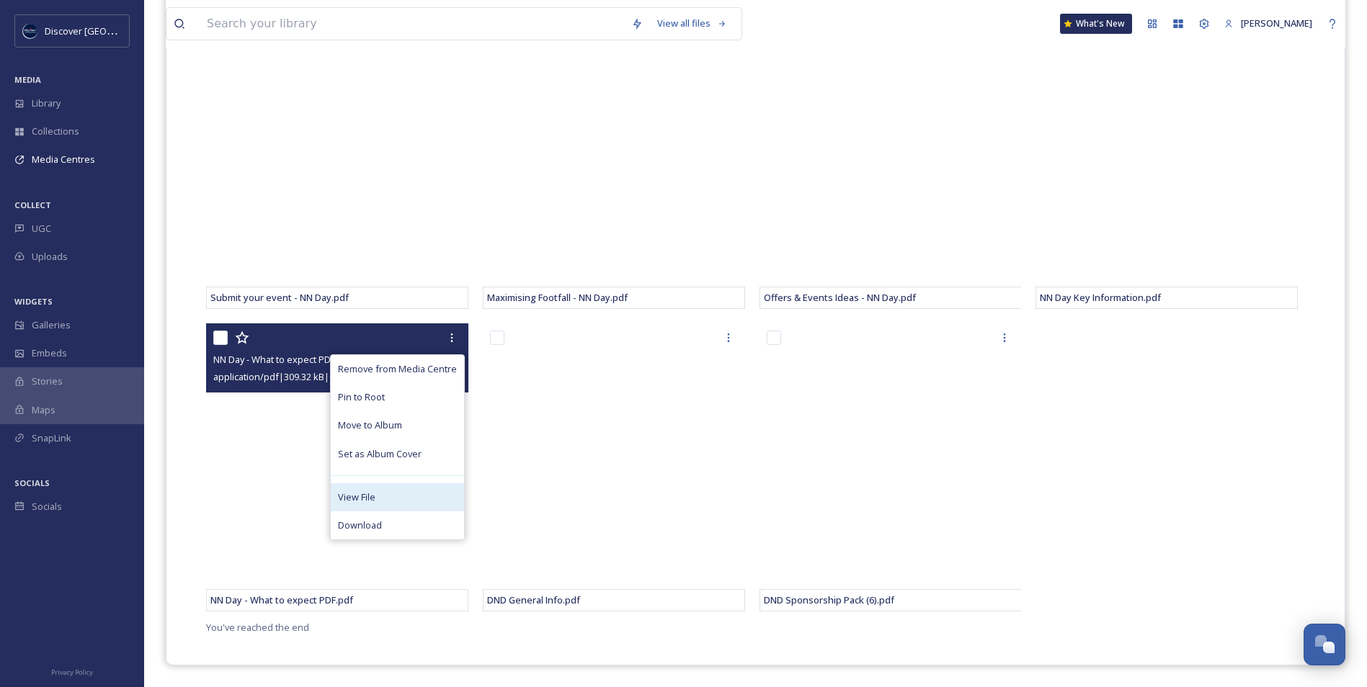
click at [372, 499] on span "View File" at bounding box center [356, 498] width 37 height 14
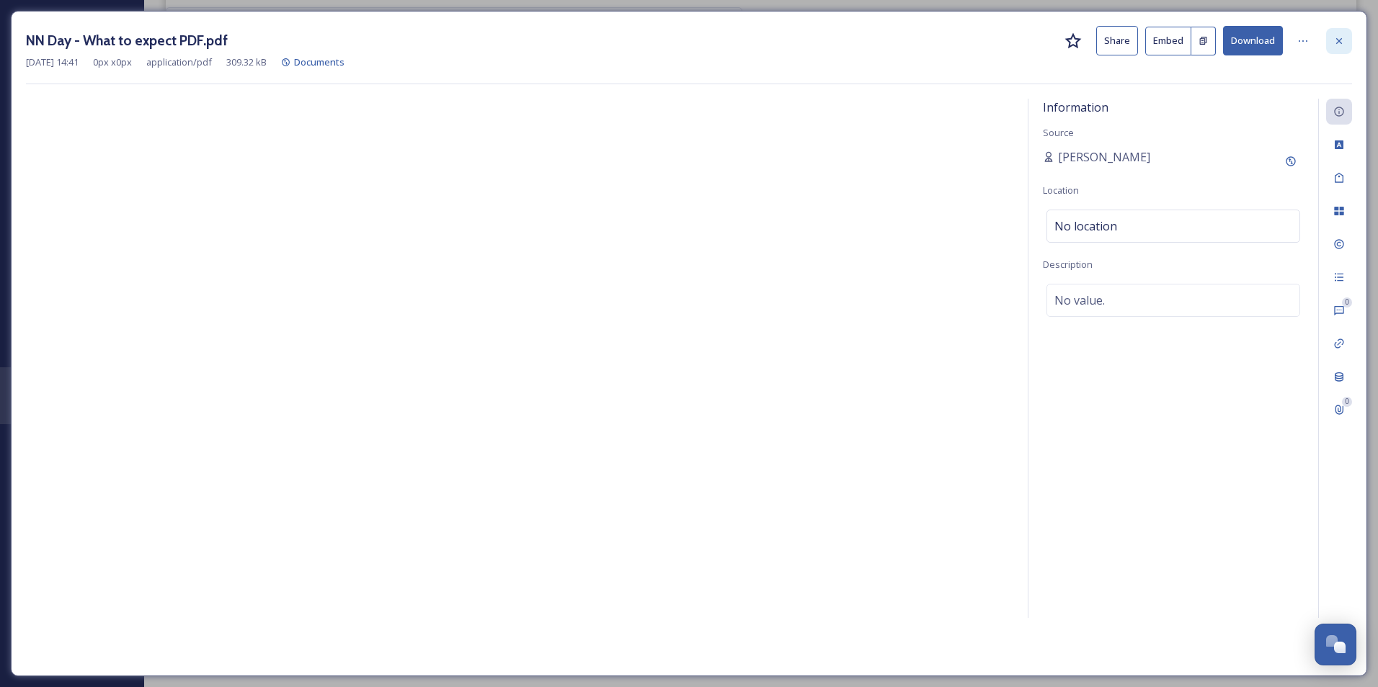
click at [1343, 38] on icon at bounding box center [1339, 41] width 12 height 12
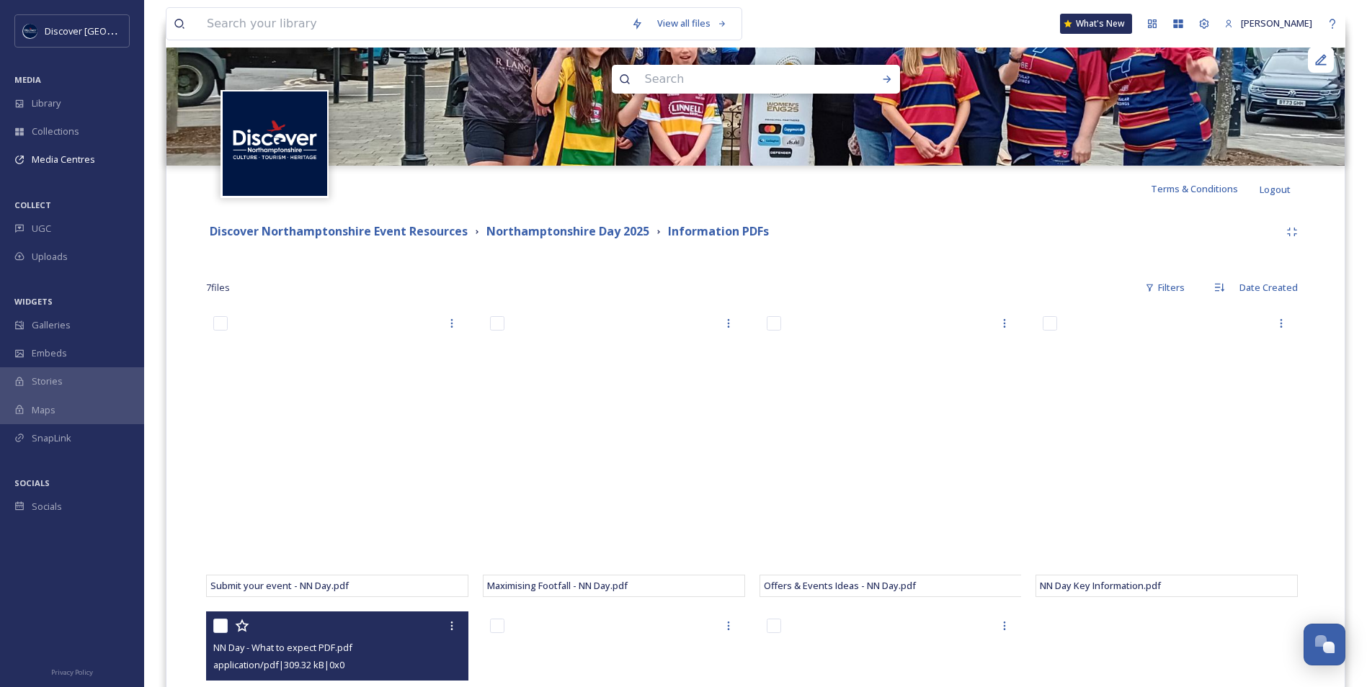
scroll to position [12, 0]
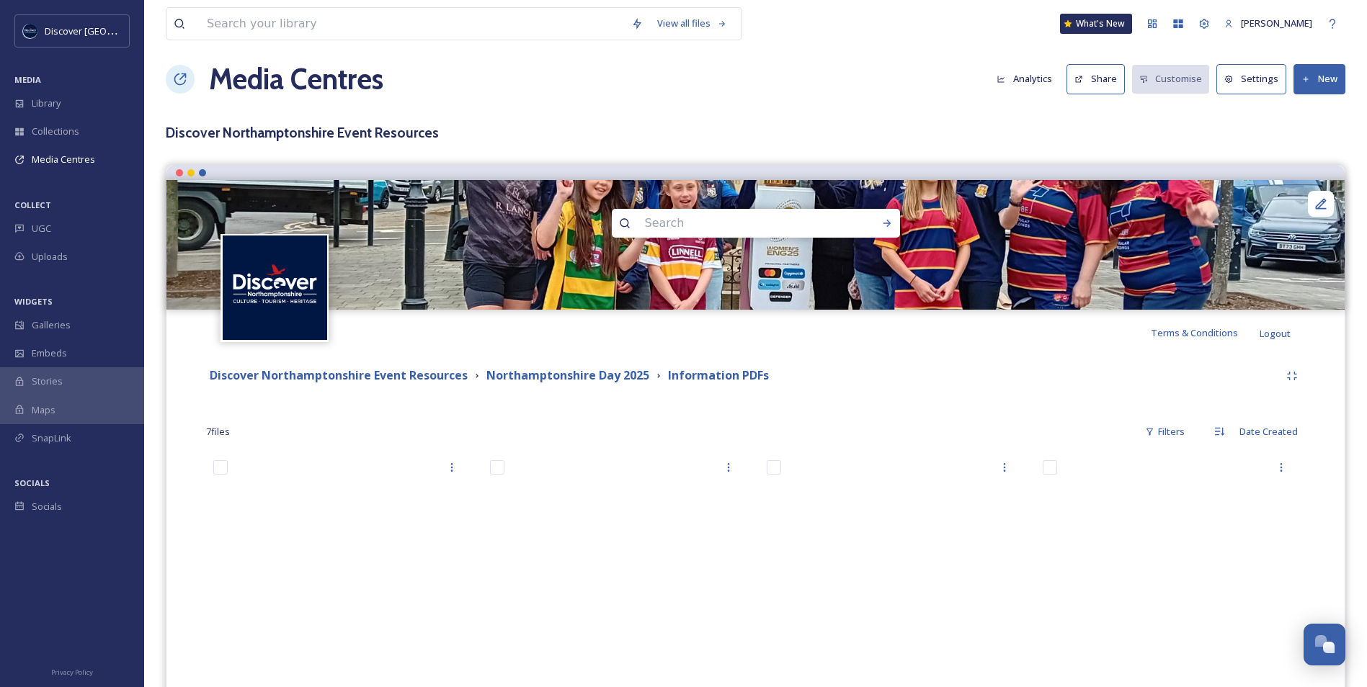
click at [548, 388] on div "Discover Northamptonshire Event Resources Northamptonshire Day 2025 Information…" at bounding box center [755, 376] width 1099 height 26
click at [551, 382] on strong "Northamptonshire Day 2025" at bounding box center [567, 375] width 163 height 16
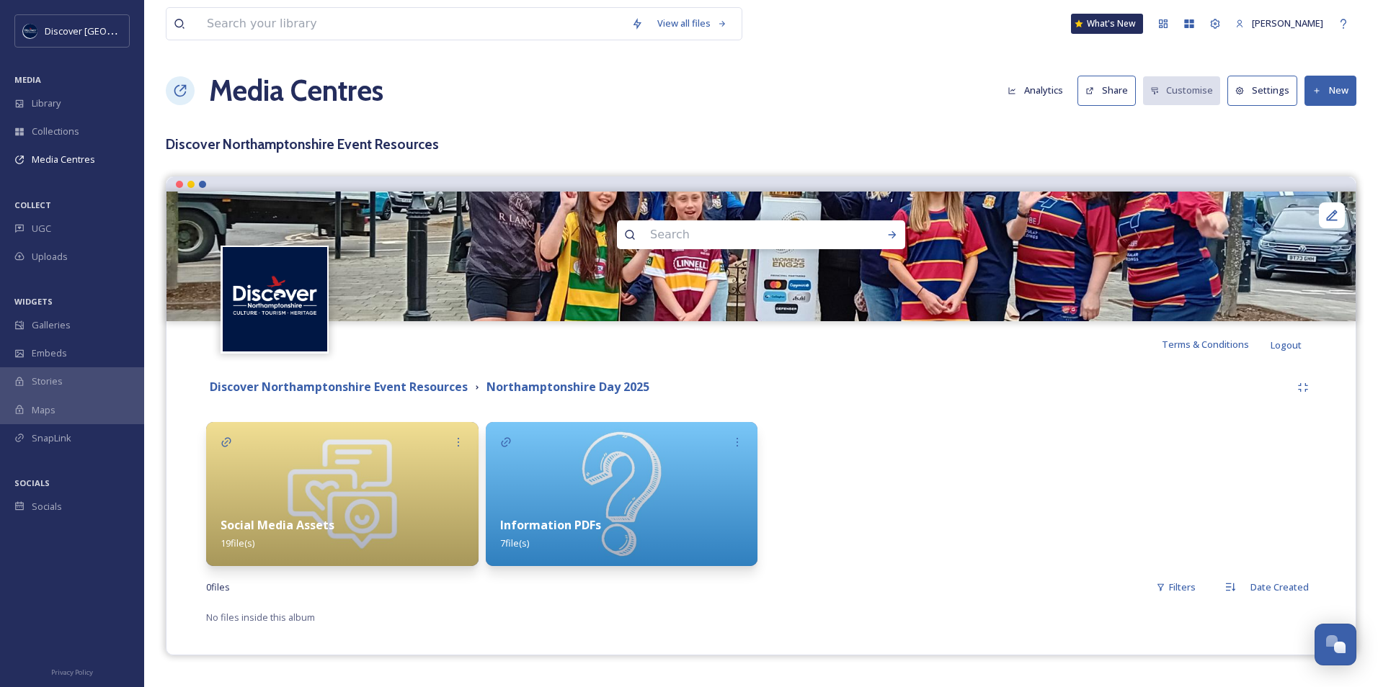
click at [390, 445] on img at bounding box center [342, 494] width 272 height 144
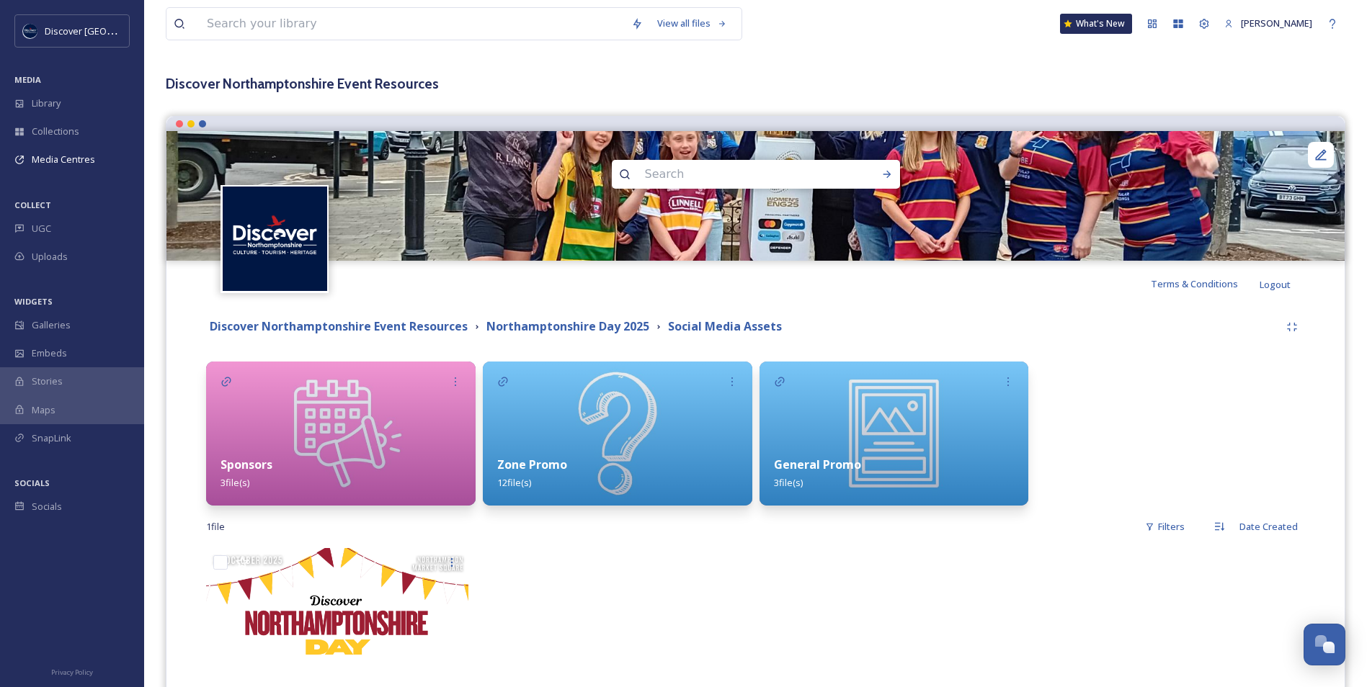
scroll to position [144, 0]
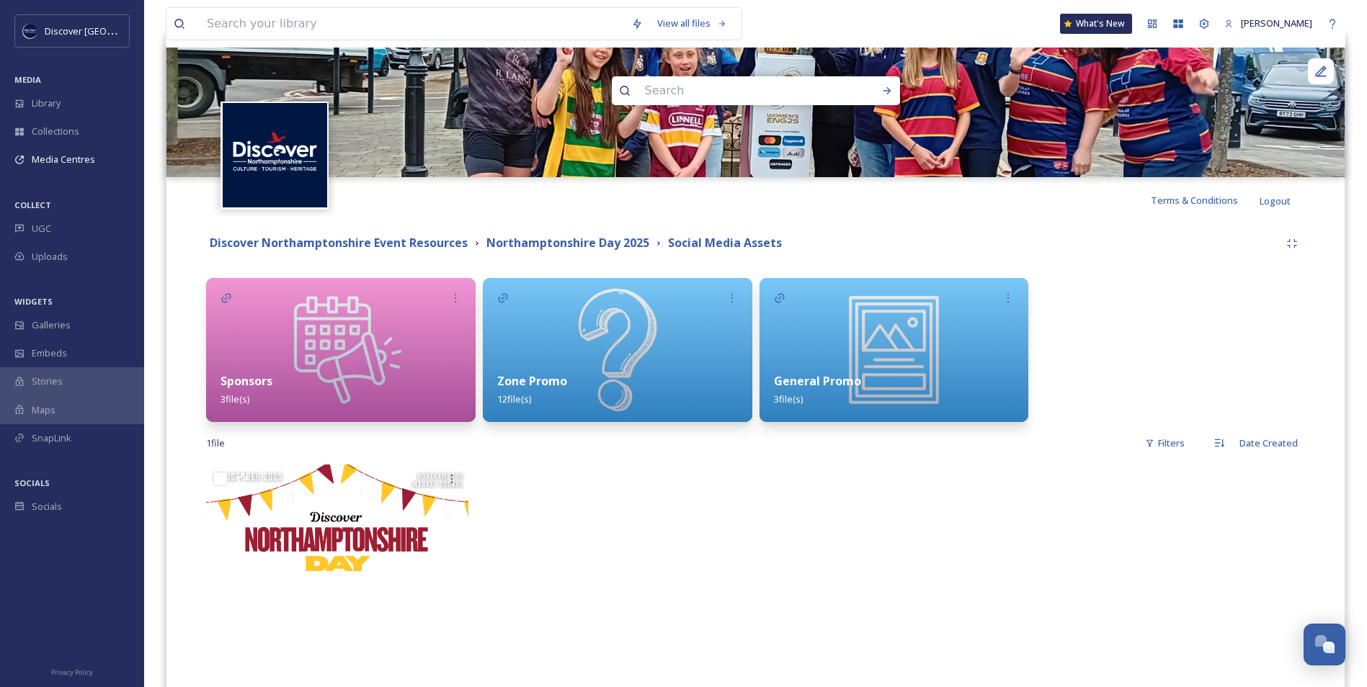
click at [557, 357] on img at bounding box center [617, 350] width 269 height 144
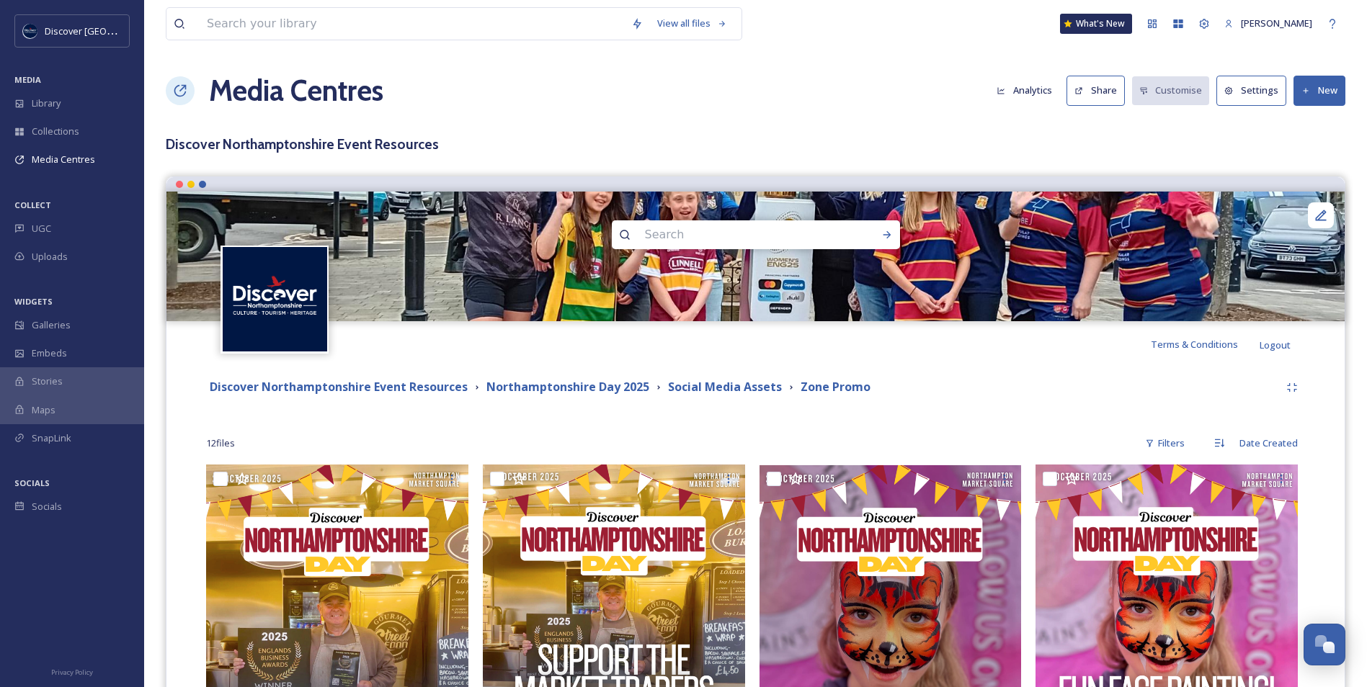
click at [1323, 94] on button "New" at bounding box center [1319, 91] width 52 height 30
click at [1298, 130] on span "Add Files" at bounding box center [1309, 124] width 39 height 14
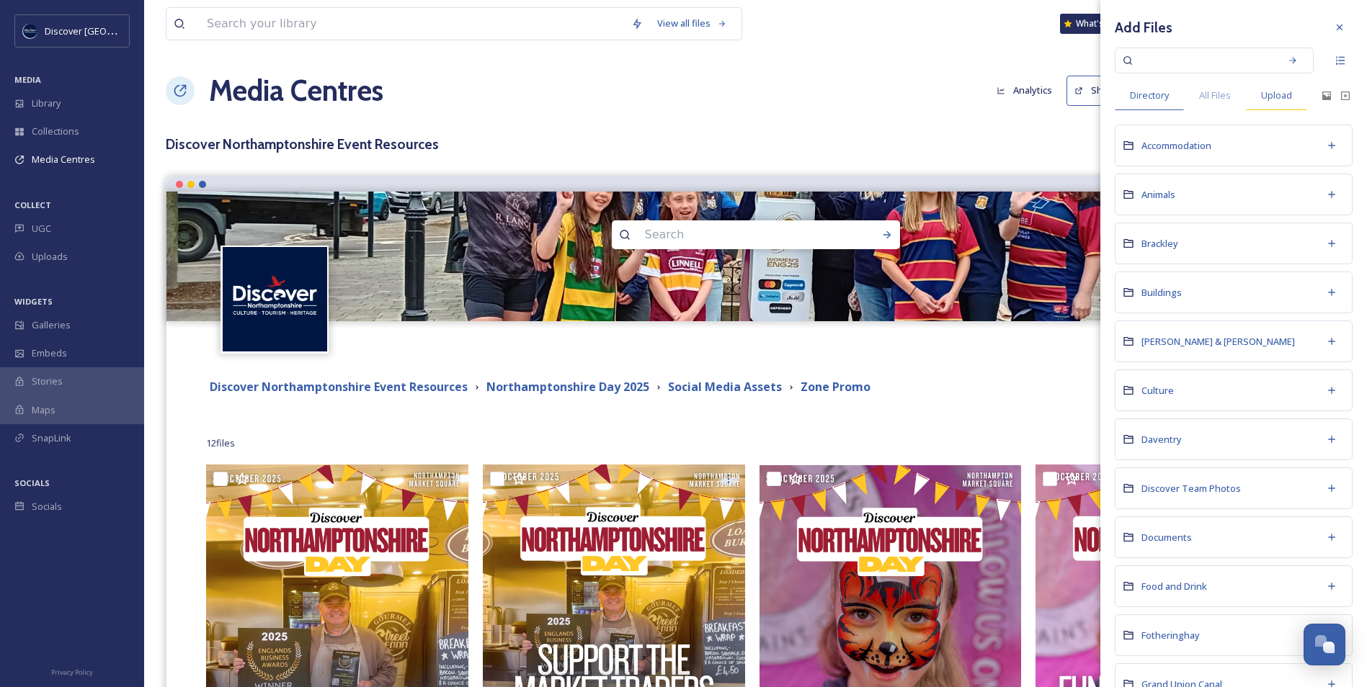
click at [1274, 95] on span "Upload" at bounding box center [1276, 96] width 31 height 14
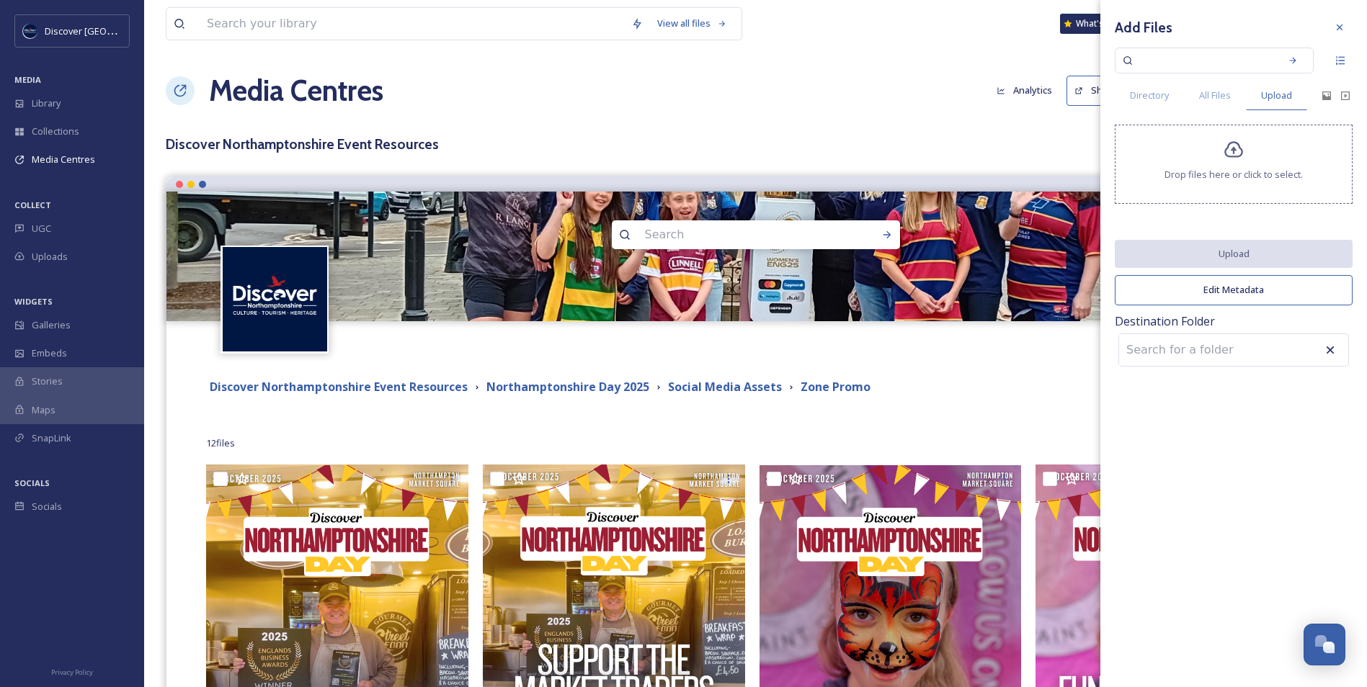
click at [1225, 176] on span "Drop files here or click to select." at bounding box center [1233, 175] width 138 height 14
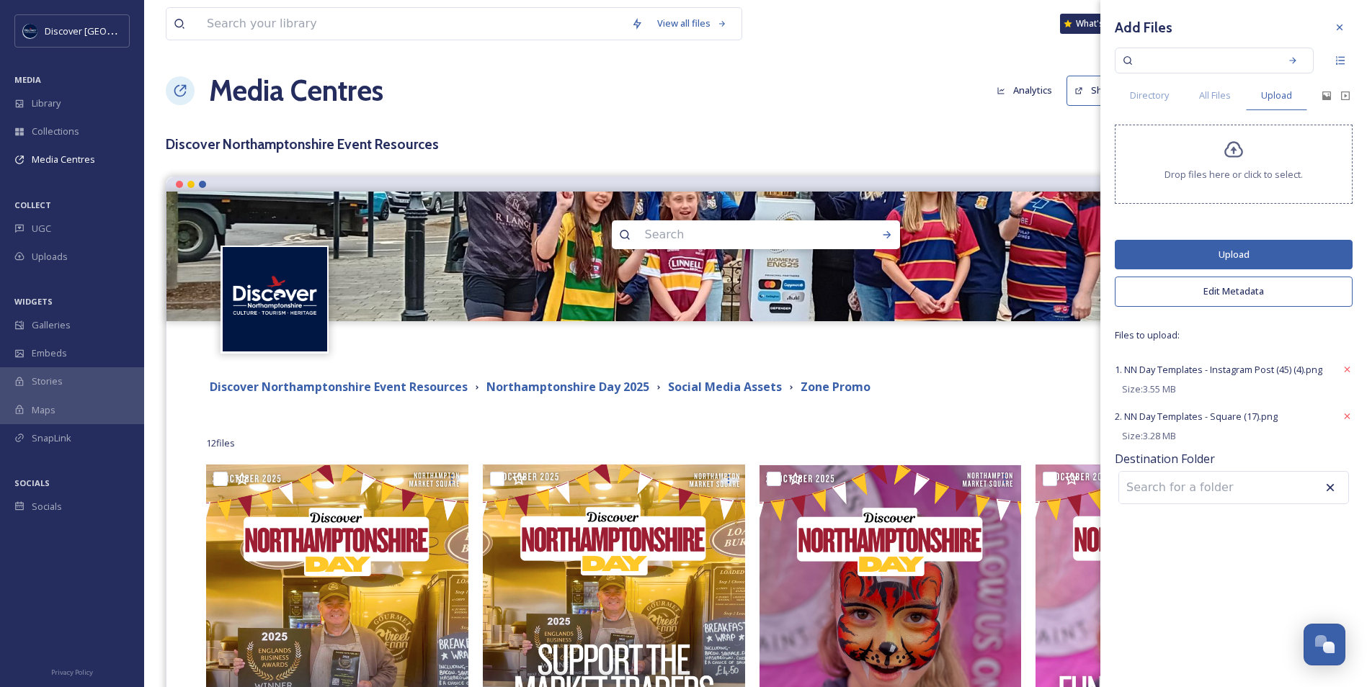
click at [1210, 256] on button "Upload" at bounding box center [1234, 255] width 238 height 30
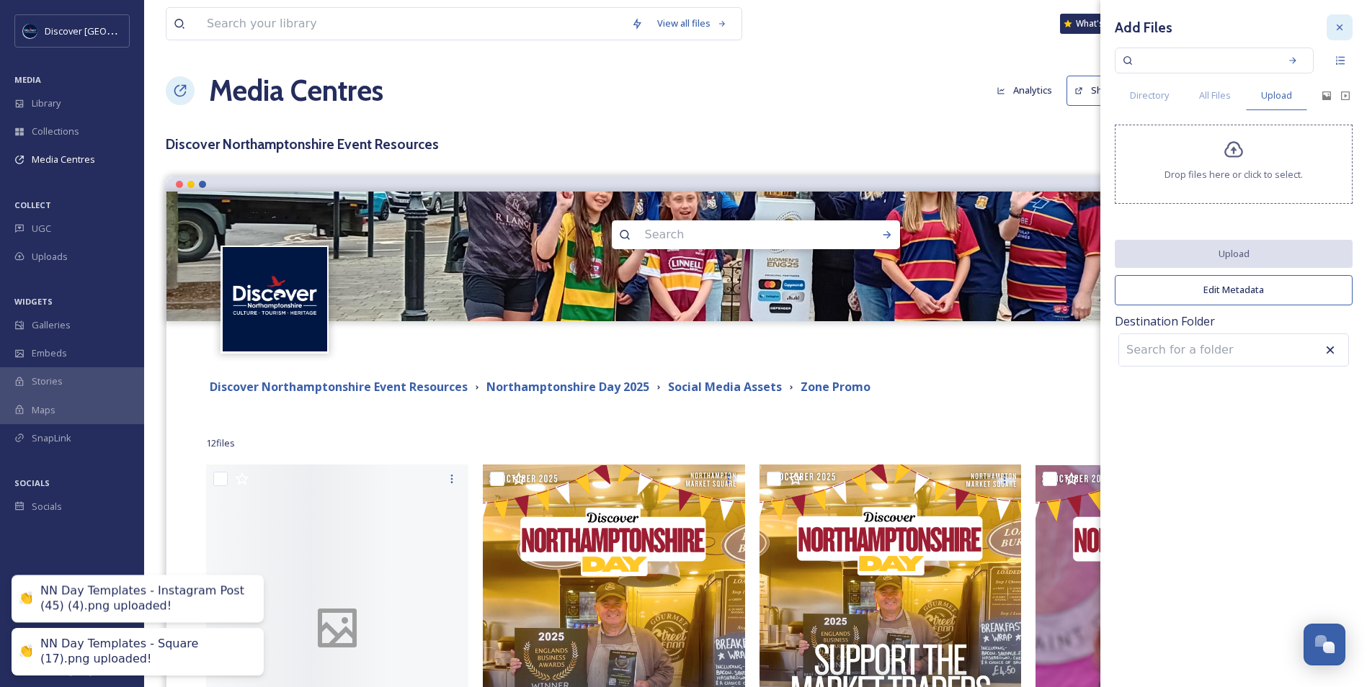
click at [1337, 27] on icon at bounding box center [1340, 28] width 12 height 12
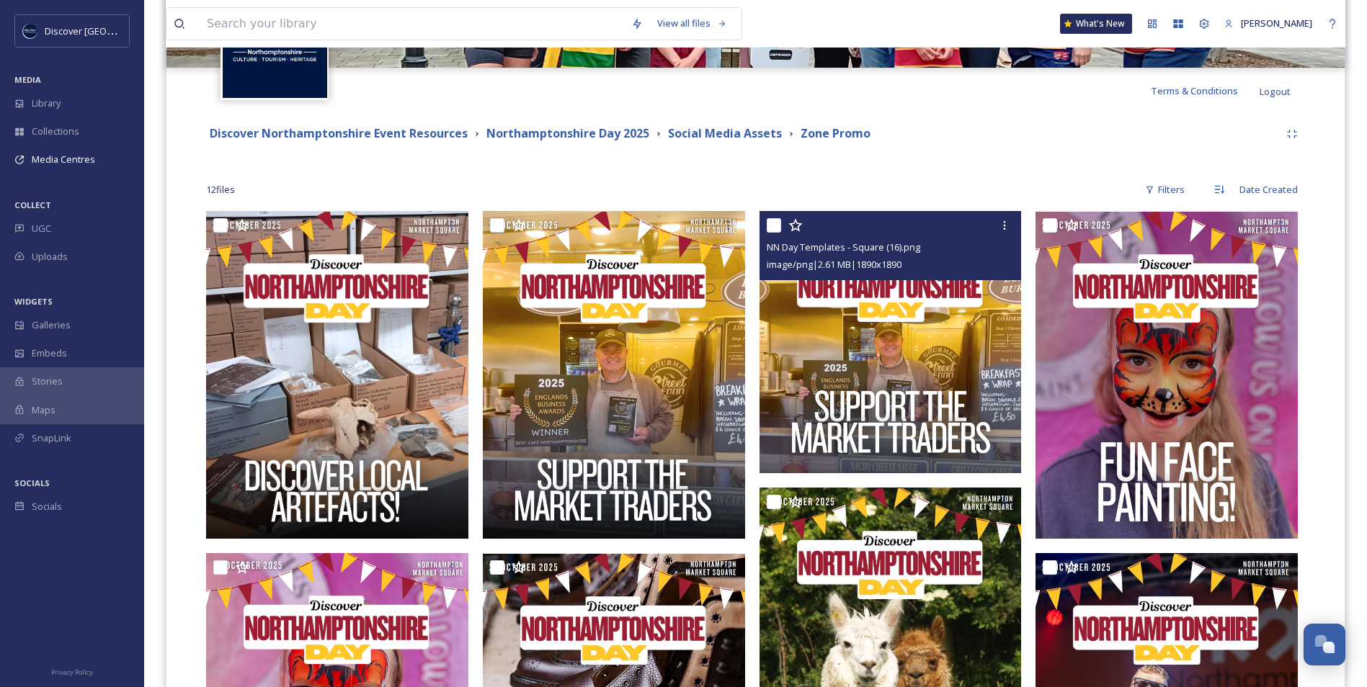
scroll to position [288, 0]
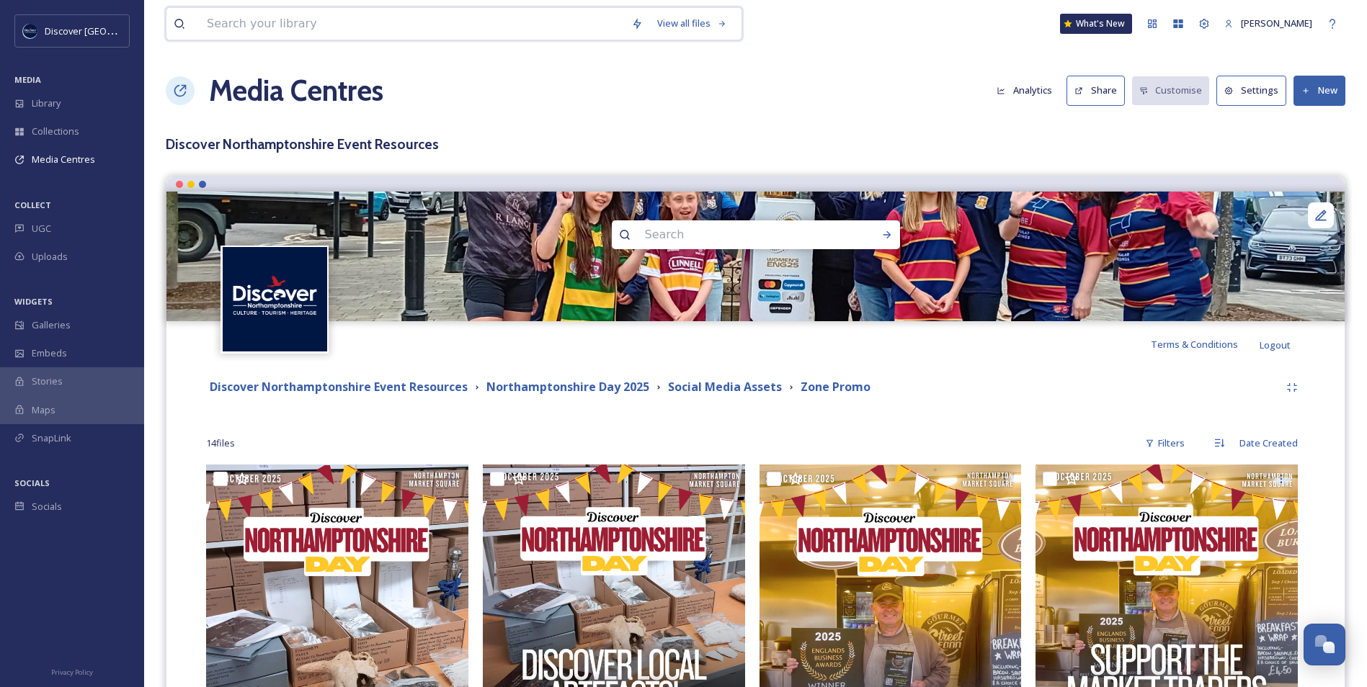
click at [367, 35] on input at bounding box center [412, 24] width 424 height 32
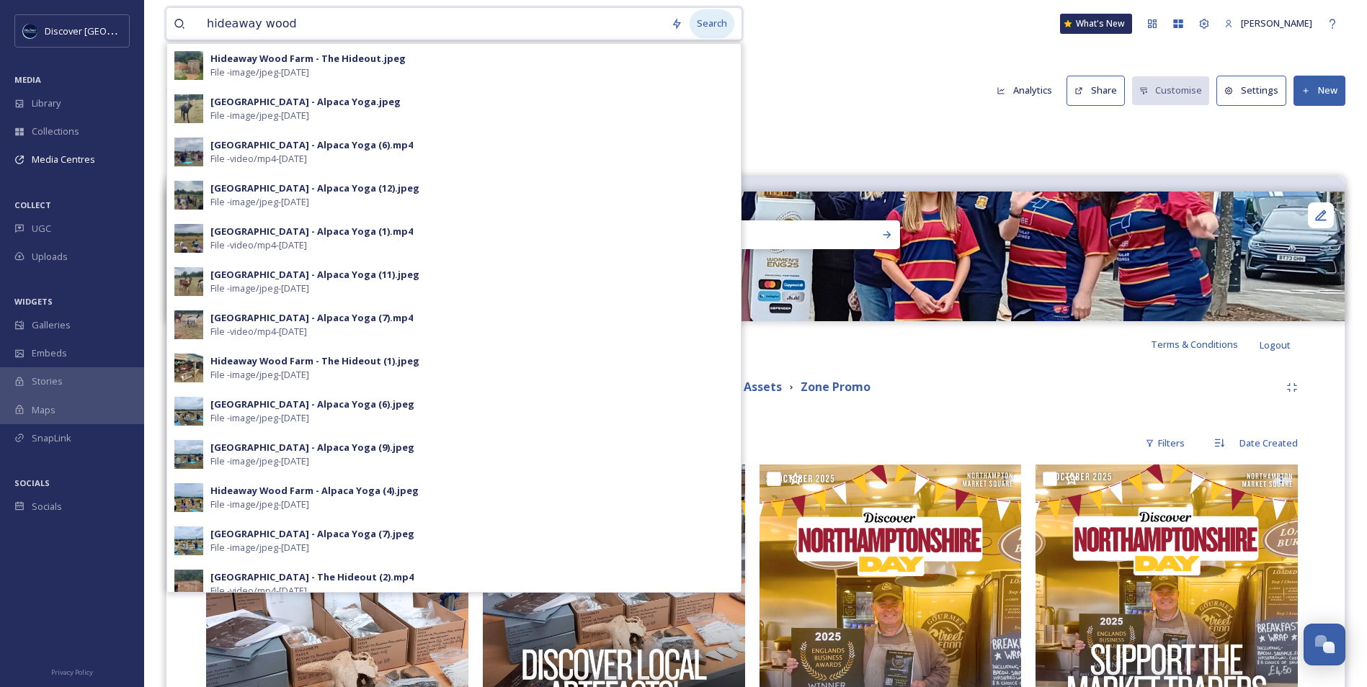
type input "hideaway wood"
click at [724, 24] on div "Search" at bounding box center [711, 23] width 45 height 28
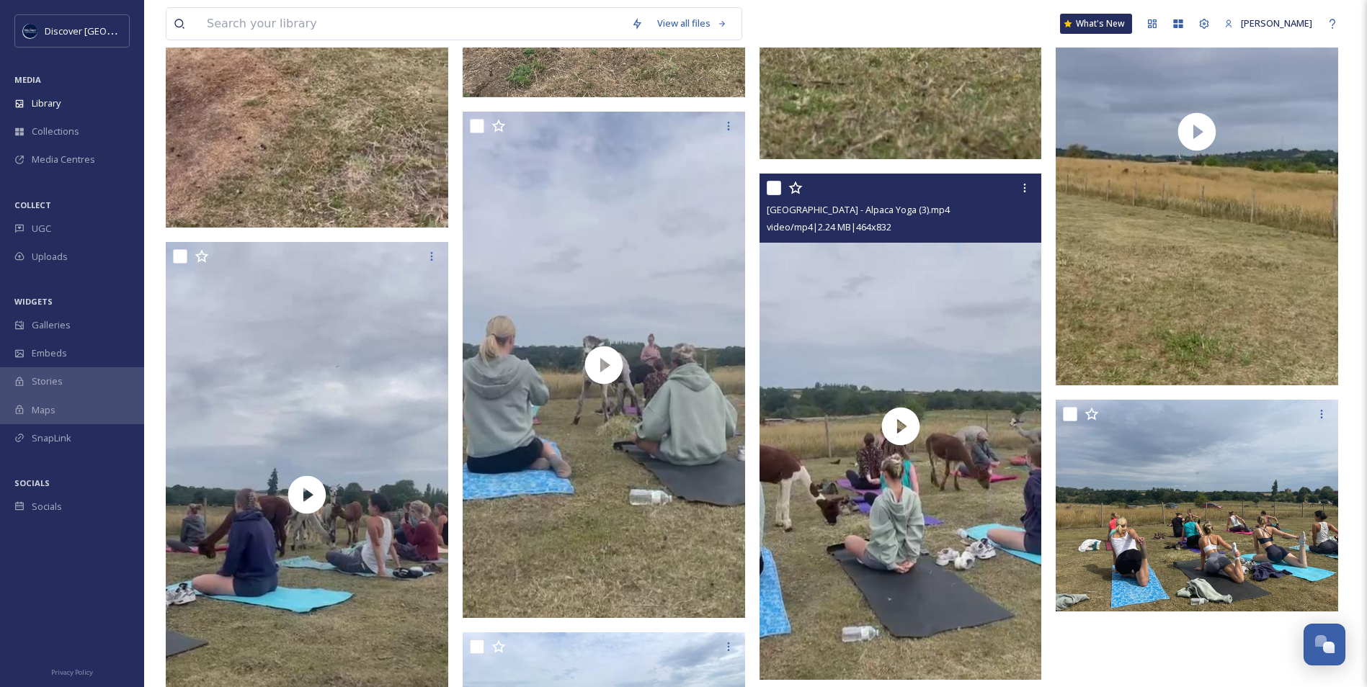
scroll to position [1369, 0]
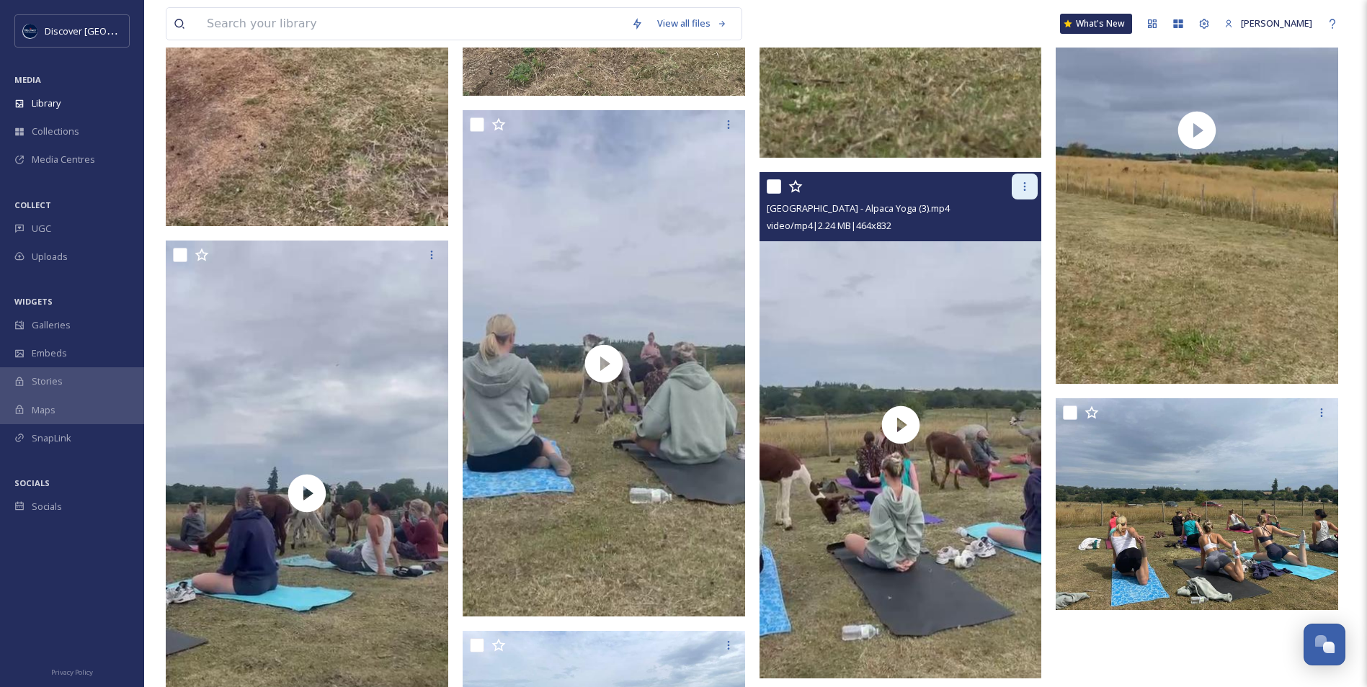
click at [1028, 185] on icon at bounding box center [1025, 187] width 12 height 12
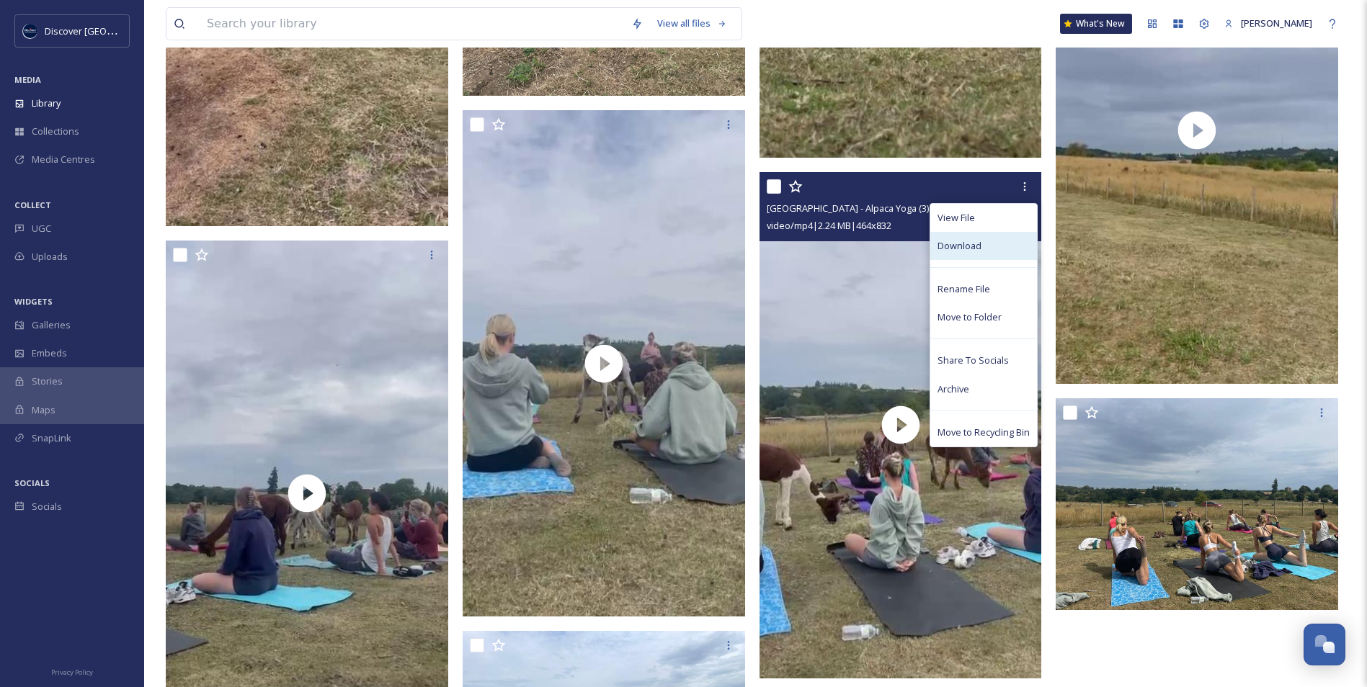
click at [986, 251] on div "Download" at bounding box center [983, 246] width 107 height 28
